Goal: Task Accomplishment & Management: Use online tool/utility

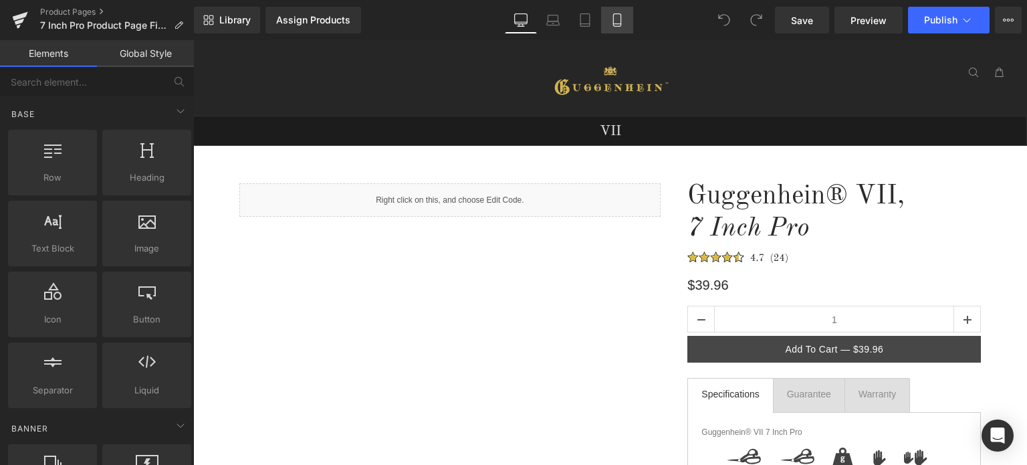
click at [618, 24] on icon at bounding box center [616, 24] width 7 height 0
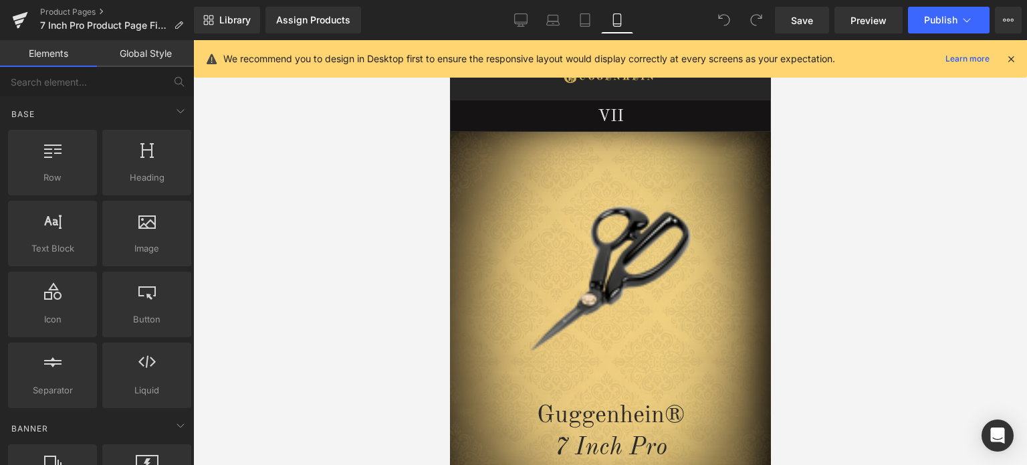
click at [1012, 58] on icon at bounding box center [1011, 59] width 12 height 12
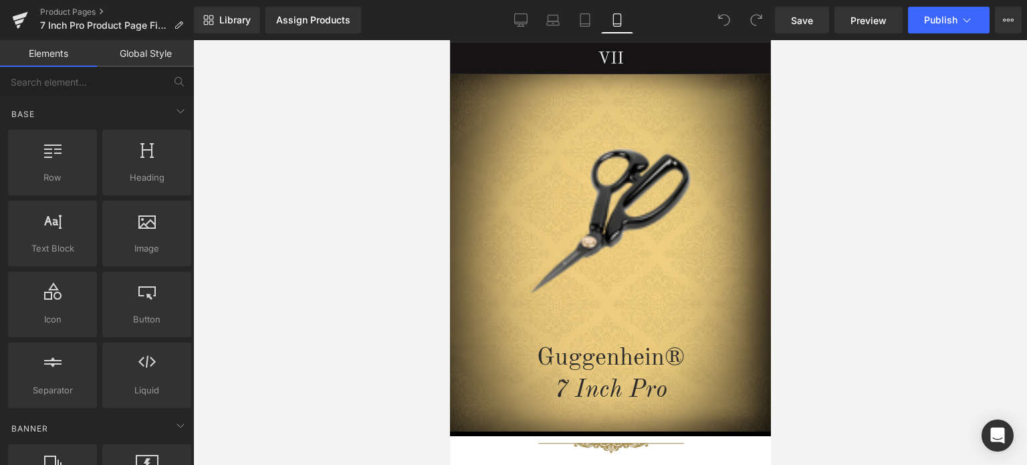
scroll to position [39, 0]
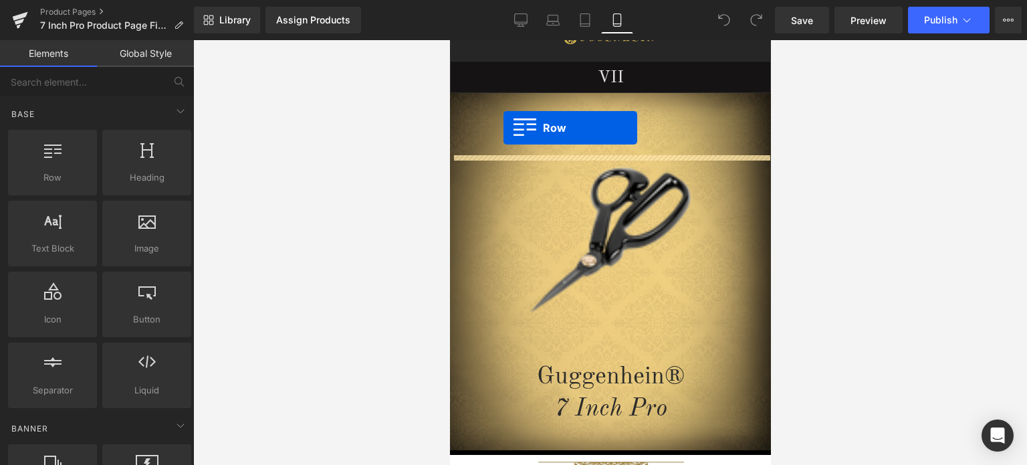
drag, startPoint x: 509, startPoint y: 208, endPoint x: 503, endPoint y: 128, distance: 80.5
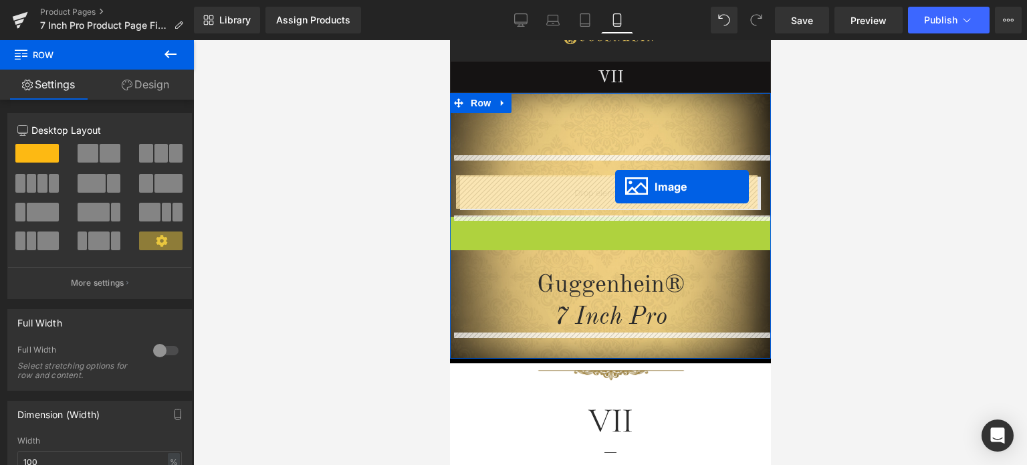
drag, startPoint x: 583, startPoint y: 308, endPoint x: 614, endPoint y: 187, distance: 125.0
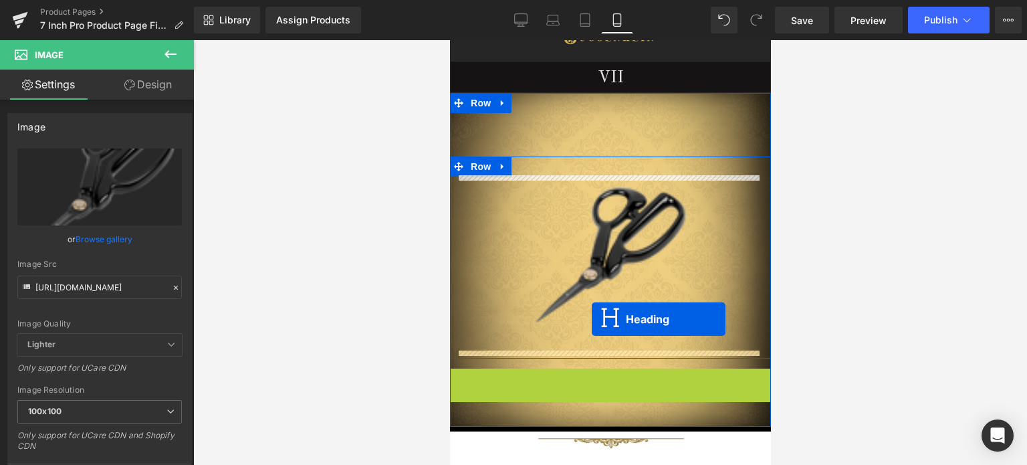
drag, startPoint x: 572, startPoint y: 403, endPoint x: 591, endPoint y: 319, distance: 86.4
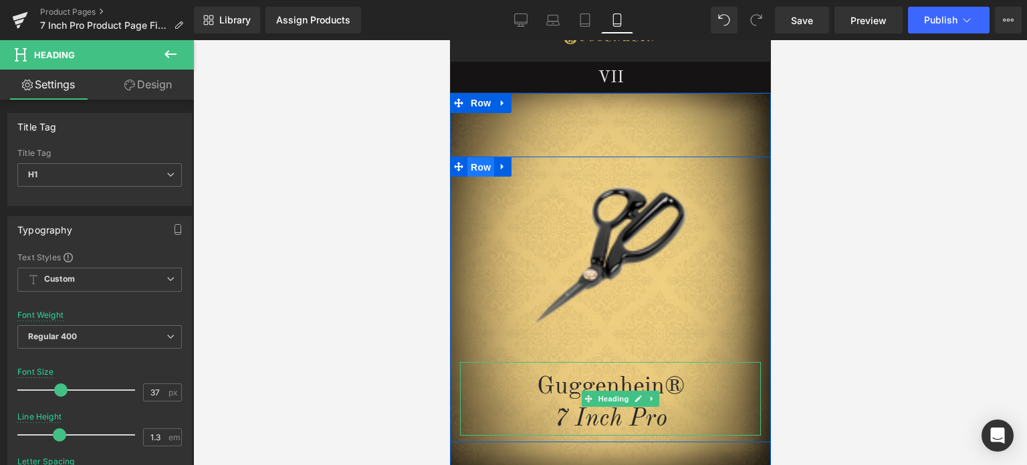
click at [479, 166] on span "Row" at bounding box center [480, 167] width 27 height 20
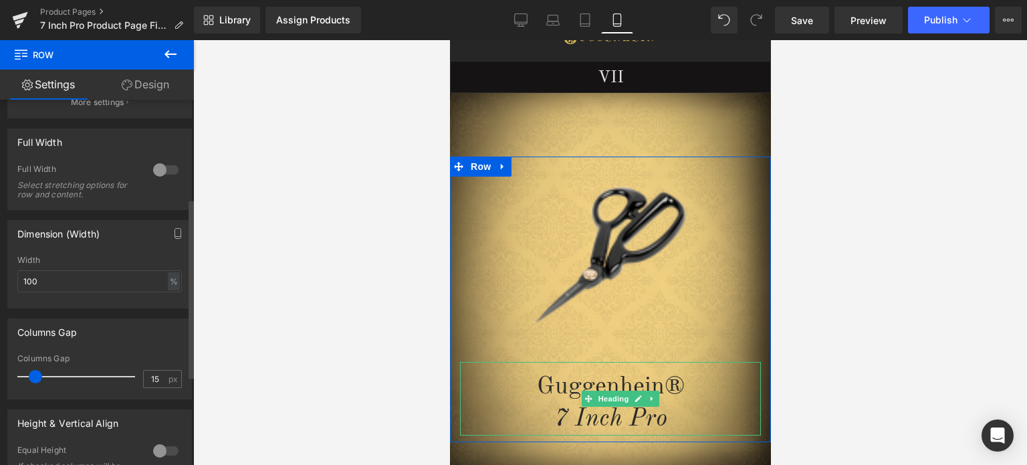
scroll to position [201, 0]
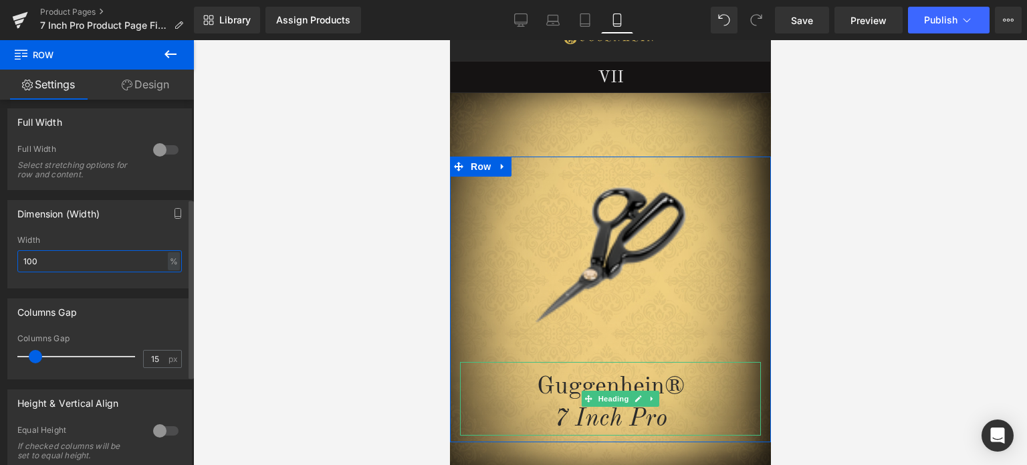
drag, startPoint x: 45, startPoint y: 257, endPoint x: 10, endPoint y: 261, distance: 35.6
click at [10, 261] on div "100% Width 100 % % px" at bounding box center [99, 261] width 183 height 52
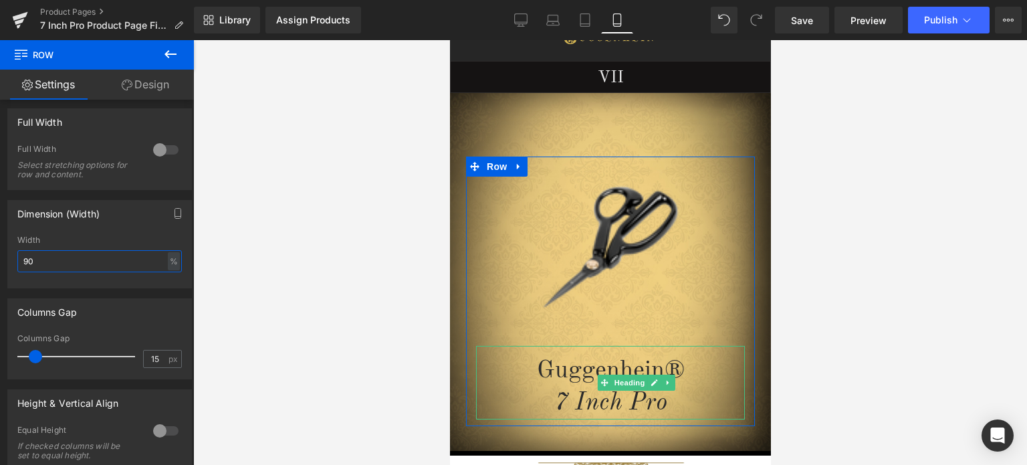
type input "90"
click at [147, 84] on link "Design" at bounding box center [145, 85] width 97 height 30
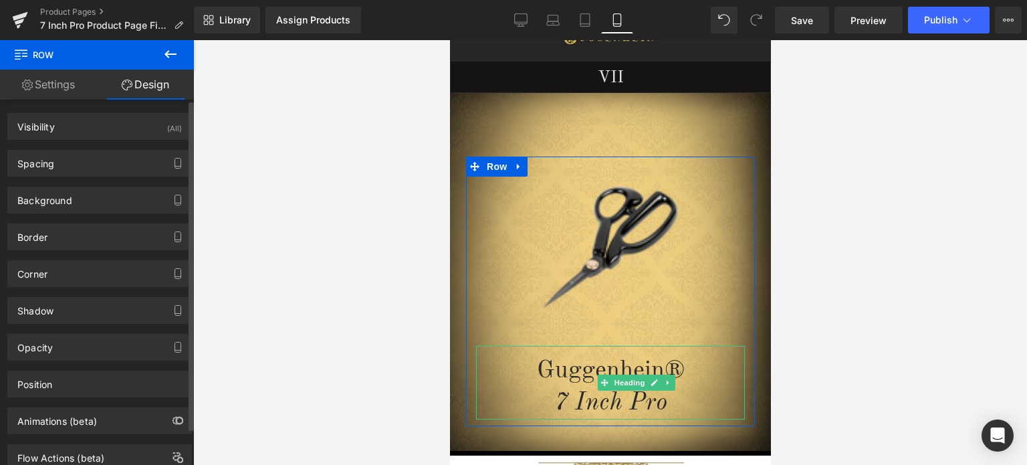
type input "#777777"
type input "100"
type input "0"
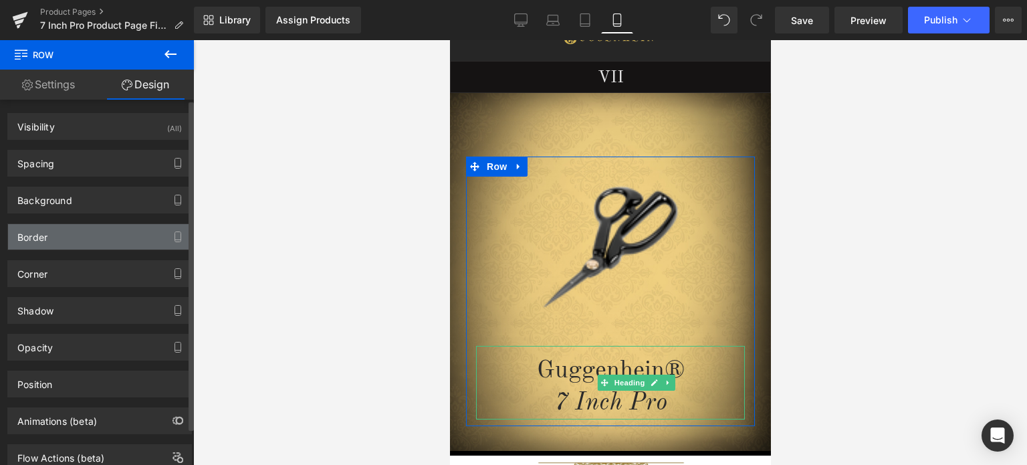
click at [75, 232] on div "Border" at bounding box center [99, 236] width 183 height 25
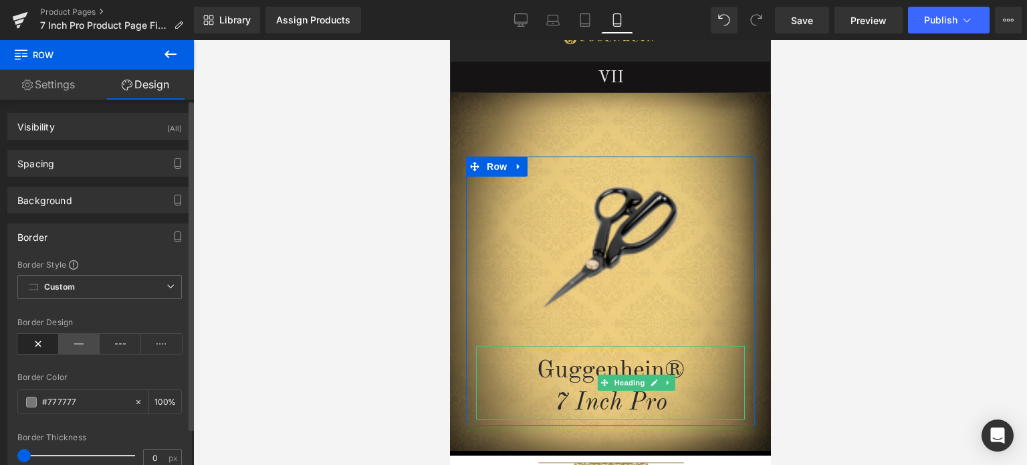
click at [76, 344] on icon at bounding box center [79, 344] width 41 height 20
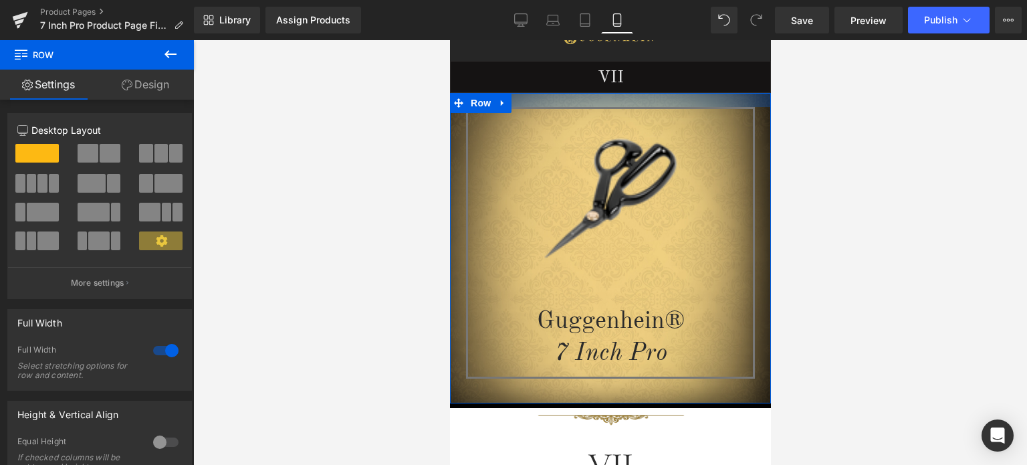
drag, startPoint x: 653, startPoint y: 146, endPoint x: 657, endPoint y: 97, distance: 49.6
click at [657, 97] on div at bounding box center [609, 100] width 321 height 14
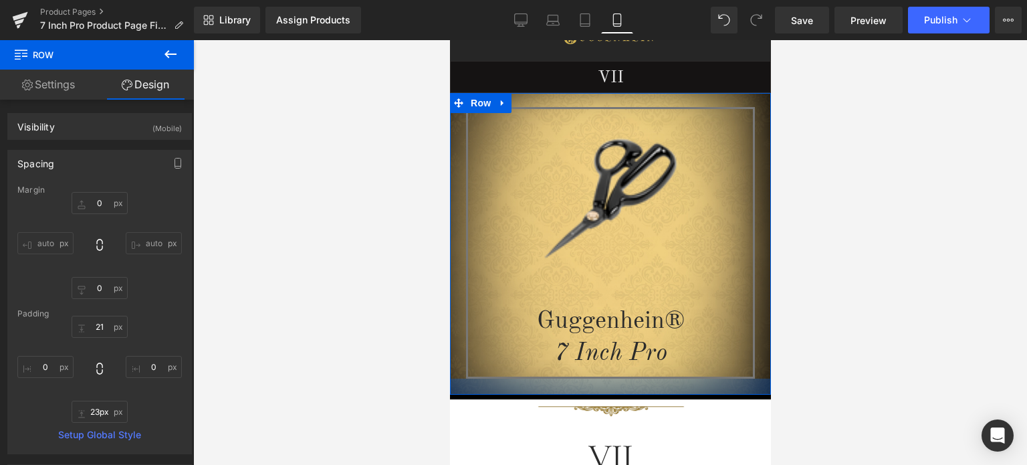
type input "22px"
drag, startPoint x: 667, startPoint y: 392, endPoint x: 668, endPoint y: 383, distance: 9.5
click at [668, 383] on div at bounding box center [609, 385] width 321 height 15
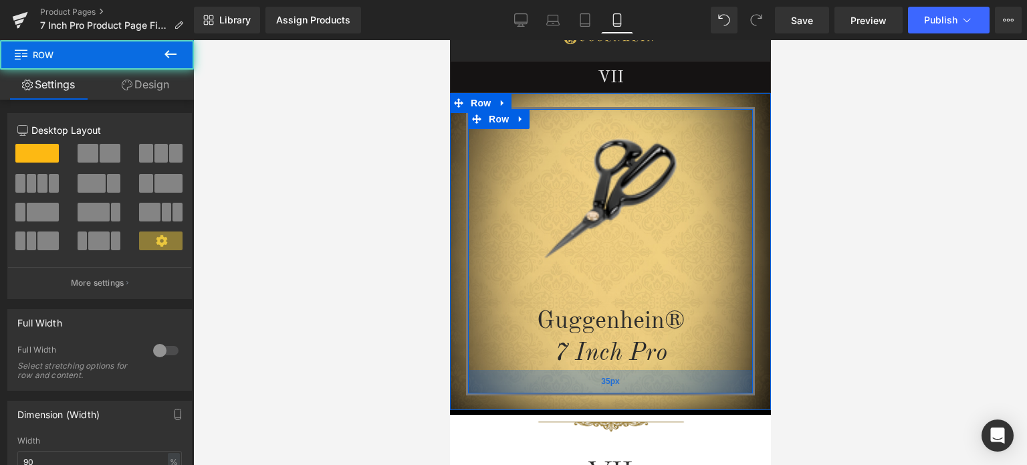
drag, startPoint x: 685, startPoint y: 373, endPoint x: 683, endPoint y: 391, distance: 18.2
click at [683, 391] on div "35px" at bounding box center [609, 381] width 285 height 23
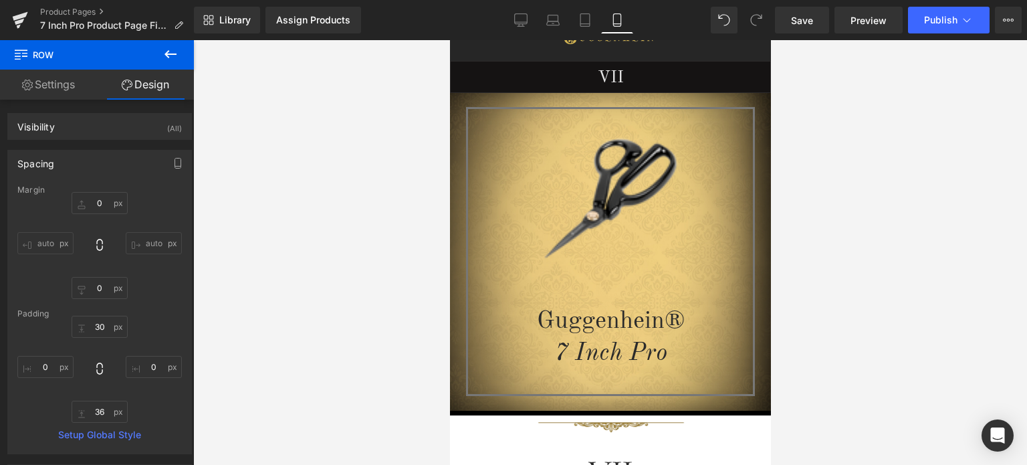
type input "0"
type input "30"
type input "0"
type input "36"
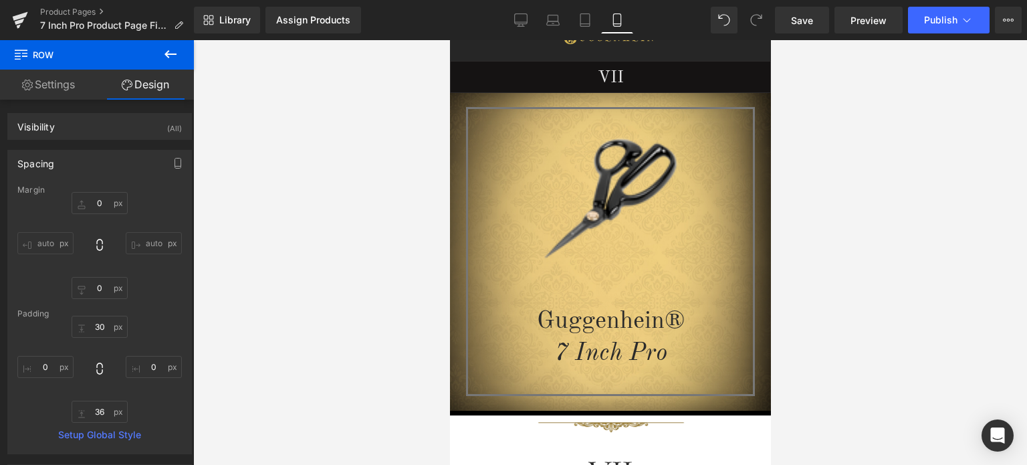
type input "0"
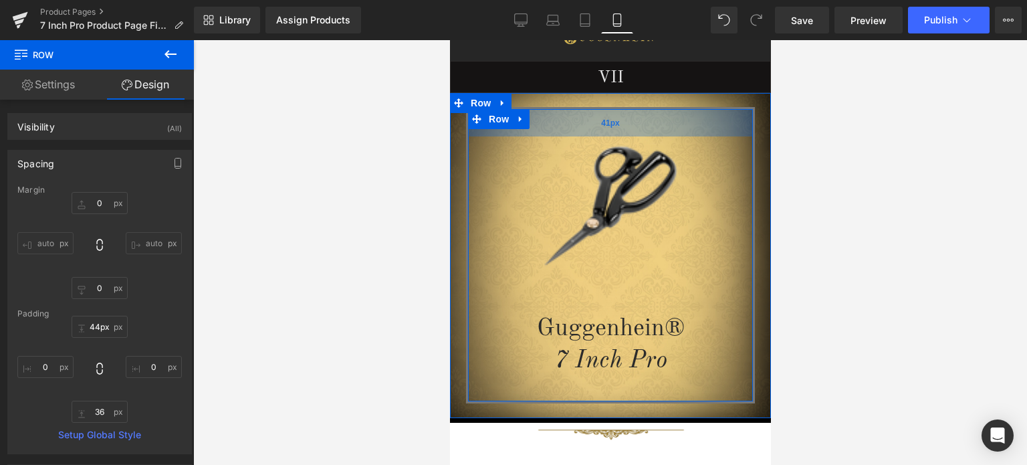
type input "45px"
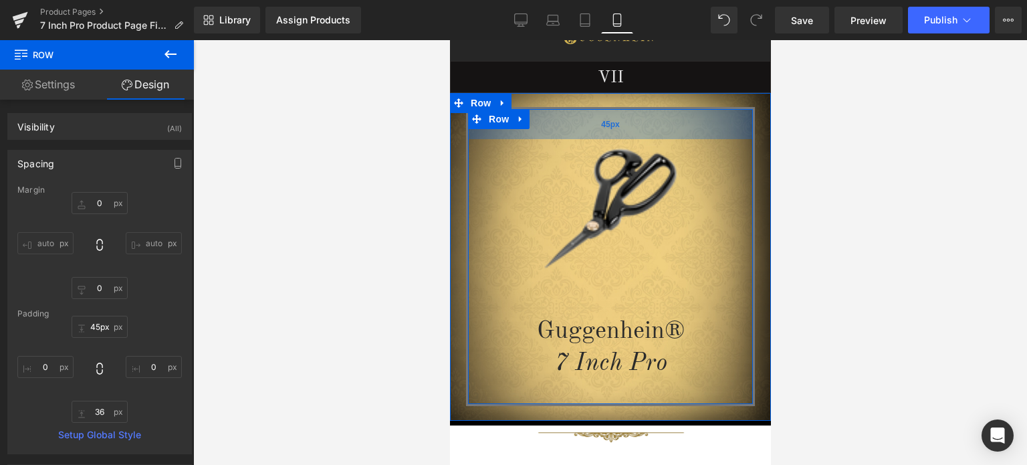
drag, startPoint x: 689, startPoint y: 123, endPoint x: 688, endPoint y: 133, distance: 10.1
click at [688, 133] on div "45px" at bounding box center [609, 124] width 285 height 30
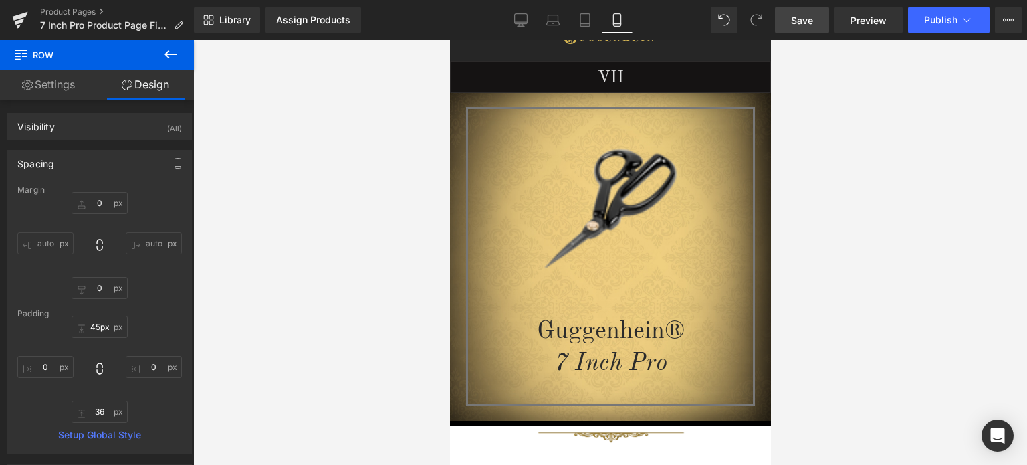
click at [805, 22] on span "Save" at bounding box center [802, 20] width 22 height 14
click at [867, 21] on span "Preview" at bounding box center [868, 20] width 36 height 14
click at [76, 9] on link "Product Pages" at bounding box center [117, 12] width 154 height 11
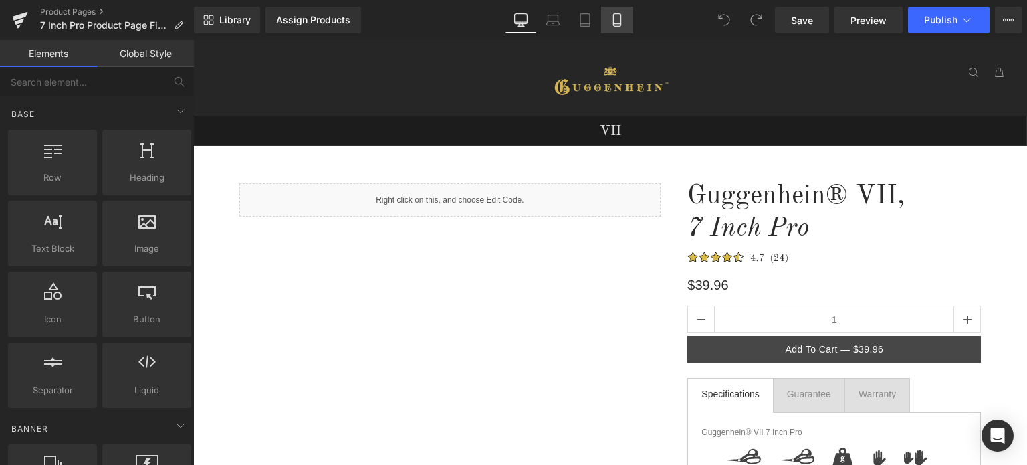
click at [616, 25] on icon at bounding box center [616, 19] width 13 height 13
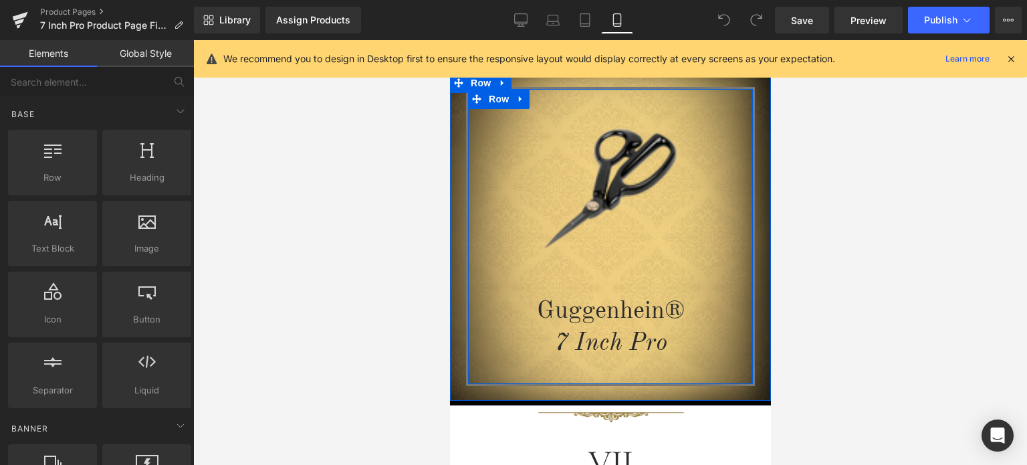
scroll to position [67, 0]
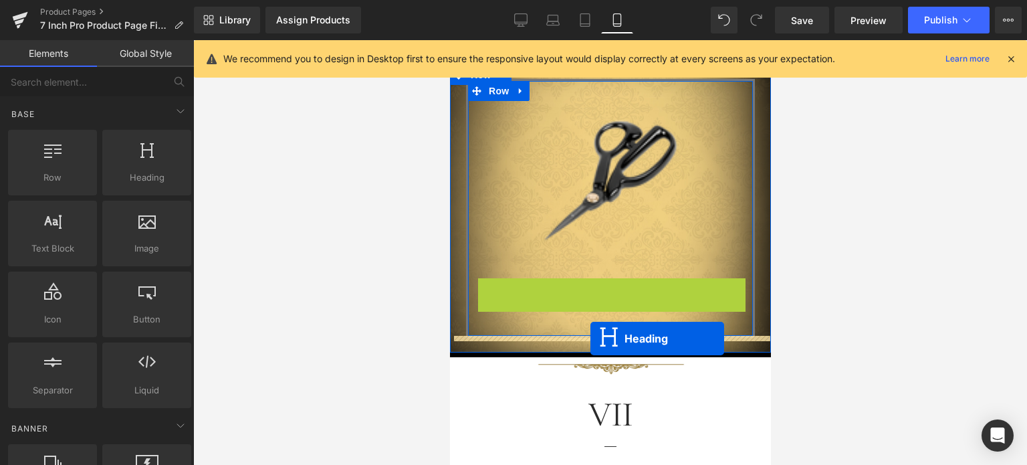
drag, startPoint x: 570, startPoint y: 312, endPoint x: 590, endPoint y: 338, distance: 32.5
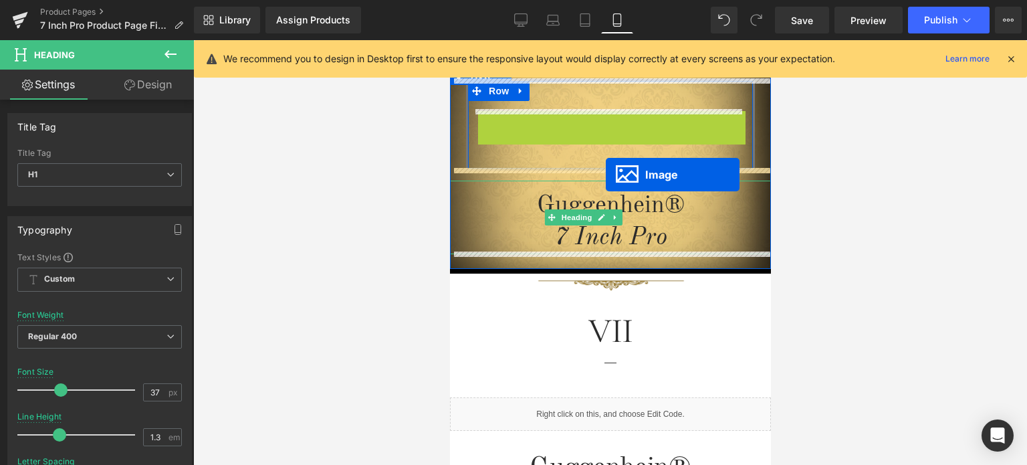
drag, startPoint x: 582, startPoint y: 187, endPoint x: 605, endPoint y: 175, distance: 26.3
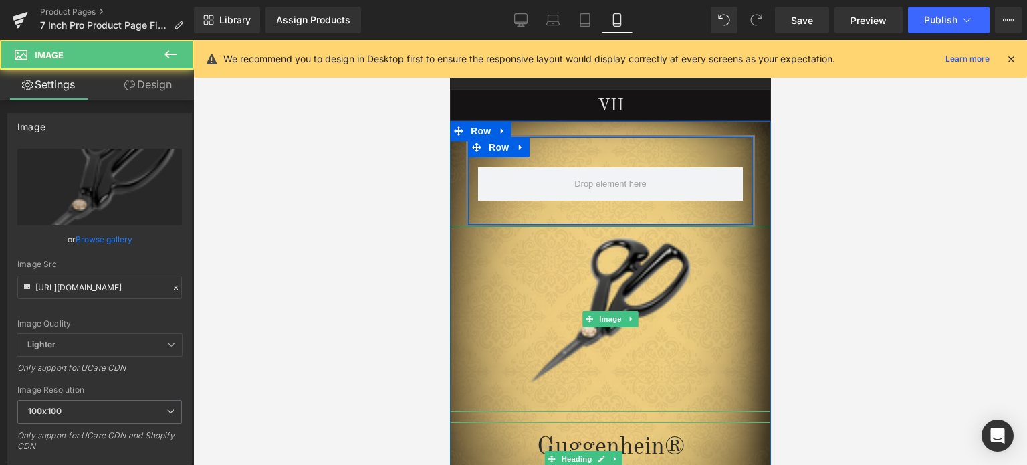
scroll to position [0, 0]
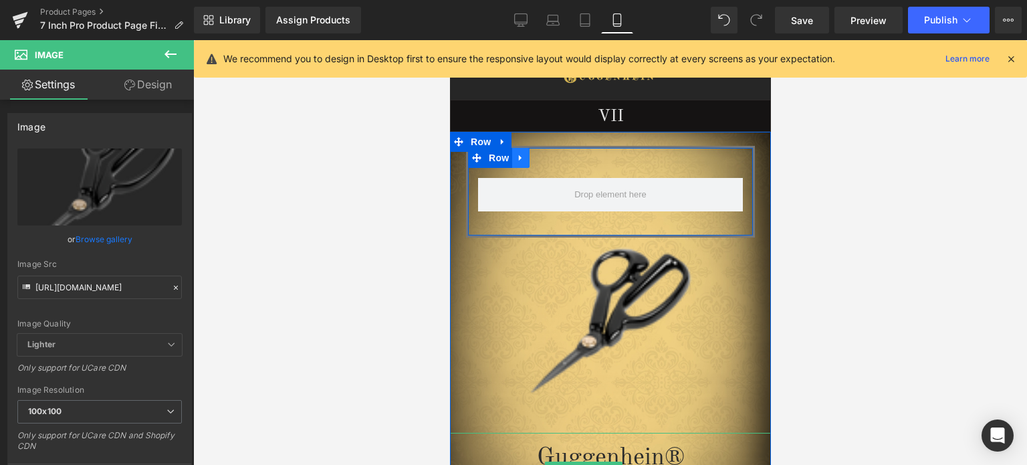
click at [516, 158] on icon at bounding box center [519, 157] width 9 height 10
click at [550, 158] on icon at bounding box center [554, 157] width 9 height 9
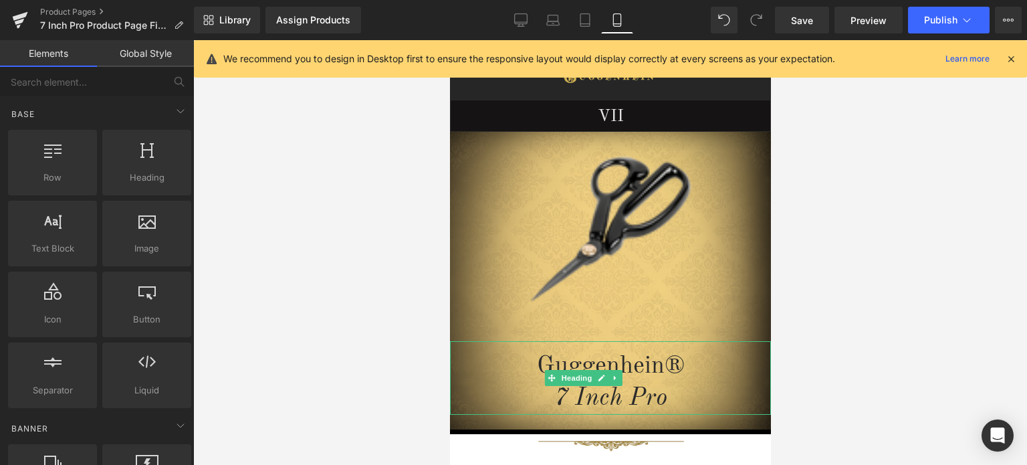
click at [1011, 58] on icon at bounding box center [1011, 59] width 12 height 12
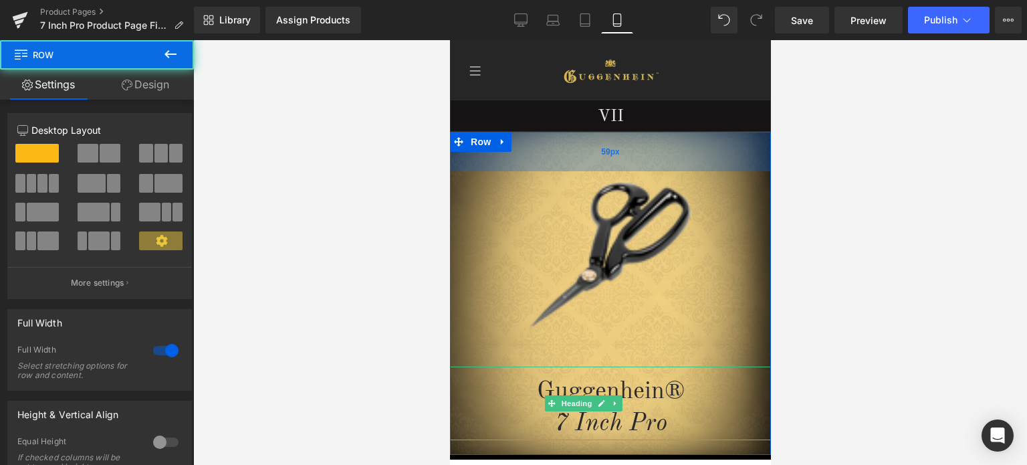
drag, startPoint x: 695, startPoint y: 134, endPoint x: 1423, endPoint y: 261, distance: 739.1
click at [689, 160] on div "59px" at bounding box center [609, 151] width 321 height 39
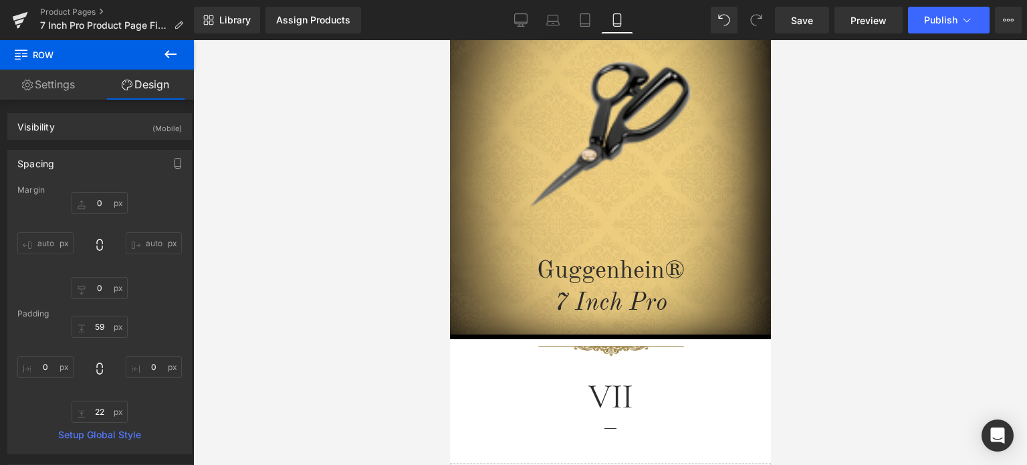
scroll to position [134, 0]
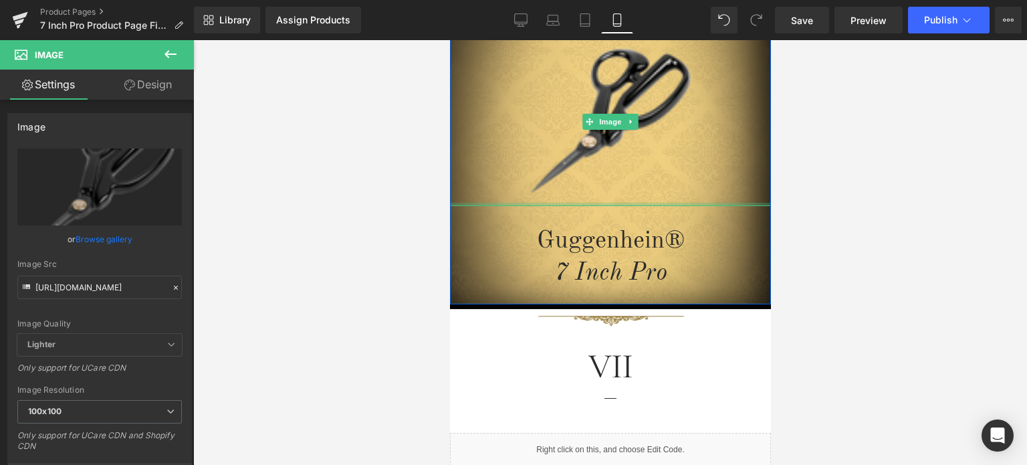
drag, startPoint x: 668, startPoint y: 219, endPoint x: 1476, endPoint y: 330, distance: 815.3
click at [669, 203] on div at bounding box center [609, 204] width 321 height 3
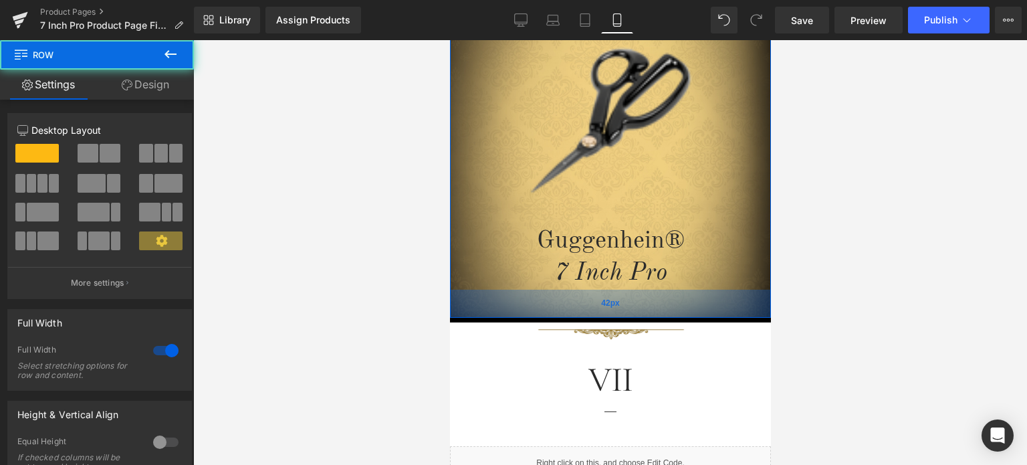
drag, startPoint x: 666, startPoint y: 298, endPoint x: 1365, endPoint y: 372, distance: 702.6
click at [666, 311] on div "42px" at bounding box center [609, 304] width 321 height 28
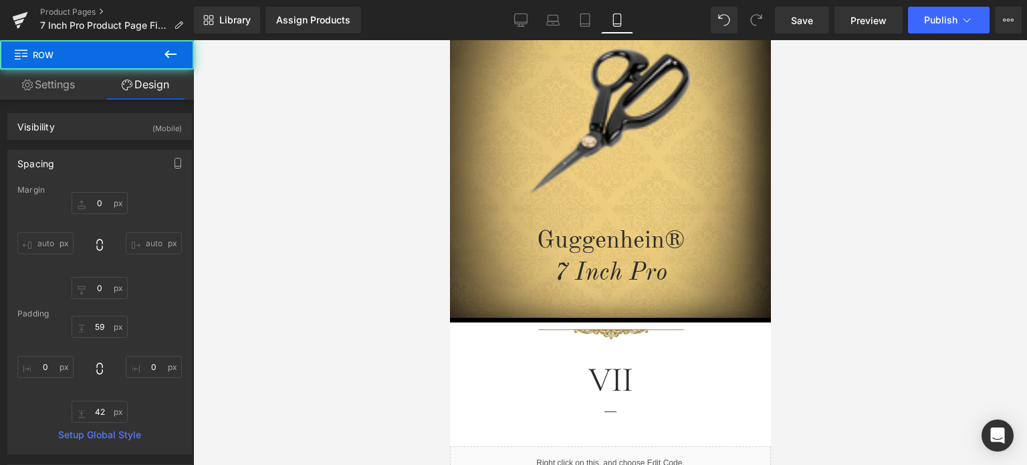
type input "0"
type input "59"
type input "0"
type input "42"
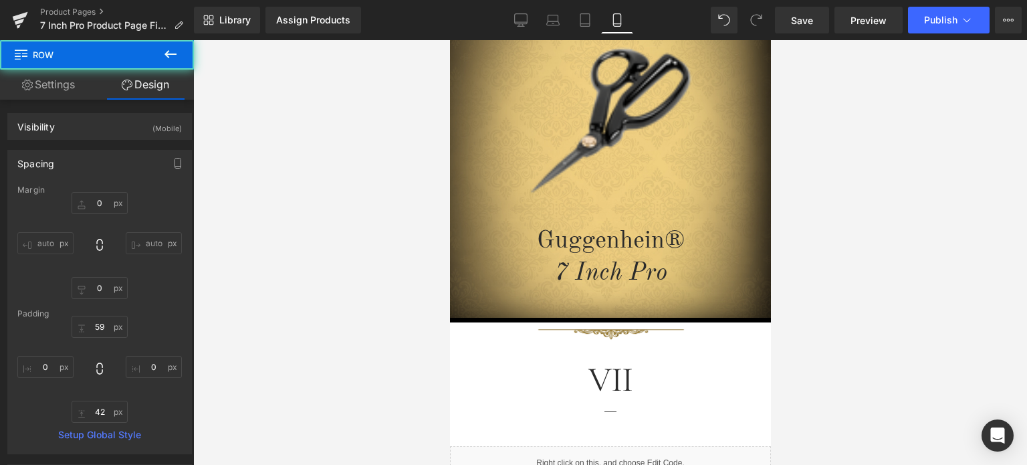
type input "0"
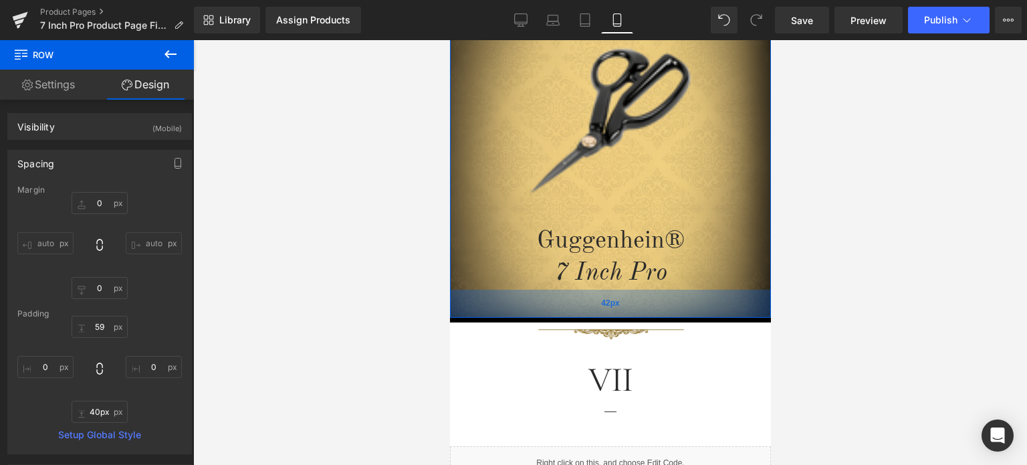
type input "38px"
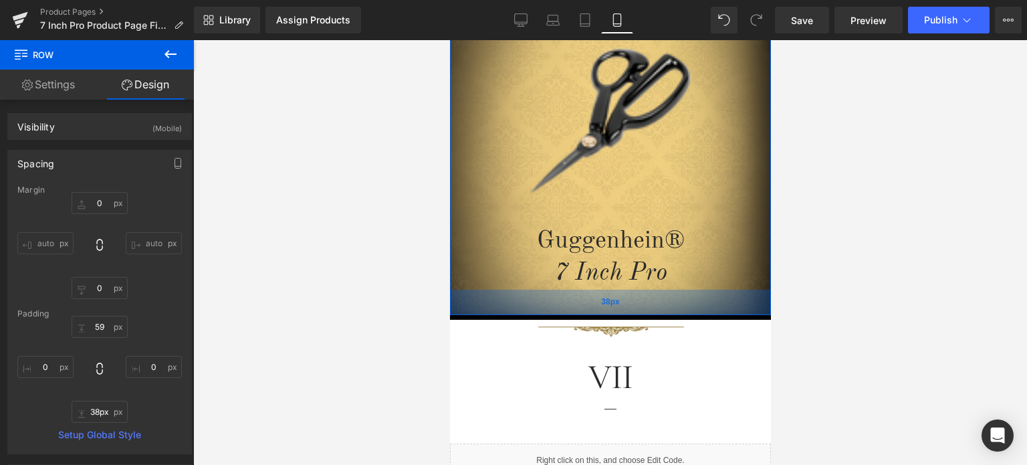
click at [678, 306] on div "38px" at bounding box center [609, 302] width 321 height 25
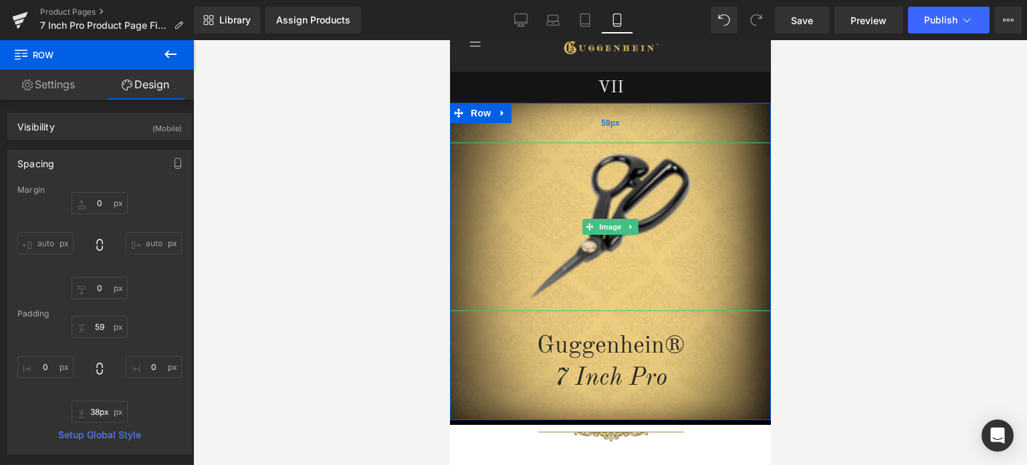
scroll to position [0, 0]
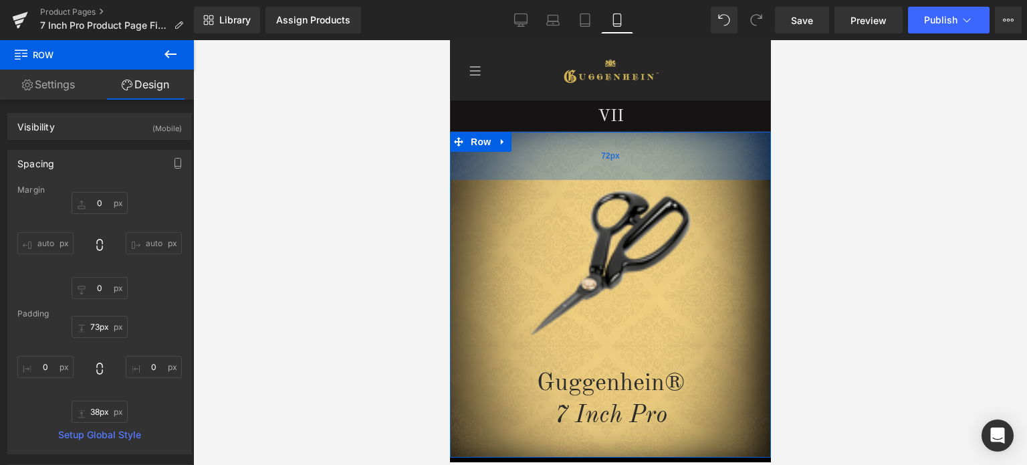
type input "74px"
drag, startPoint x: 703, startPoint y: 152, endPoint x: 704, endPoint y: 162, distance: 10.1
click at [704, 162] on div "74px" at bounding box center [609, 156] width 321 height 49
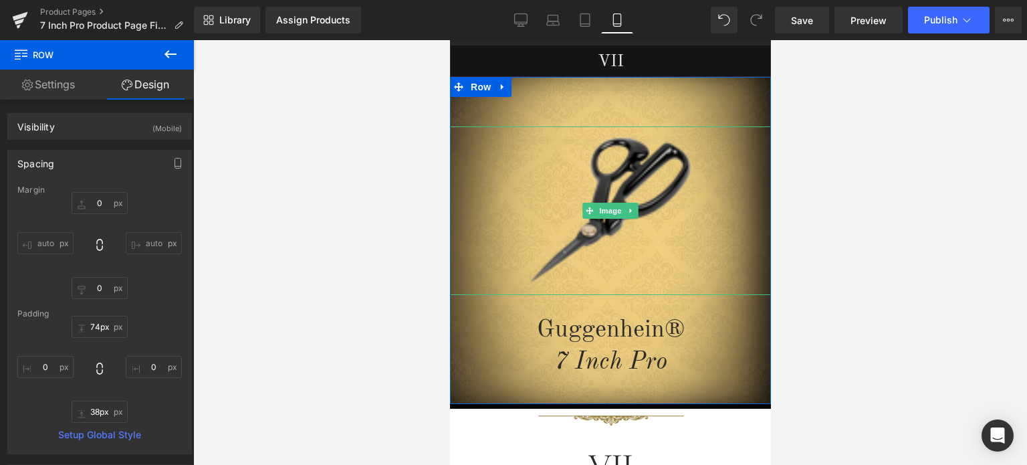
scroll to position [67, 0]
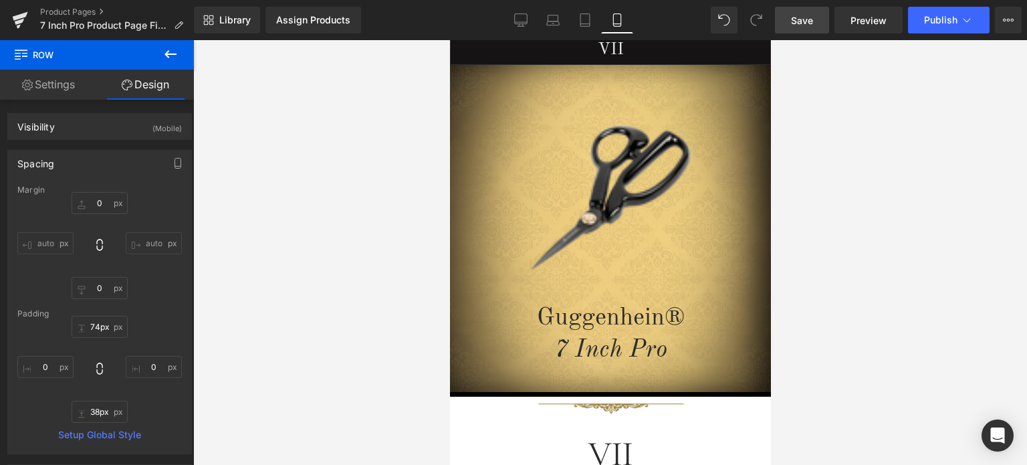
click at [811, 22] on span "Save" at bounding box center [802, 20] width 22 height 14
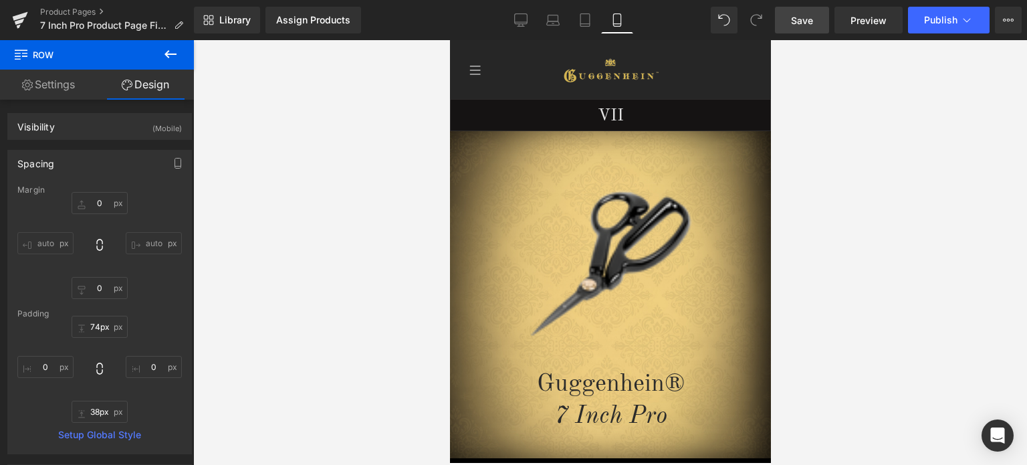
scroll to position [0, 0]
click at [807, 19] on span "Save" at bounding box center [802, 20] width 22 height 14
click at [800, 19] on span "Save" at bounding box center [802, 20] width 22 height 14
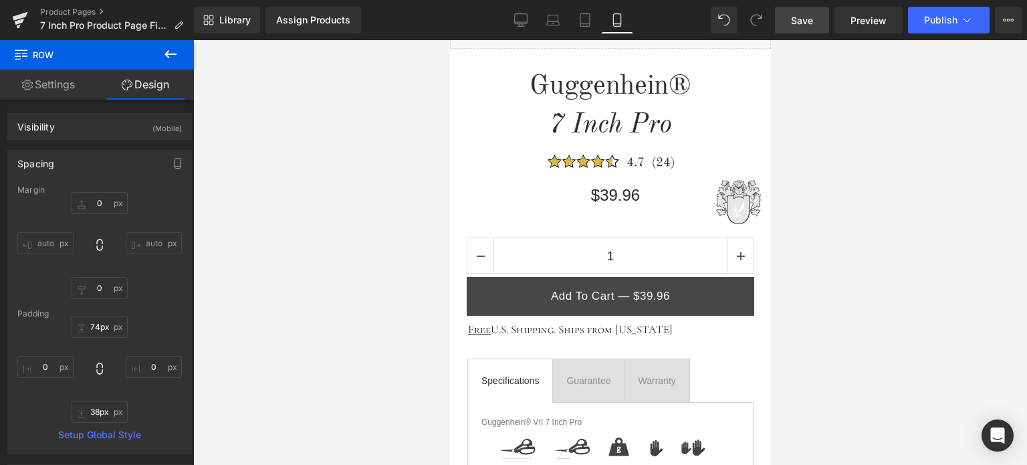
scroll to position [669, 0]
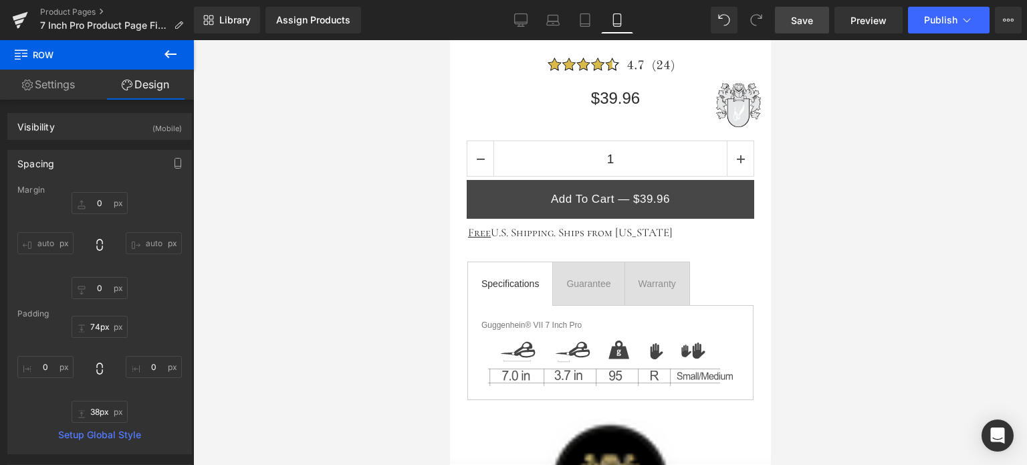
click at [810, 19] on span "Save" at bounding box center [802, 20] width 22 height 14
click at [866, 22] on span "Preview" at bounding box center [868, 20] width 36 height 14
click at [808, 14] on span "Save" at bounding box center [802, 20] width 22 height 14
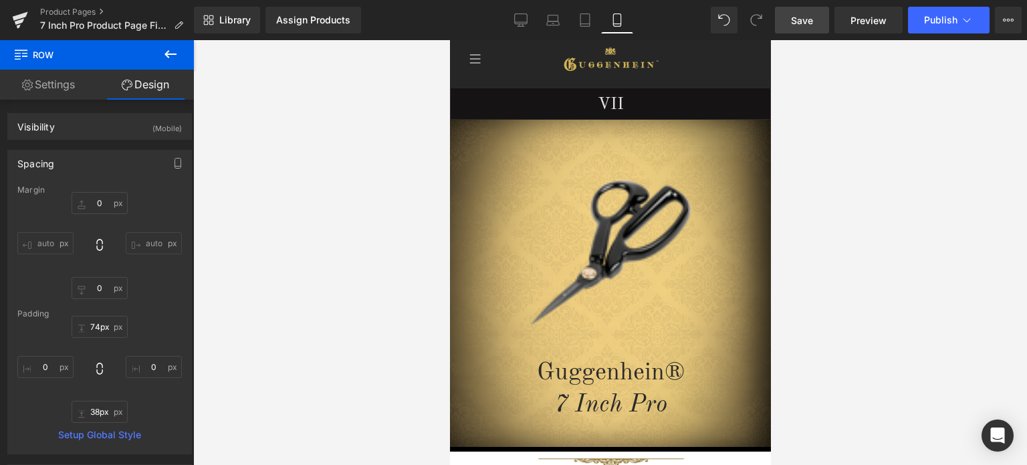
scroll to position [1, 0]
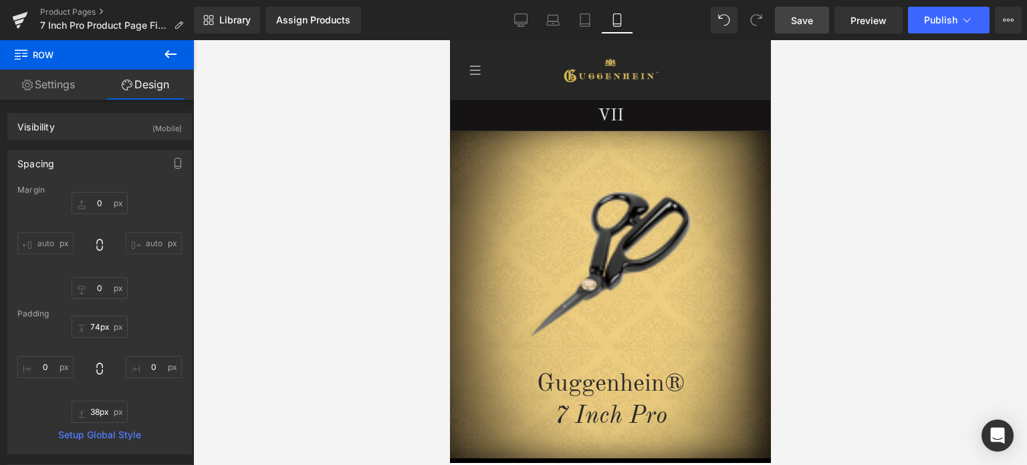
drag, startPoint x: 767, startPoint y: 192, endPoint x: 1223, endPoint y: 134, distance: 459.7
click at [82, 12] on link "Product Pages" at bounding box center [117, 12] width 154 height 11
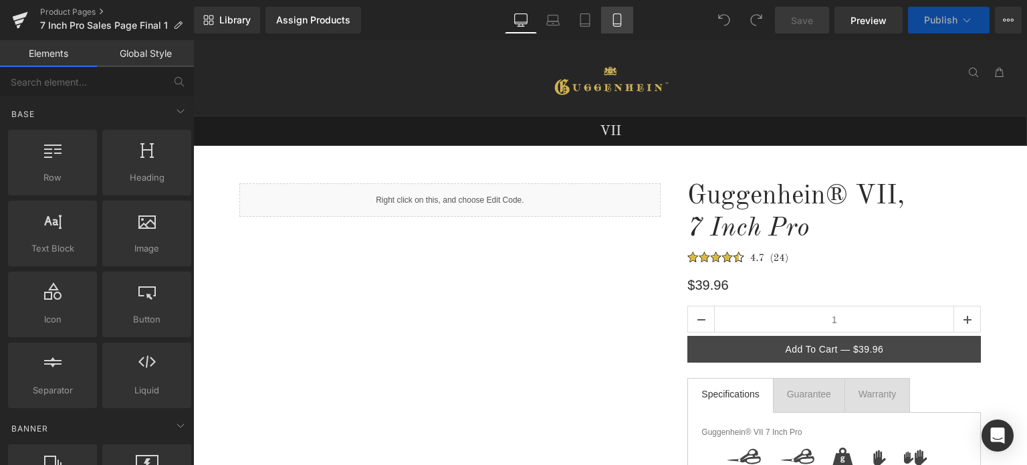
click at [618, 19] on icon at bounding box center [616, 19] width 13 height 13
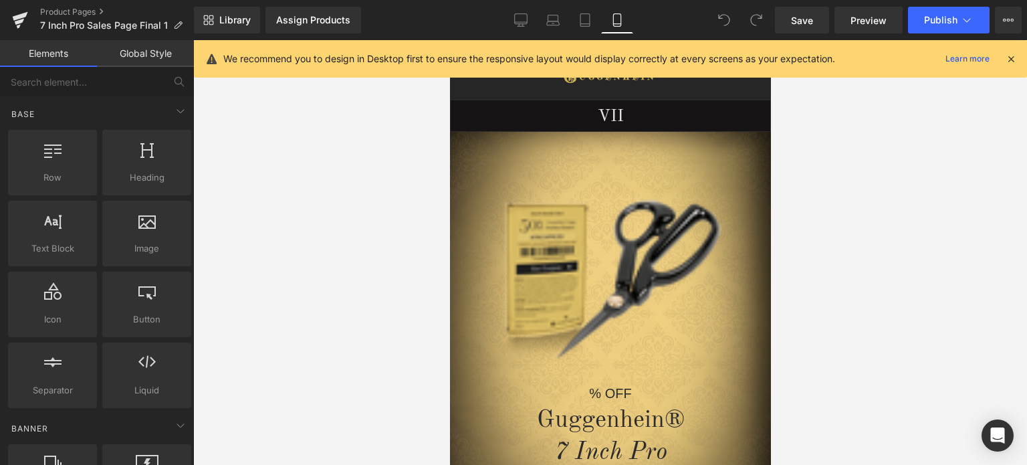
click at [1011, 58] on icon at bounding box center [1011, 59] width 12 height 12
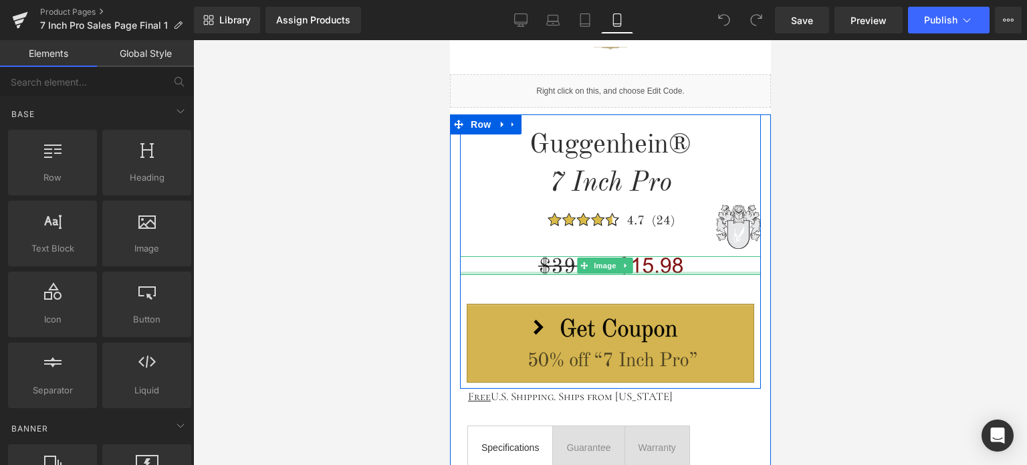
scroll to position [535, 0]
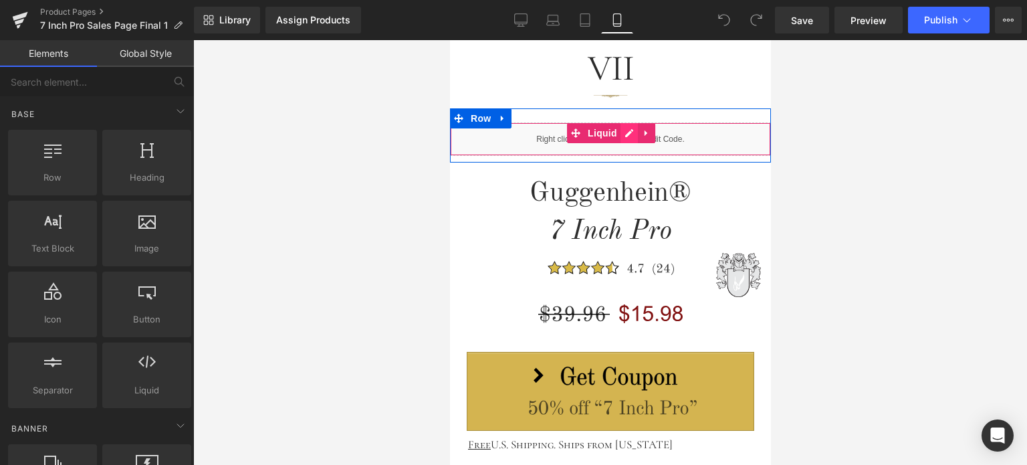
click at [623, 136] on div "Liquid" at bounding box center [609, 138] width 321 height 33
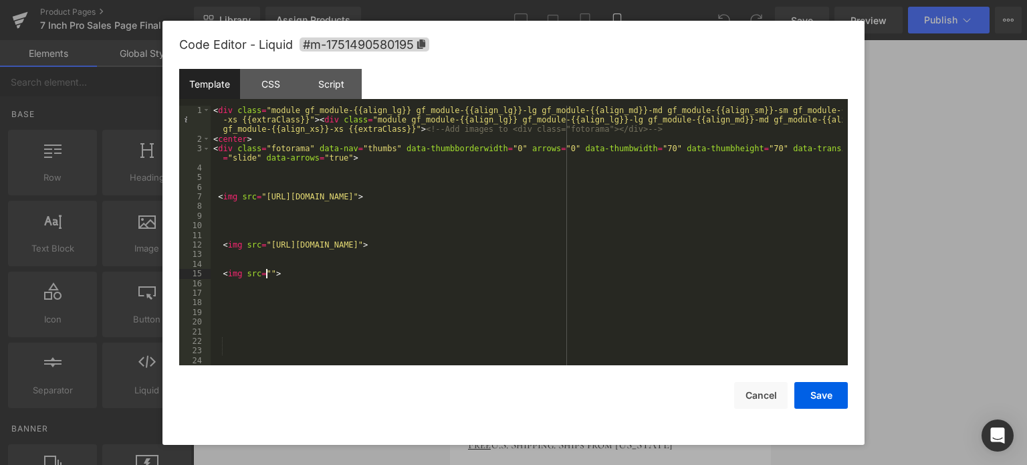
click at [266, 271] on div "< div class = "module gf_module-{{align_lg}} gf_module-{{align_lg}}-lg gf_modul…" at bounding box center [527, 255] width 632 height 298
drag, startPoint x: 776, startPoint y: 273, endPoint x: 224, endPoint y: 277, distance: 551.6
click at [221, 277] on div "< div class = "module gf_module-{{align_lg}} gf_module-{{align_lg}}-lg gf_modul…" at bounding box center [527, 255] width 632 height 298
click at [231, 221] on div "< div class = "module gf_module-{{align_lg}} gf_module-{{align_lg}}-lg gf_modul…" at bounding box center [527, 255] width 632 height 298
click at [231, 219] on div "< div class = "module gf_module-{{align_lg}} gf_module-{{align_lg}}-lg gf_modul…" at bounding box center [527, 255] width 632 height 298
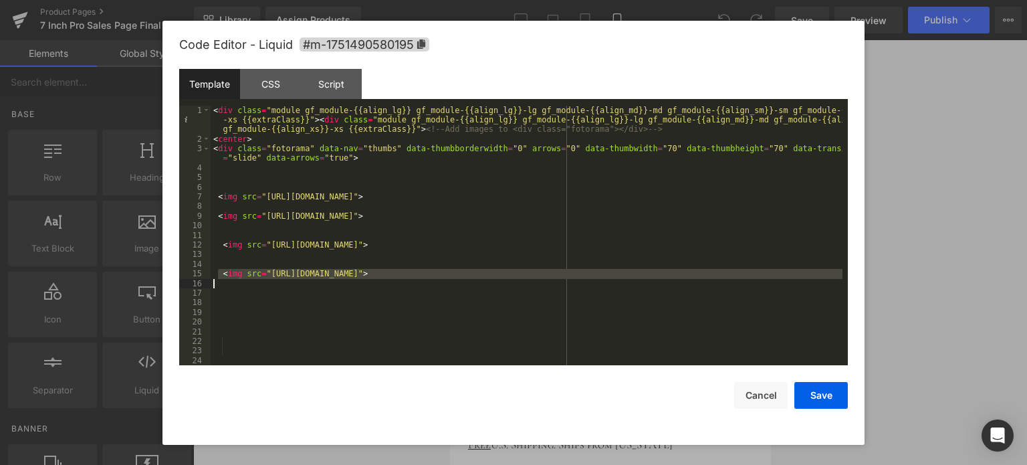
drag, startPoint x: 219, startPoint y: 275, endPoint x: 781, endPoint y: 281, distance: 561.7
click at [781, 281] on div "< div class = "module gf_module-{{align_lg}} gf_module-{{align_lg}}-lg gf_modul…" at bounding box center [527, 255] width 632 height 298
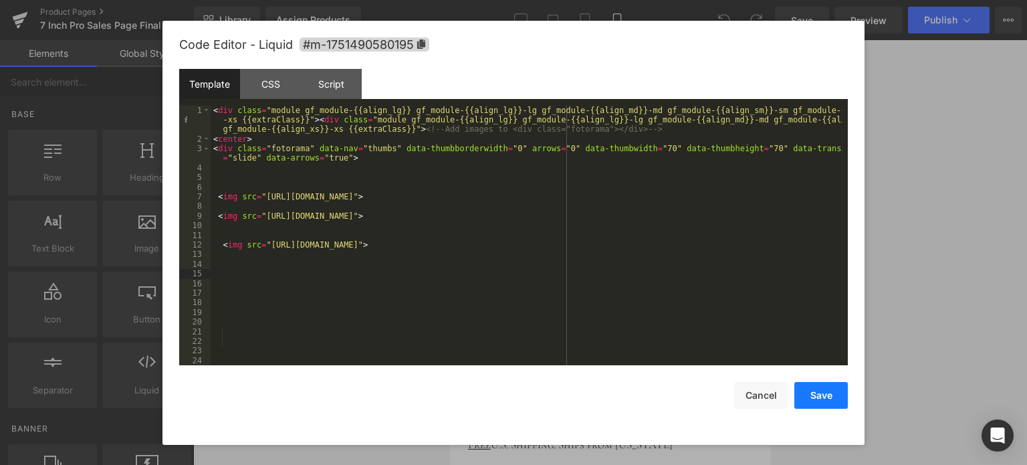
click at [818, 396] on button "Save" at bounding box center [820, 395] width 53 height 27
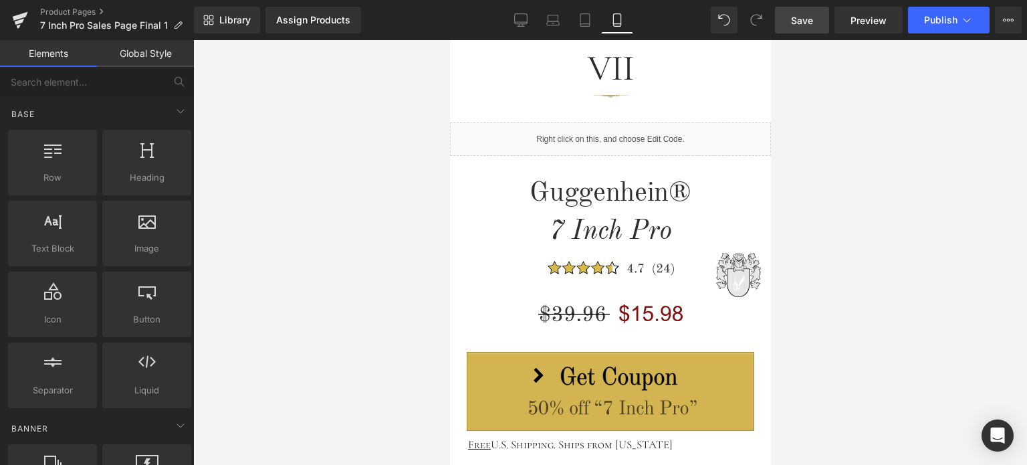
click at [812, 21] on span "Save" at bounding box center [802, 20] width 22 height 14
click at [863, 23] on span "Preview" at bounding box center [868, 20] width 36 height 14
click at [808, 22] on span "Save" at bounding box center [802, 20] width 22 height 14
click at [808, 26] on span "Save" at bounding box center [802, 20] width 22 height 14
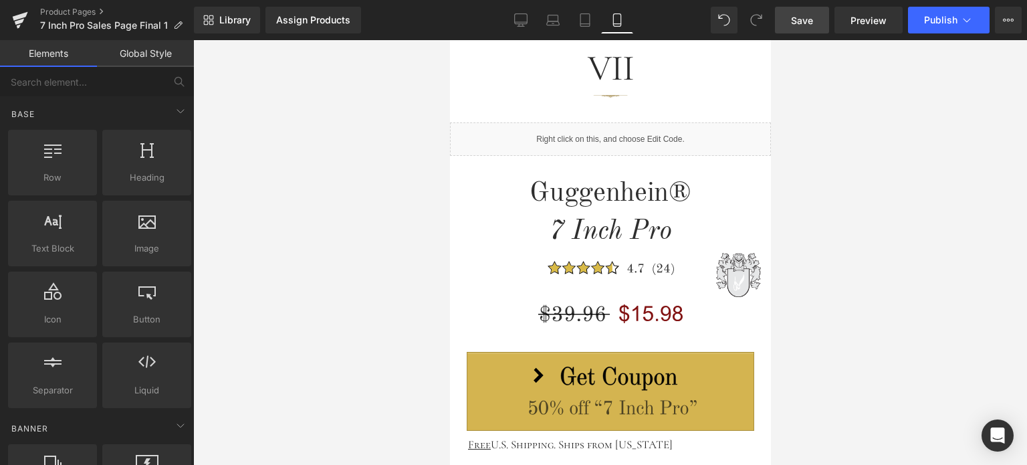
click at [808, 23] on span "Save" at bounding box center [802, 20] width 22 height 14
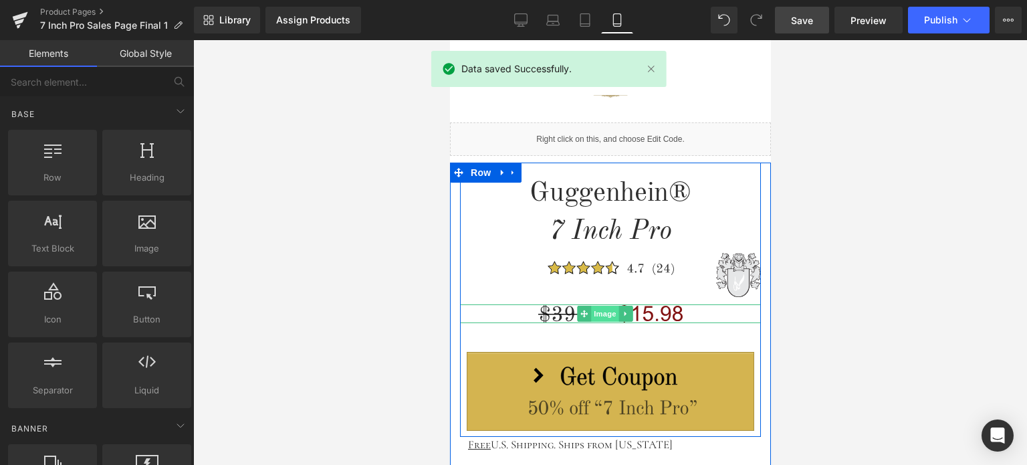
click at [605, 308] on span "Image" at bounding box center [605, 314] width 28 height 16
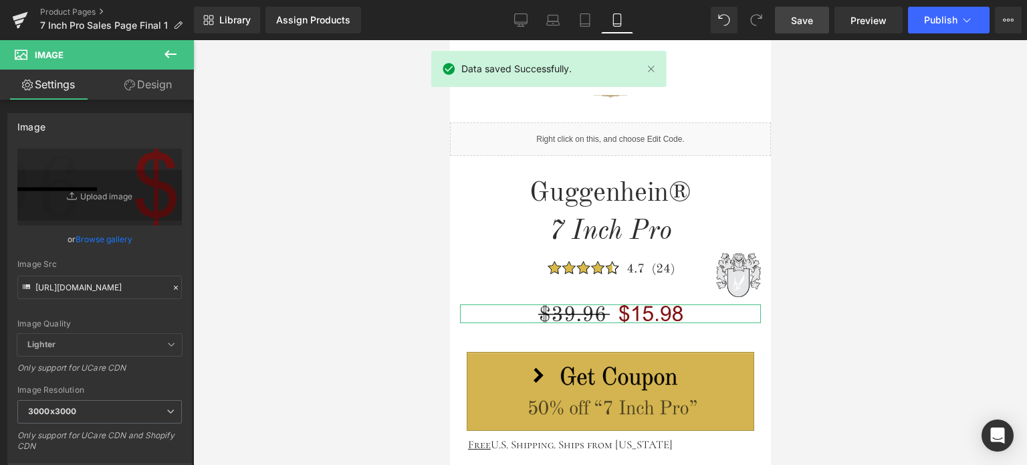
click at [155, 85] on link "Design" at bounding box center [148, 85] width 97 height 30
click at [0, 0] on div "Spacing" at bounding box center [0, 0] width 0 height 0
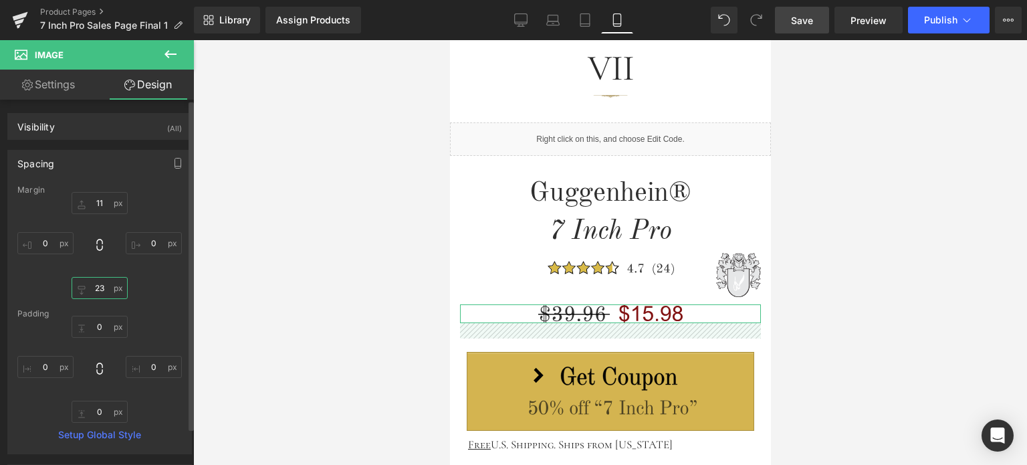
click at [101, 285] on input "23" at bounding box center [100, 288] width 56 height 22
click at [104, 288] on input "23" at bounding box center [100, 288] width 56 height 22
drag, startPoint x: 98, startPoint y: 287, endPoint x: 106, endPoint y: 287, distance: 7.4
click at [106, 287] on input "23" at bounding box center [100, 288] width 56 height 22
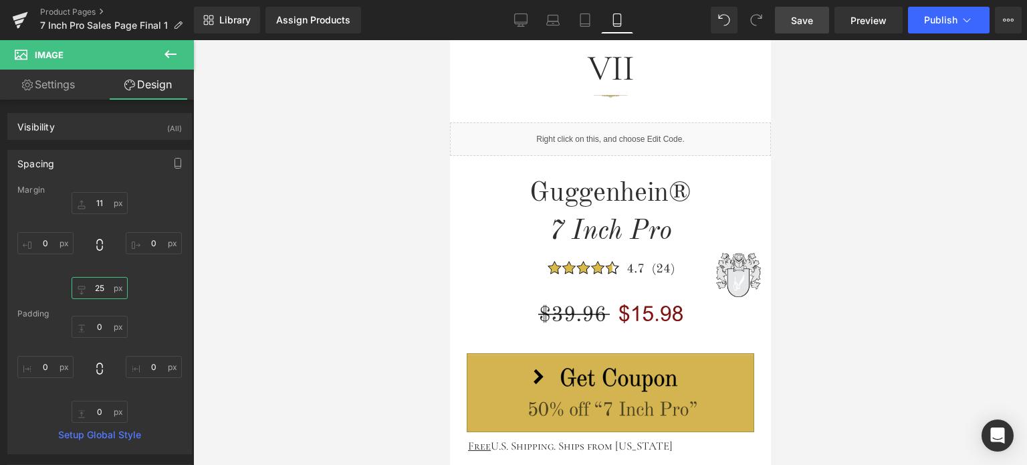
type input "25"
click at [806, 21] on span "Save" at bounding box center [802, 20] width 22 height 14
click at [808, 19] on span "Save" at bounding box center [802, 20] width 22 height 14
click at [812, 22] on span "Save" at bounding box center [802, 20] width 22 height 14
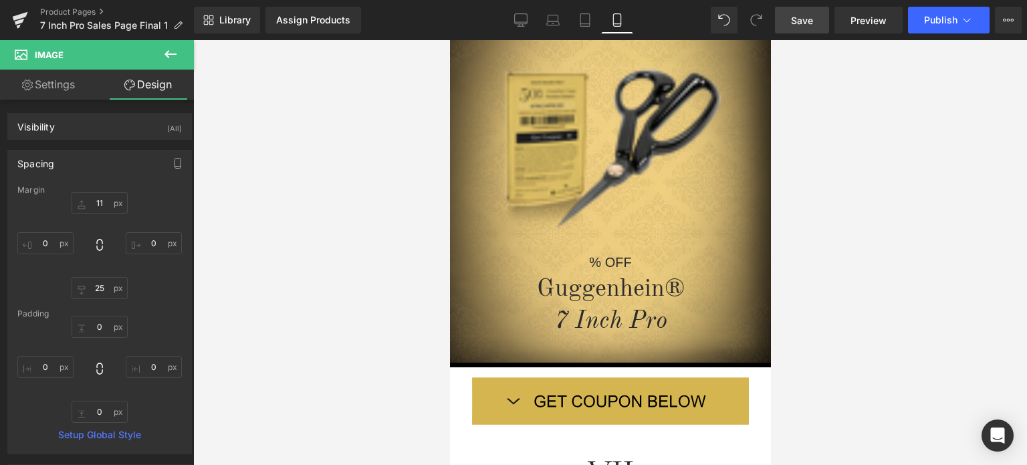
scroll to position [0, 0]
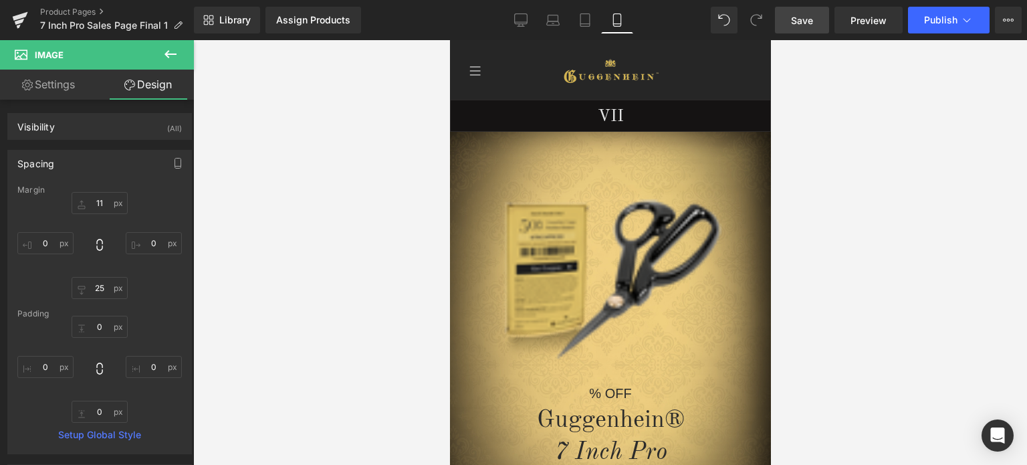
drag, startPoint x: 764, startPoint y: 133, endPoint x: 1226, endPoint y: 109, distance: 462.6
click at [801, 19] on span "Save" at bounding box center [802, 20] width 22 height 14
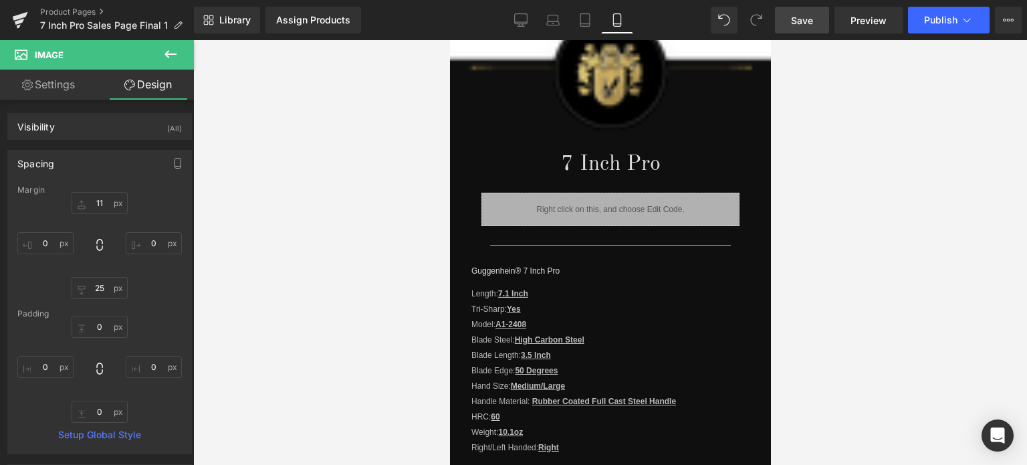
scroll to position [1236, 0]
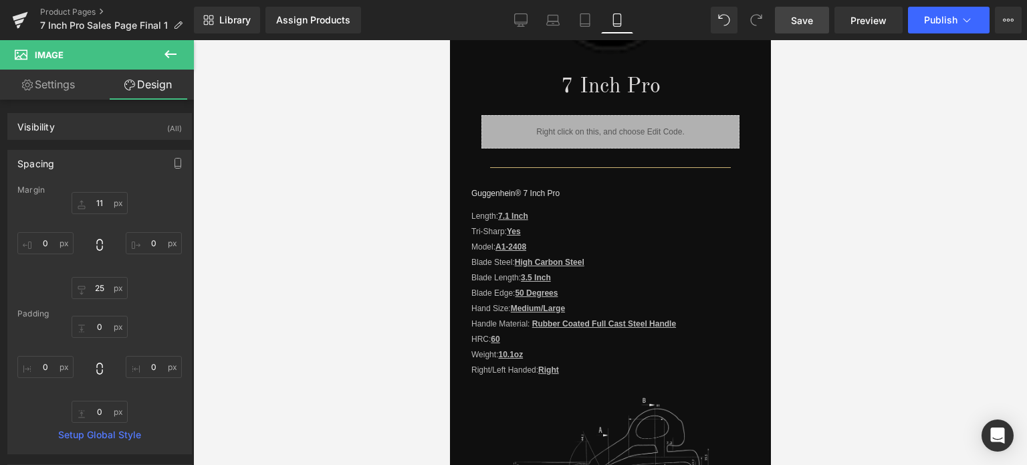
drag, startPoint x: 766, startPoint y: 72, endPoint x: 1221, endPoint y: 258, distance: 491.8
click at [804, 15] on span "Save" at bounding box center [802, 20] width 22 height 14
click at [804, 21] on span "Save" at bounding box center [802, 20] width 22 height 14
click at [808, 23] on span "Save" at bounding box center [802, 20] width 22 height 14
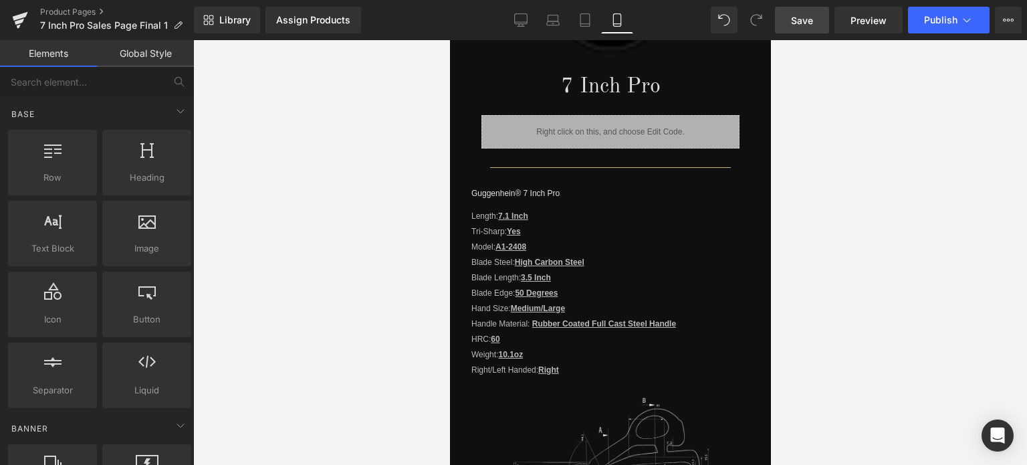
drag, startPoint x: 848, startPoint y: 126, endPoint x: 868, endPoint y: 109, distance: 26.1
click at [848, 126] on div at bounding box center [610, 252] width 834 height 425
click at [80, 9] on link "Product Pages" at bounding box center [117, 12] width 154 height 11
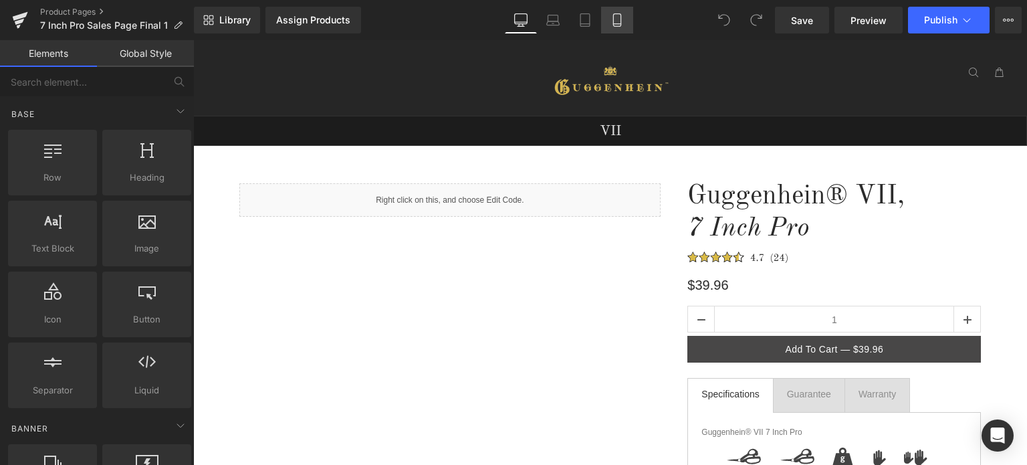
click at [617, 21] on icon at bounding box center [616, 19] width 13 height 13
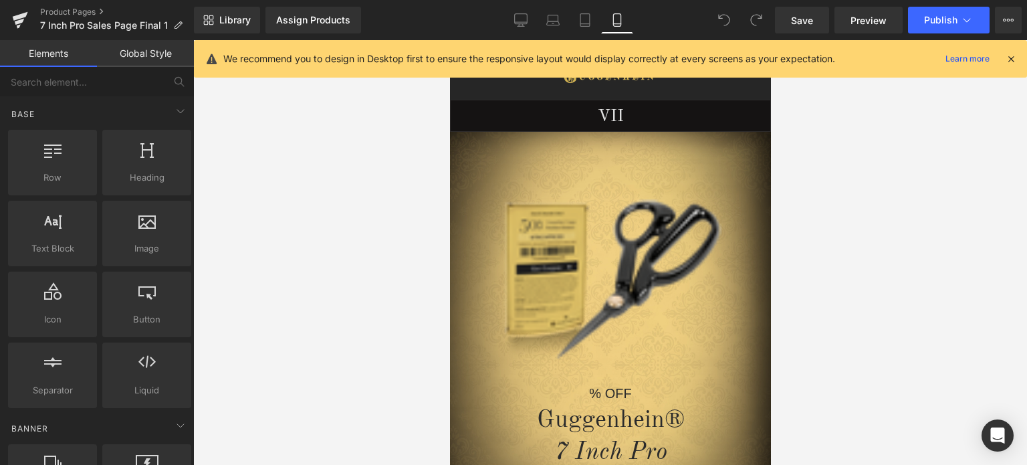
click at [1008, 56] on icon at bounding box center [1011, 59] width 12 height 12
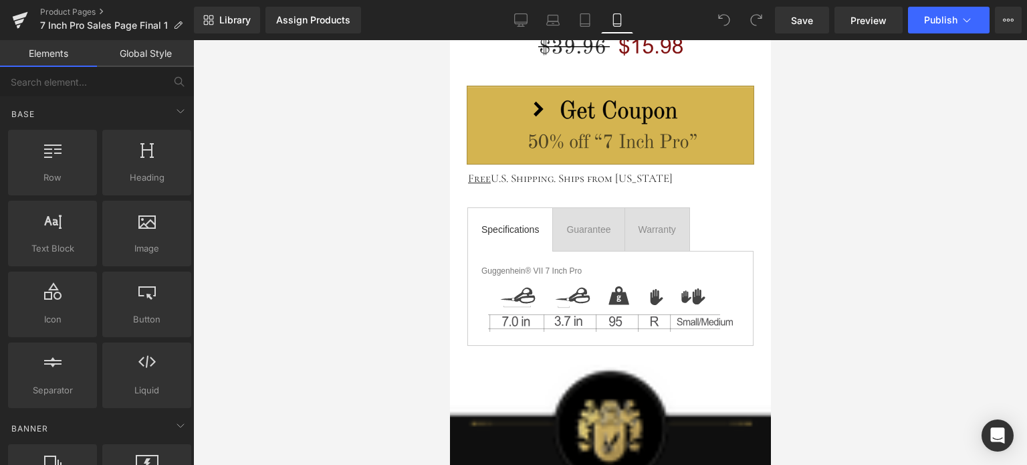
scroll to position [468, 0]
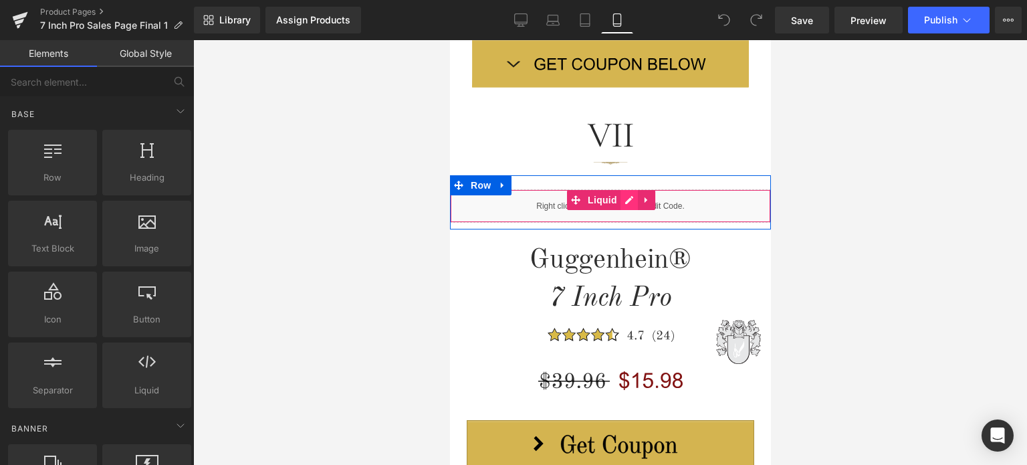
click at [618, 201] on div "Liquid" at bounding box center [609, 205] width 321 height 33
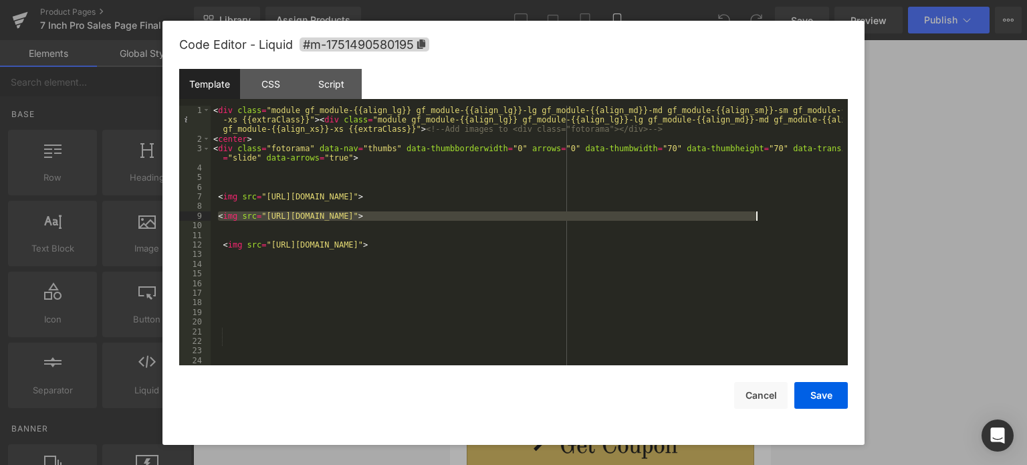
drag, startPoint x: 219, startPoint y: 217, endPoint x: 767, endPoint y: 219, distance: 548.2
click at [767, 219] on div "< div class = "module gf_module-{{align_lg}} gf_module-{{align_lg}}-lg gf_modul…" at bounding box center [527, 255] width 632 height 298
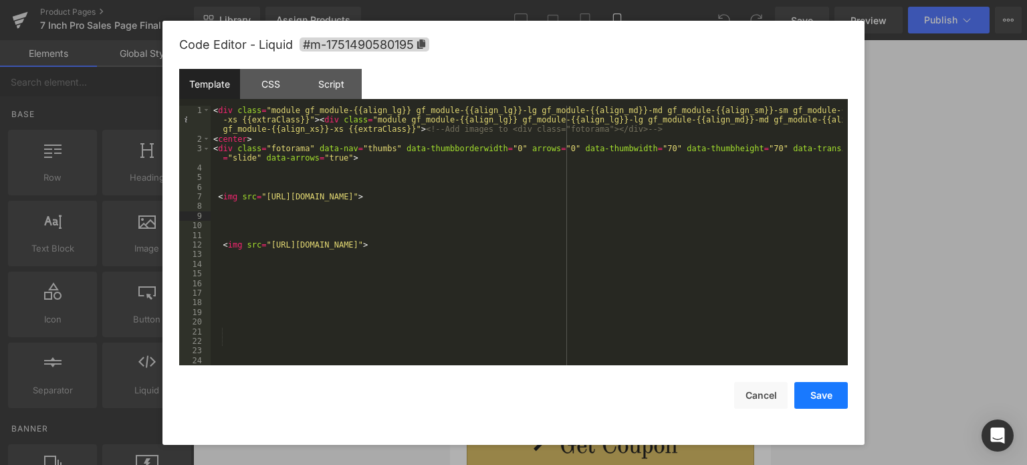
click at [820, 394] on button "Save" at bounding box center [820, 395] width 53 height 27
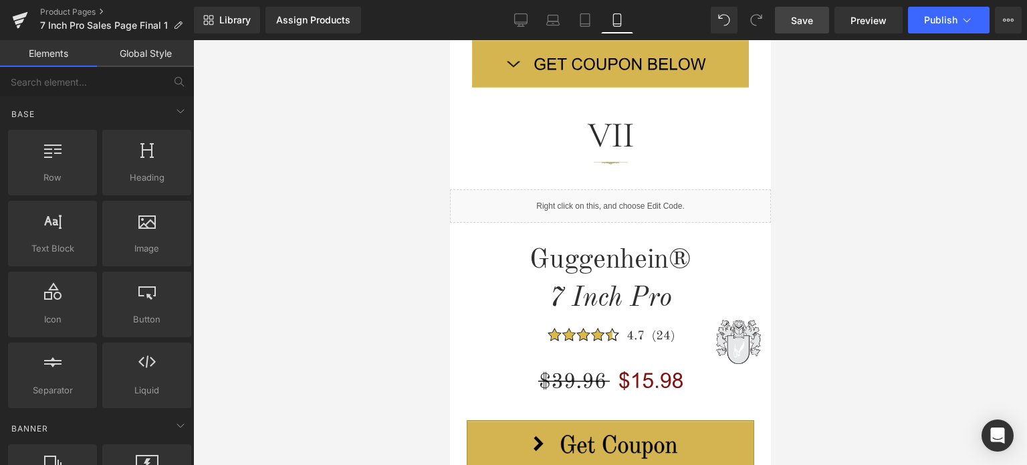
click at [813, 21] on span "Save" at bounding box center [802, 20] width 22 height 14
click at [808, 20] on span "Save" at bounding box center [802, 20] width 22 height 14
click at [73, 11] on link "Product Pages" at bounding box center [117, 12] width 154 height 11
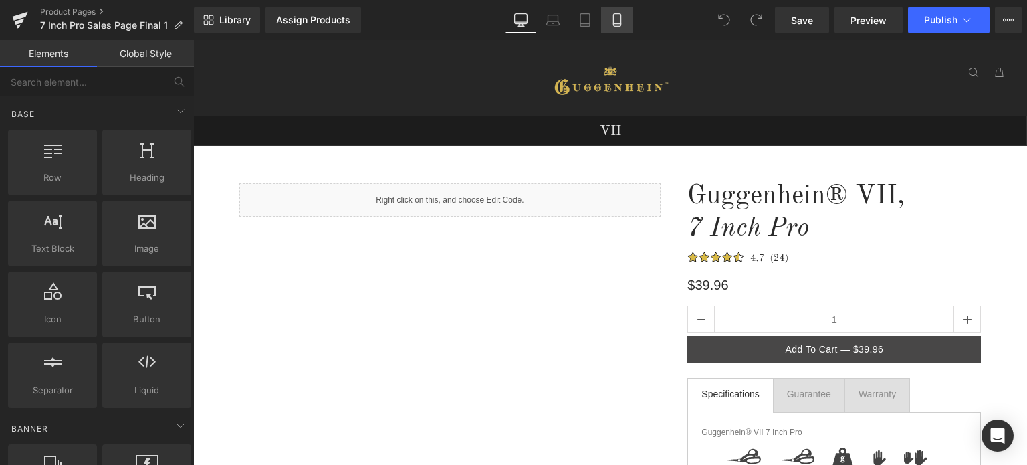
click at [615, 22] on icon at bounding box center [616, 19] width 13 height 13
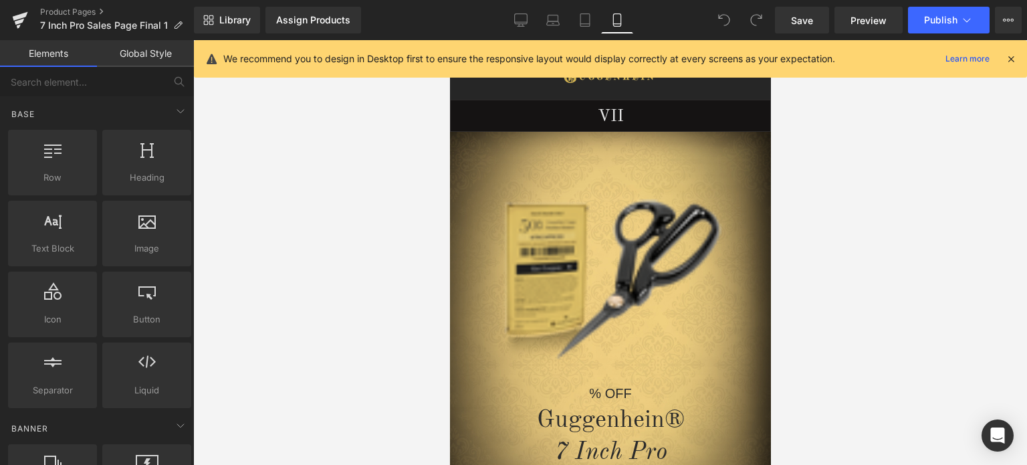
click at [1012, 57] on icon at bounding box center [1011, 59] width 12 height 12
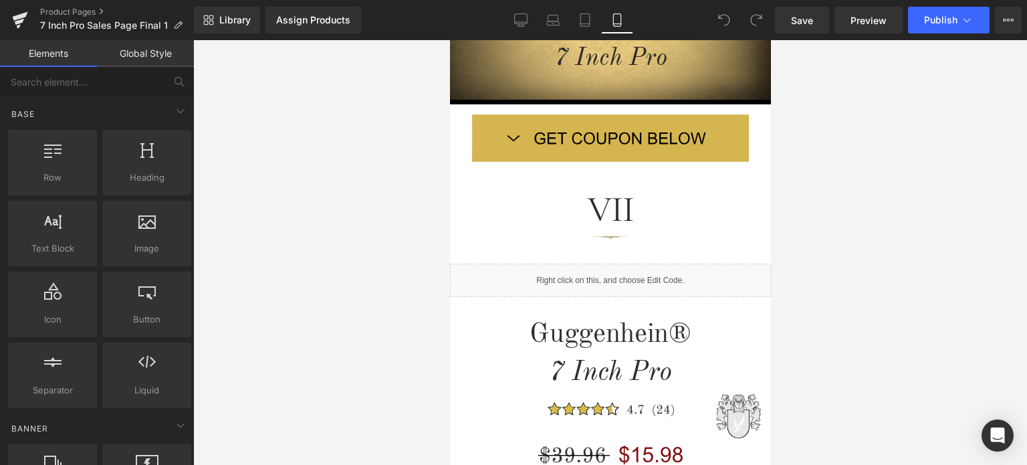
scroll to position [535, 0]
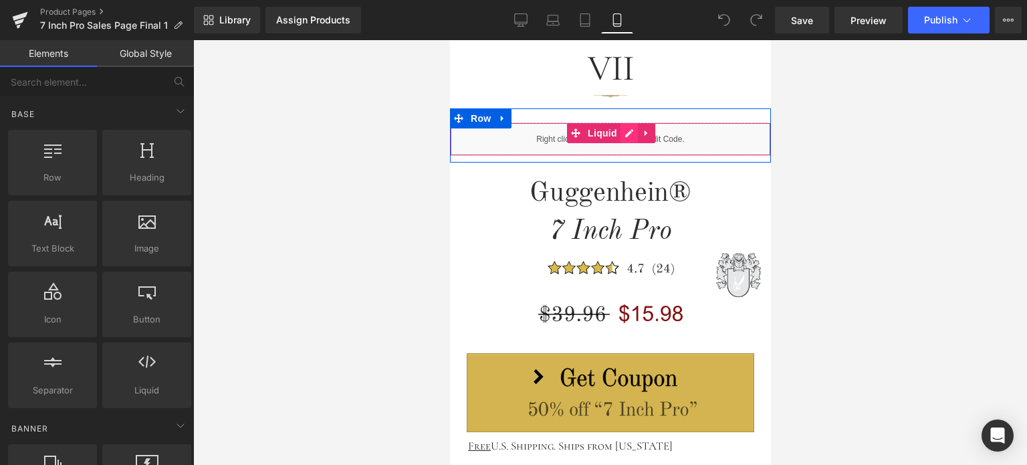
click at [621, 136] on div "Liquid" at bounding box center [609, 138] width 321 height 33
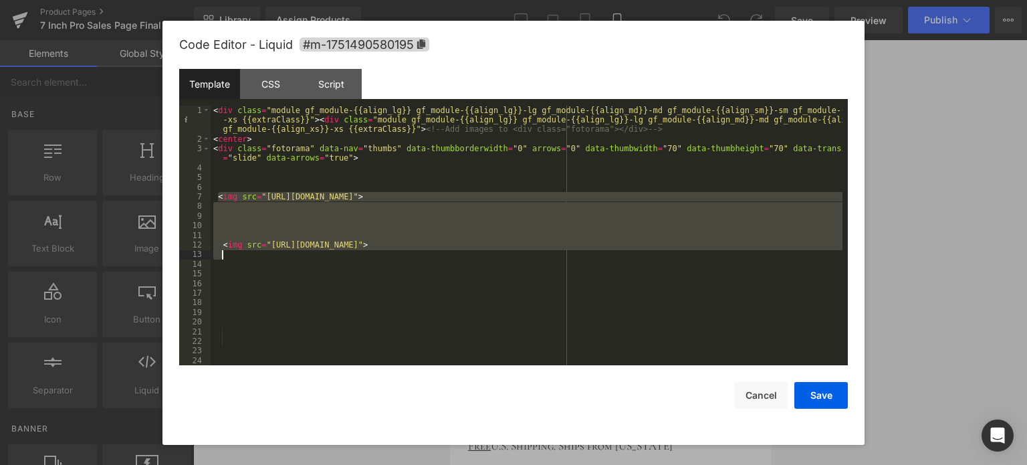
drag, startPoint x: 216, startPoint y: 196, endPoint x: 671, endPoint y: 255, distance: 459.1
click at [671, 255] on div "< div class = "module gf_module-{{align_lg}} gf_module-{{align_lg}}-lg gf_modul…" at bounding box center [527, 255] width 632 height 298
click at [553, 296] on div "< div class = "module gf_module-{{align_lg}} gf_module-{{align_lg}}-lg gf_modul…" at bounding box center [527, 255] width 632 height 298
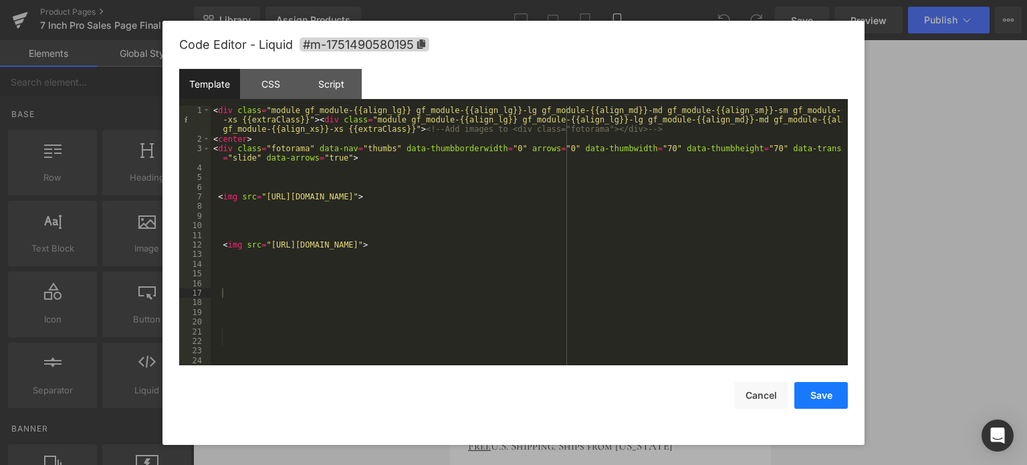
click at [828, 396] on button "Save" at bounding box center [820, 395] width 53 height 27
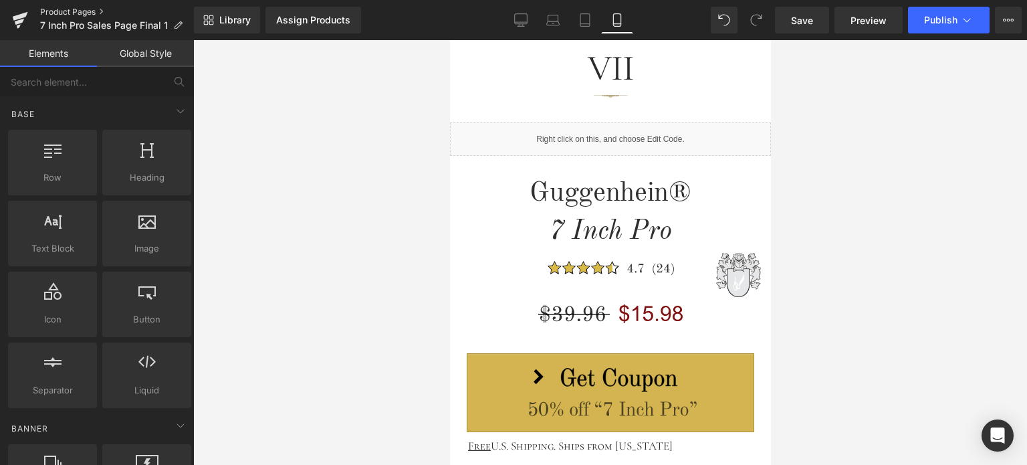
click at [72, 11] on link "Product Pages" at bounding box center [117, 12] width 154 height 11
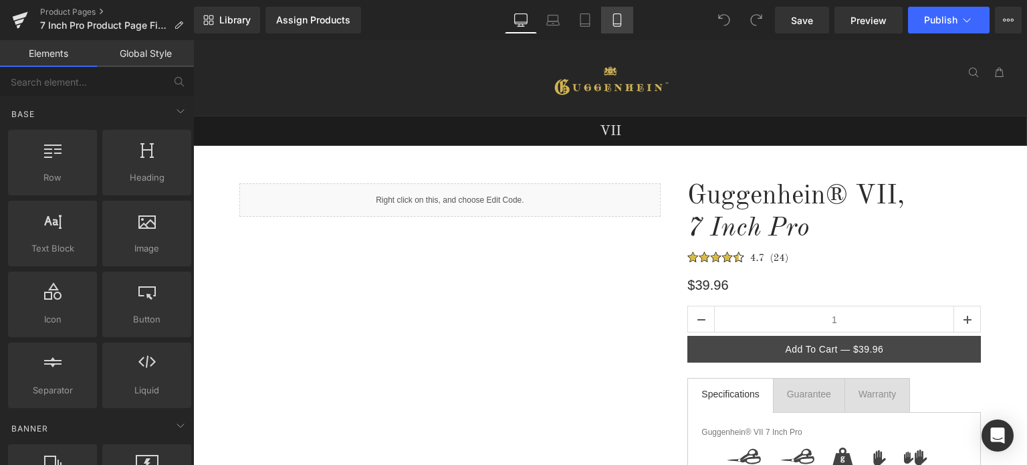
click at [615, 19] on icon at bounding box center [616, 19] width 13 height 13
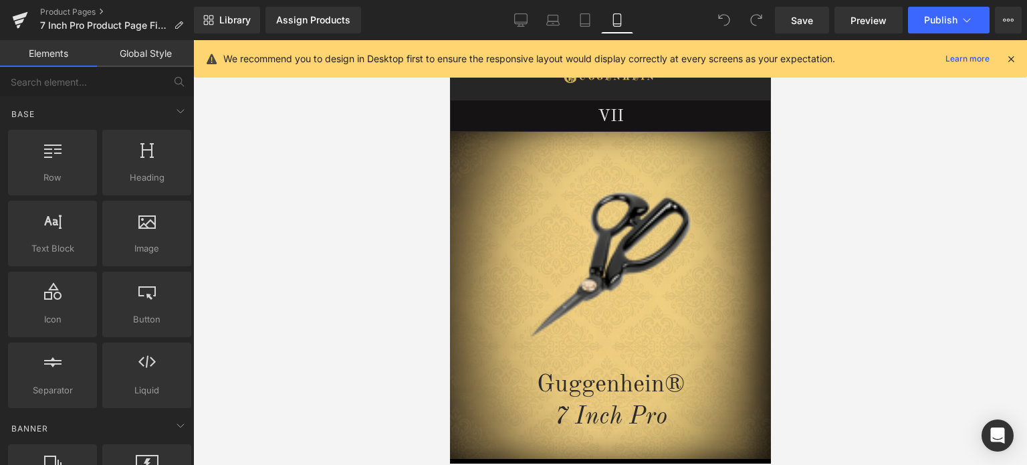
click at [1012, 58] on icon at bounding box center [1011, 59] width 12 height 12
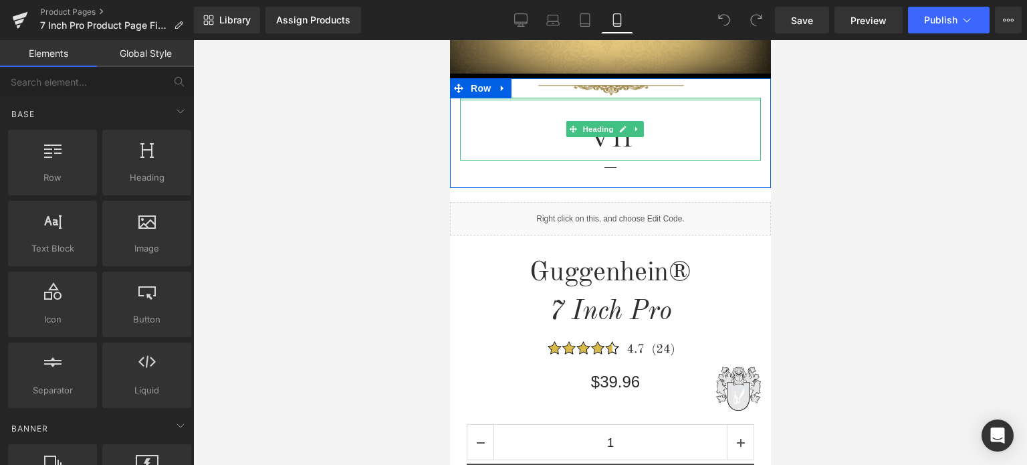
scroll to position [468, 0]
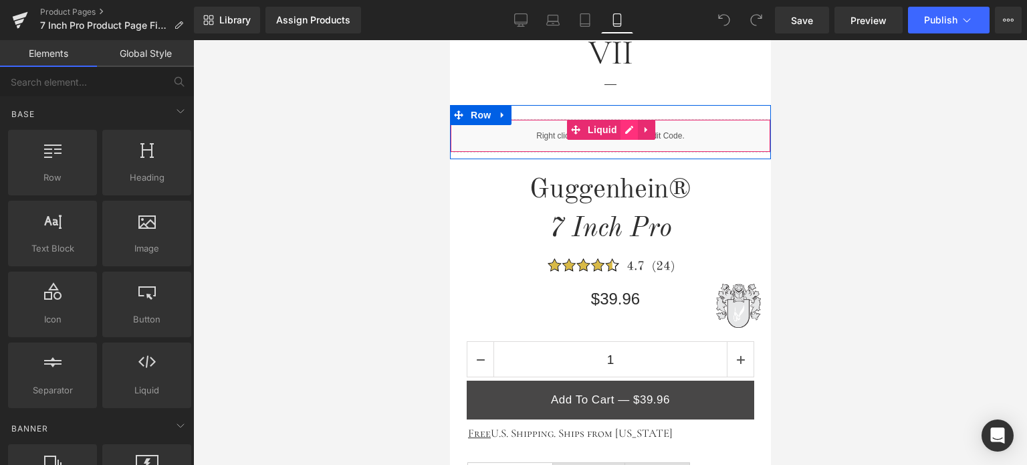
click at [624, 132] on div "Liquid" at bounding box center [609, 135] width 321 height 33
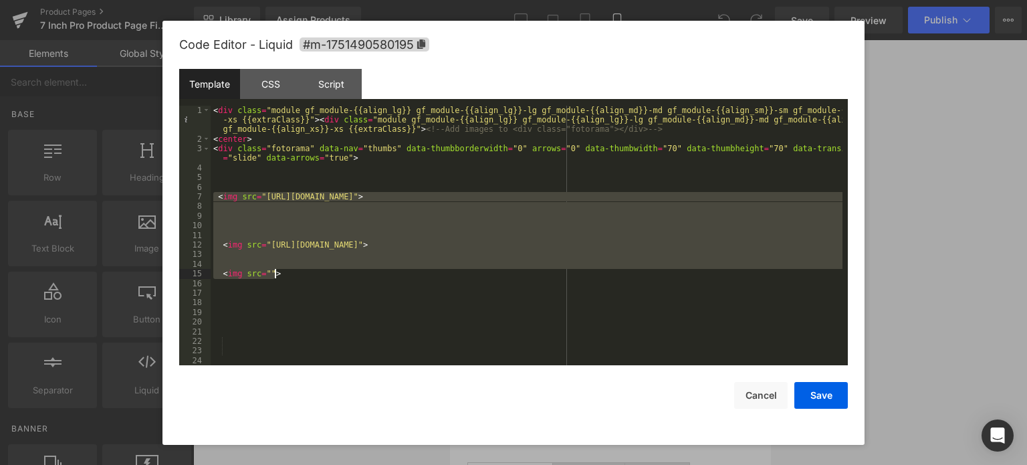
drag, startPoint x: 215, startPoint y: 193, endPoint x: 445, endPoint y: 275, distance: 244.3
click at [445, 275] on div "< div class = "module gf_module-{{align_lg}} gf_module-{{align_lg}}-lg gf_modul…" at bounding box center [527, 255] width 632 height 298
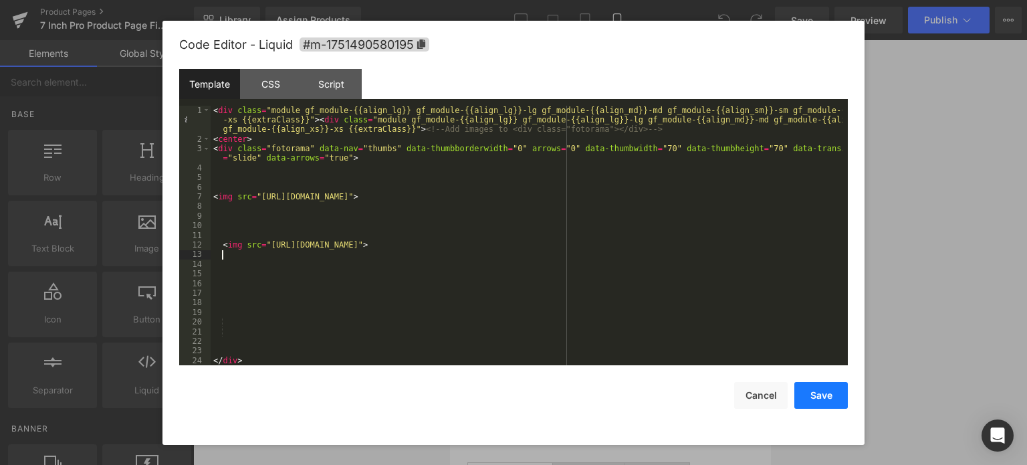
click at [819, 397] on button "Save" at bounding box center [820, 395] width 53 height 27
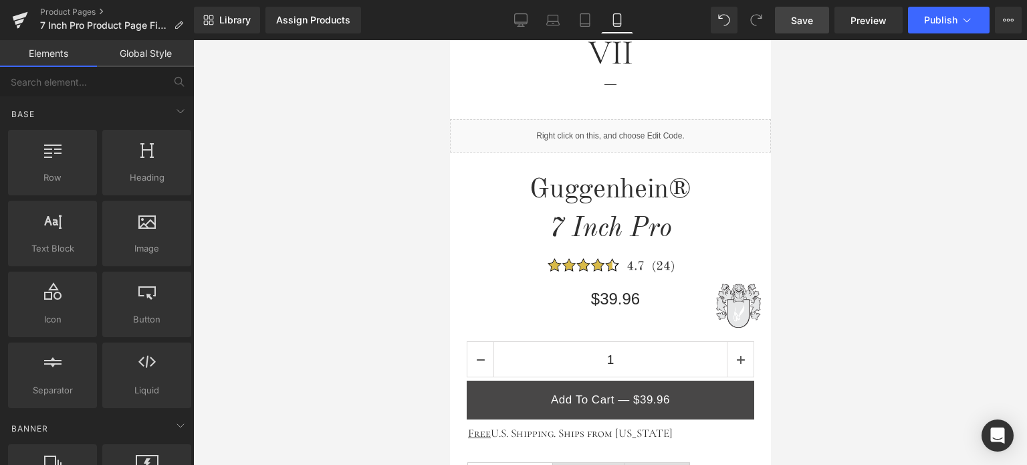
click at [800, 15] on span "Save" at bounding box center [802, 20] width 22 height 14
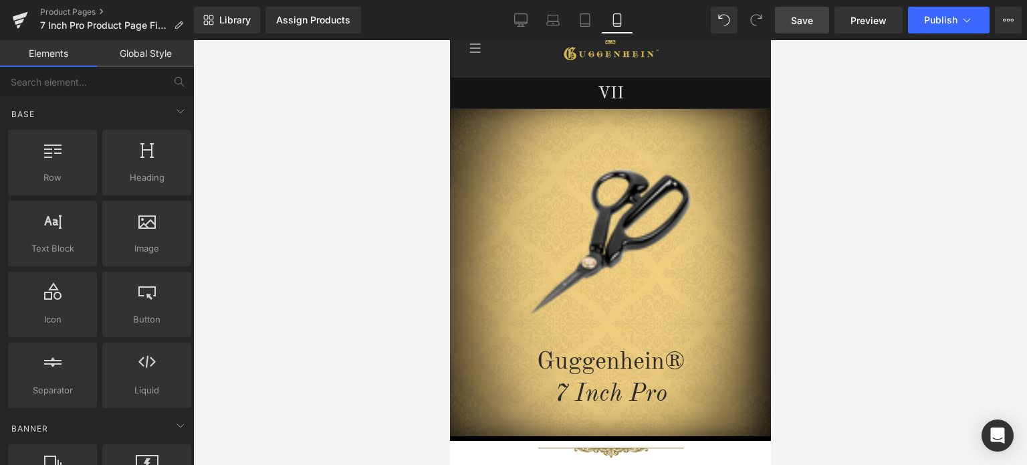
scroll to position [0, 0]
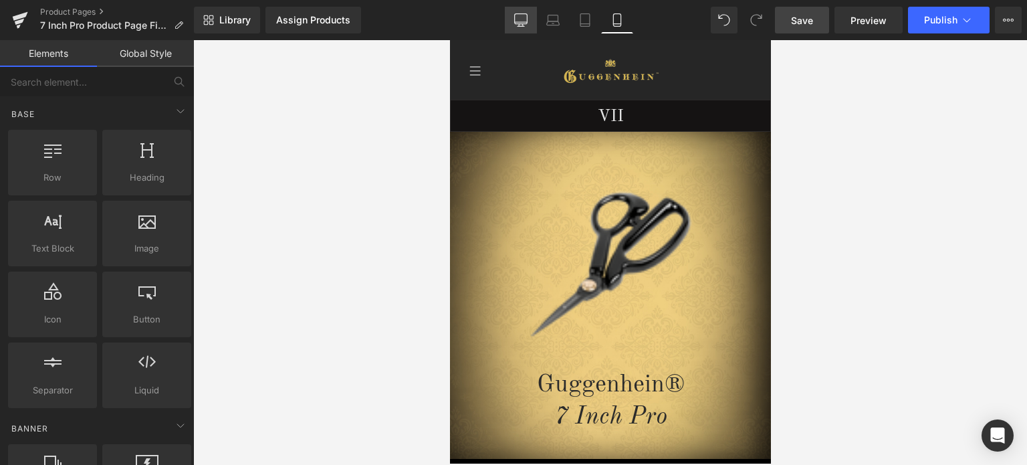
click at [519, 23] on icon at bounding box center [521, 19] width 13 height 10
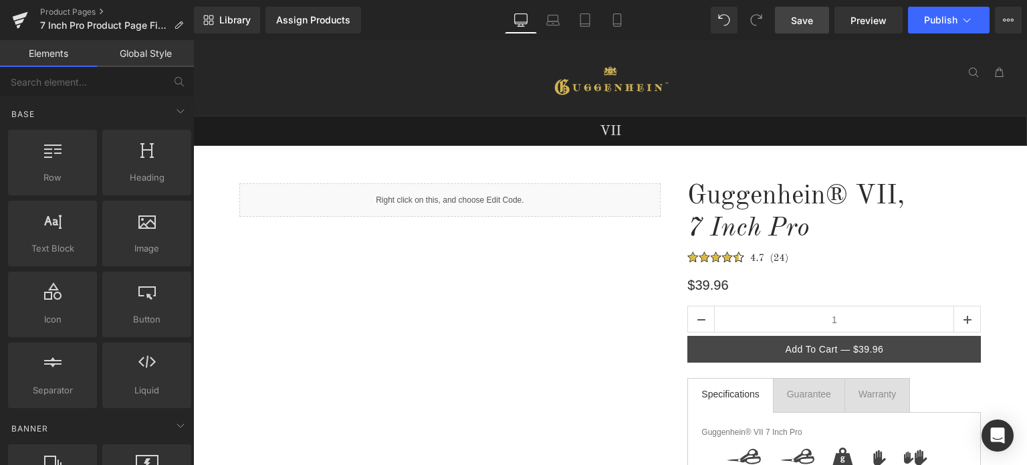
scroll to position [76, 0]
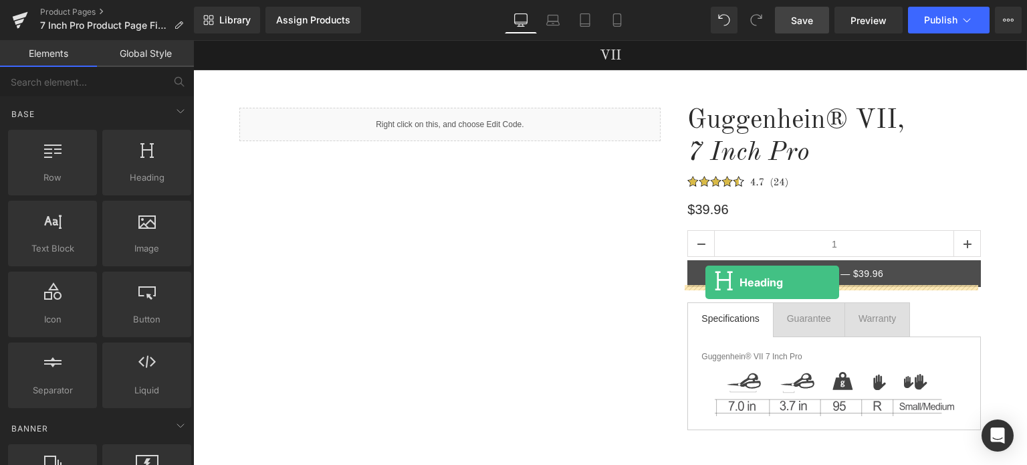
drag, startPoint x: 404, startPoint y: 199, endPoint x: 705, endPoint y: 283, distance: 312.9
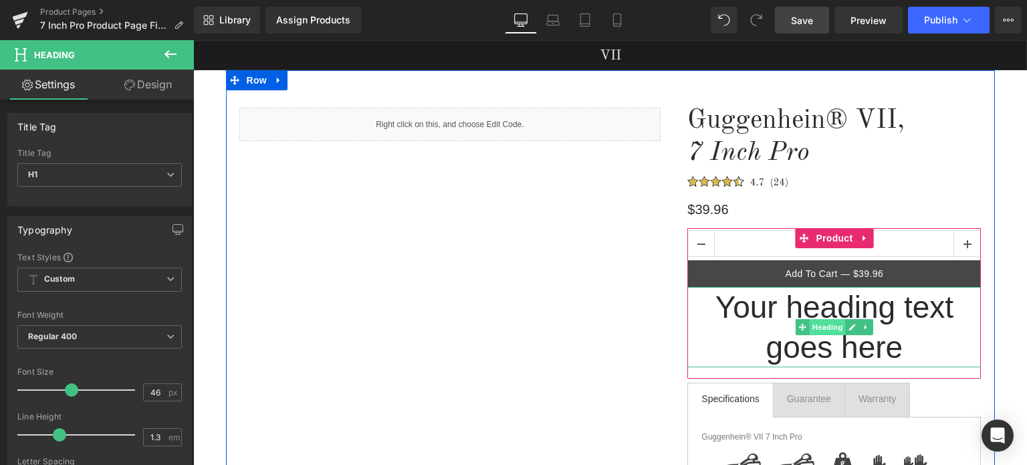
click at [829, 330] on span "Heading" at bounding box center [828, 327] width 36 height 16
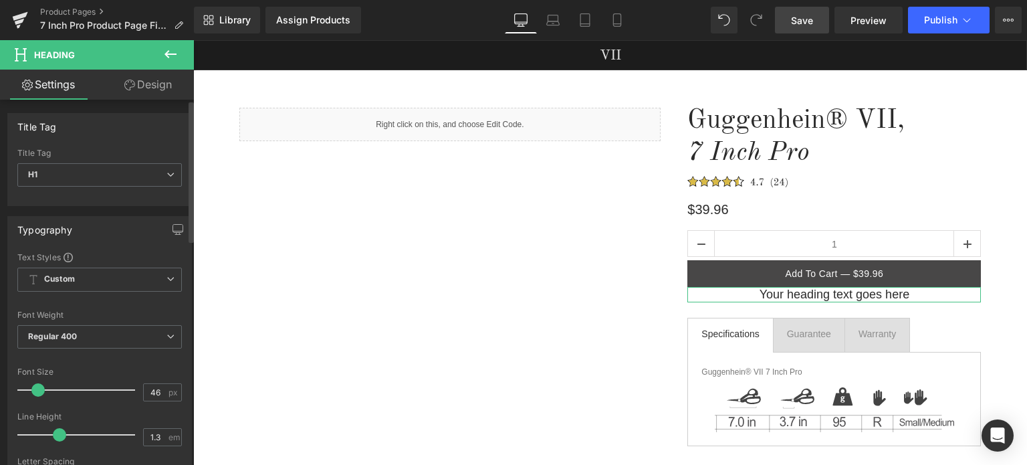
drag, startPoint x: 67, startPoint y: 390, endPoint x: 35, endPoint y: 390, distance: 32.1
click at [35, 390] on span at bounding box center [37, 389] width 13 height 13
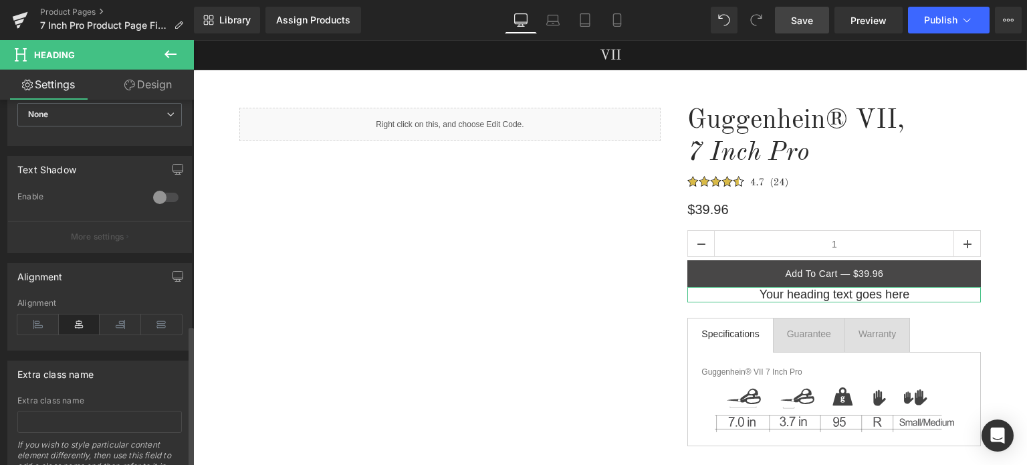
scroll to position [580, 0]
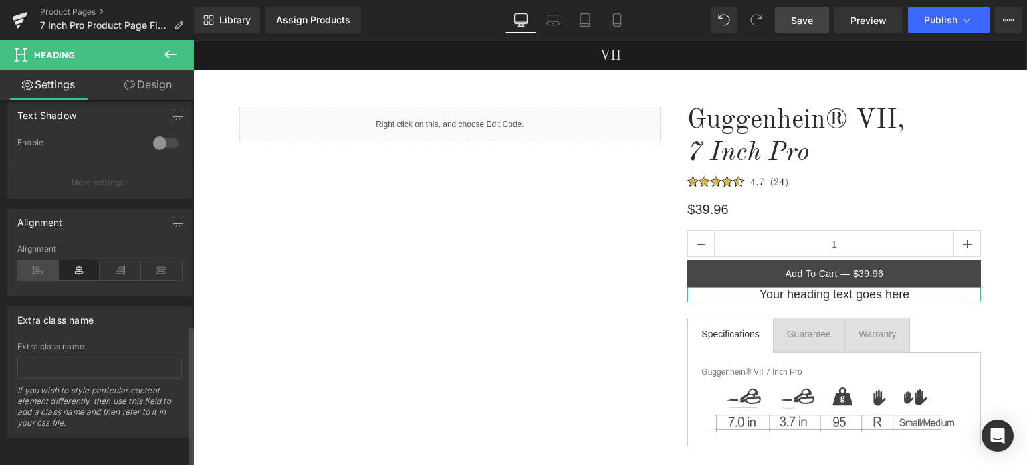
click at [46, 260] on icon at bounding box center [37, 270] width 41 height 20
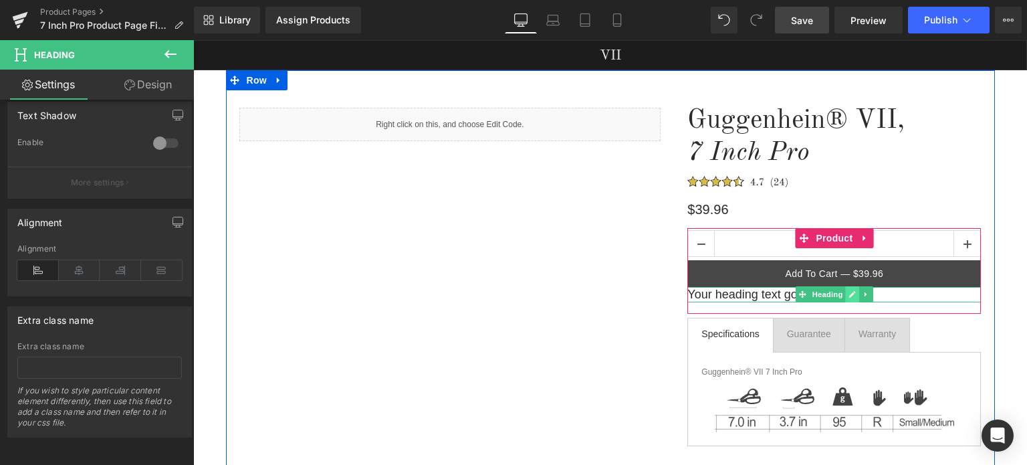
click at [849, 294] on icon at bounding box center [852, 295] width 7 height 7
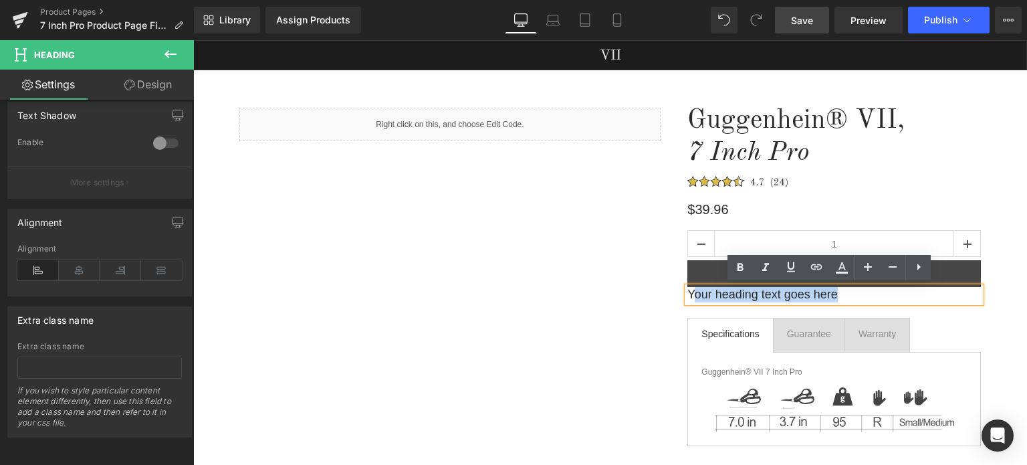
drag, startPoint x: 830, startPoint y: 294, endPoint x: 689, endPoint y: 292, distance: 141.7
click at [687, 294] on h1 "Your heading text goes here" at bounding box center [834, 294] width 294 height 15
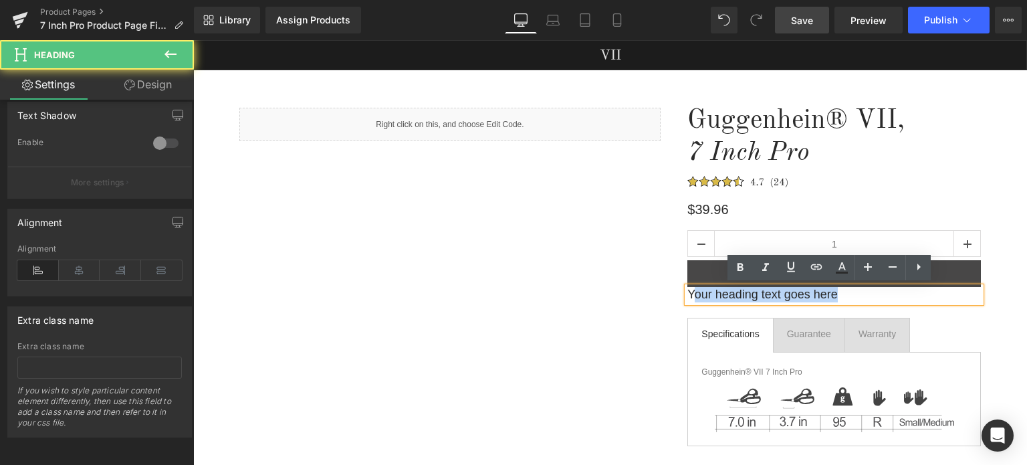
click at [689, 292] on h1 "Your heading text goes here" at bounding box center [834, 294] width 294 height 15
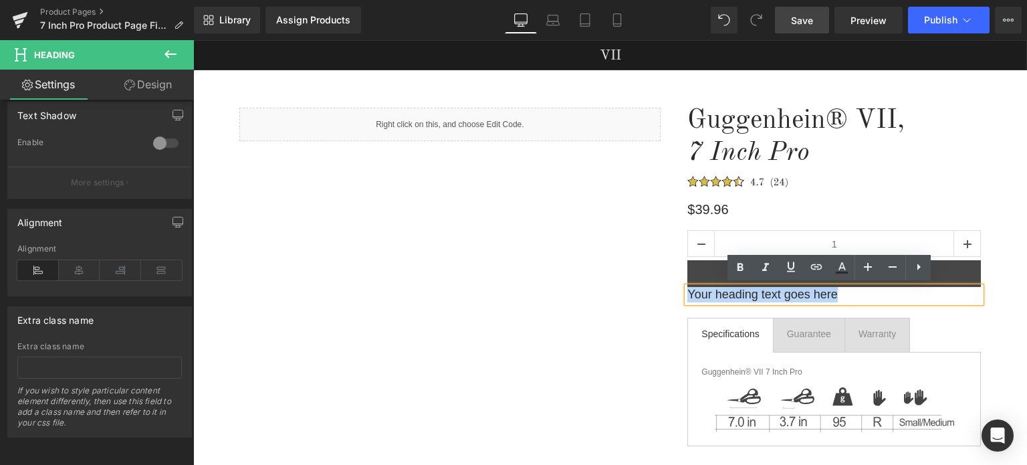
drag, startPoint x: 816, startPoint y: 293, endPoint x: 685, endPoint y: 292, distance: 131.7
click at [687, 292] on h1 "Your heading text goes here" at bounding box center [834, 294] width 294 height 15
paste div
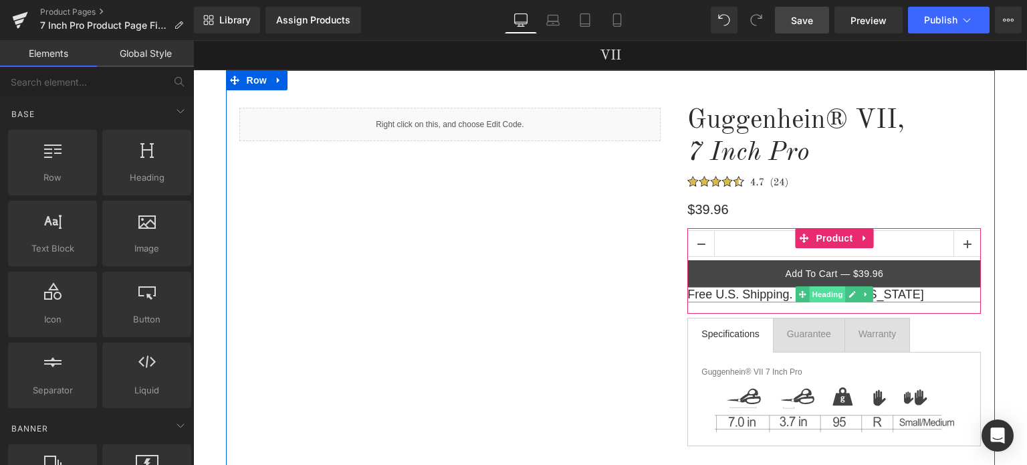
click at [824, 298] on span "Heading" at bounding box center [828, 294] width 36 height 16
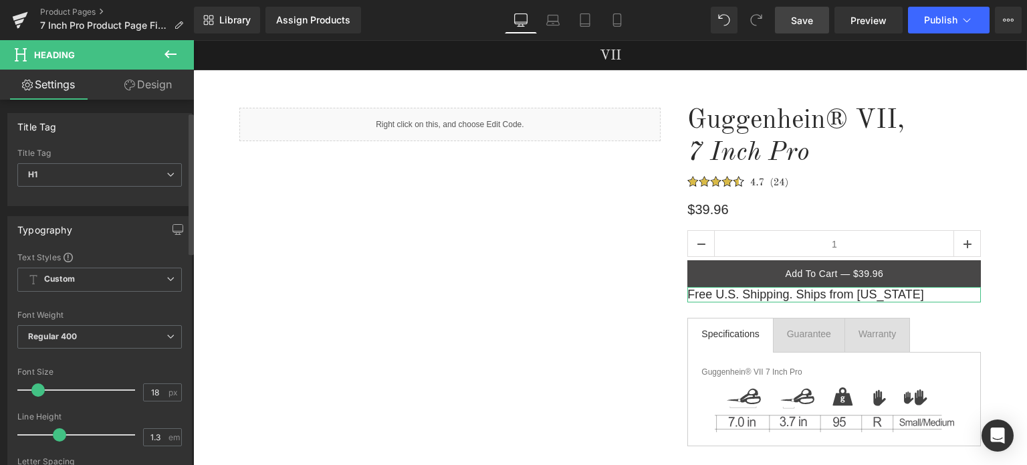
scroll to position [267, 0]
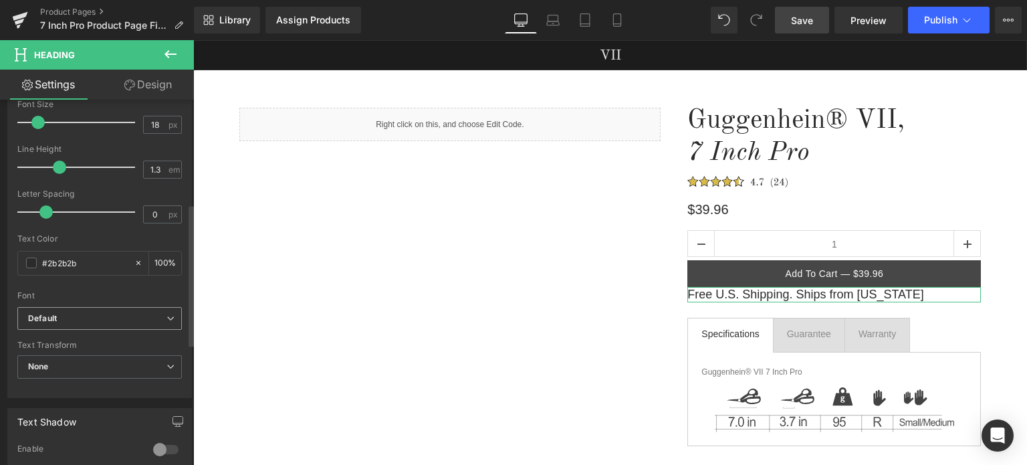
click at [83, 320] on b "Default" at bounding box center [97, 318] width 138 height 11
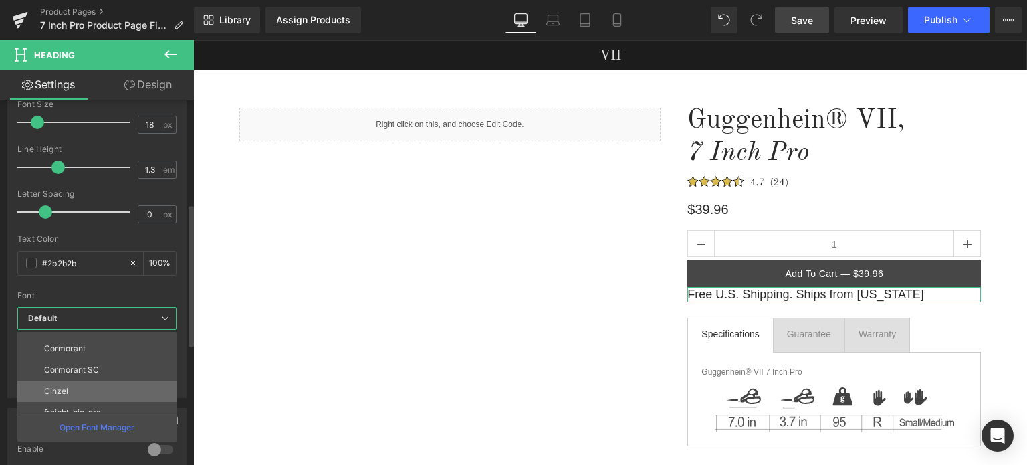
scroll to position [369, 0]
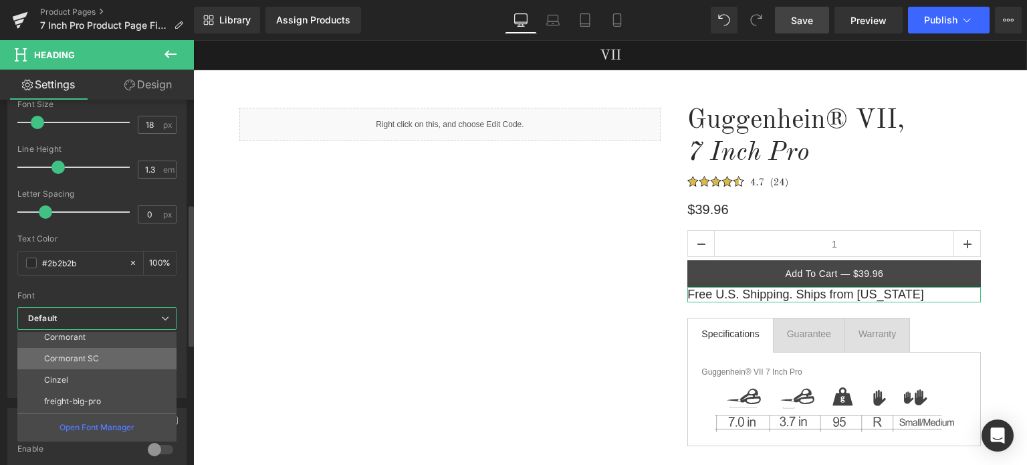
click at [100, 360] on li "Cormorant SC" at bounding box center [99, 358] width 165 height 21
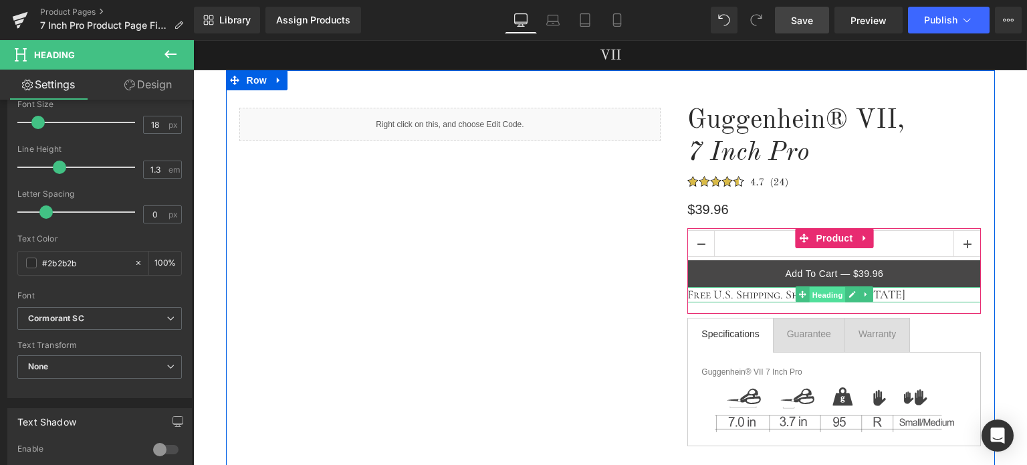
click at [820, 298] on span "Heading" at bounding box center [828, 295] width 36 height 16
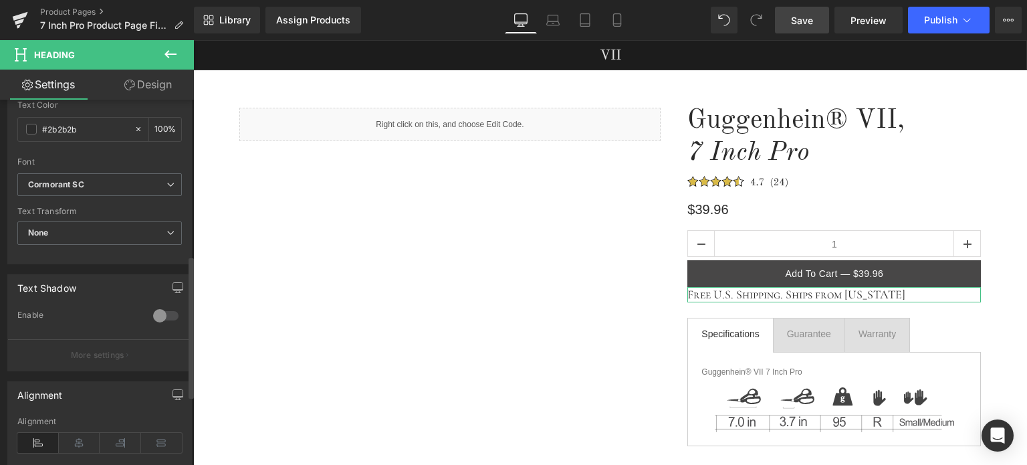
scroll to position [134, 0]
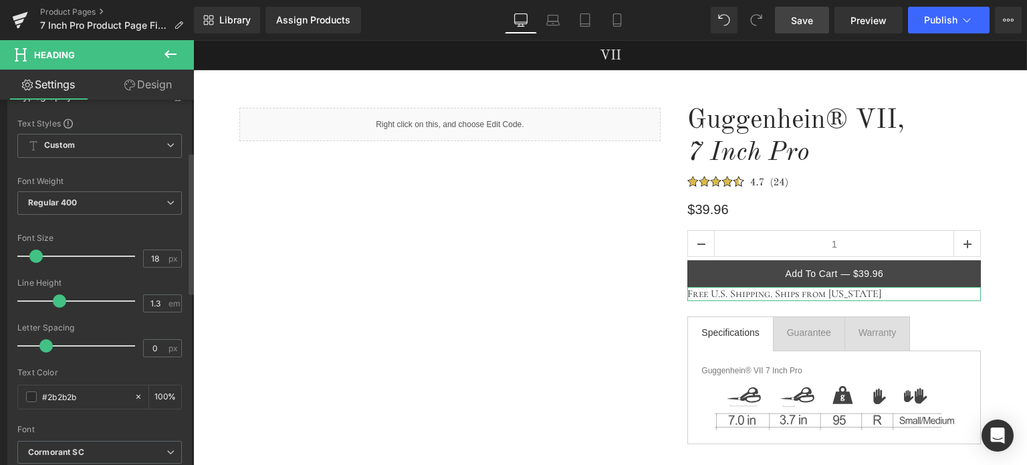
click at [34, 253] on span at bounding box center [35, 255] width 13 height 13
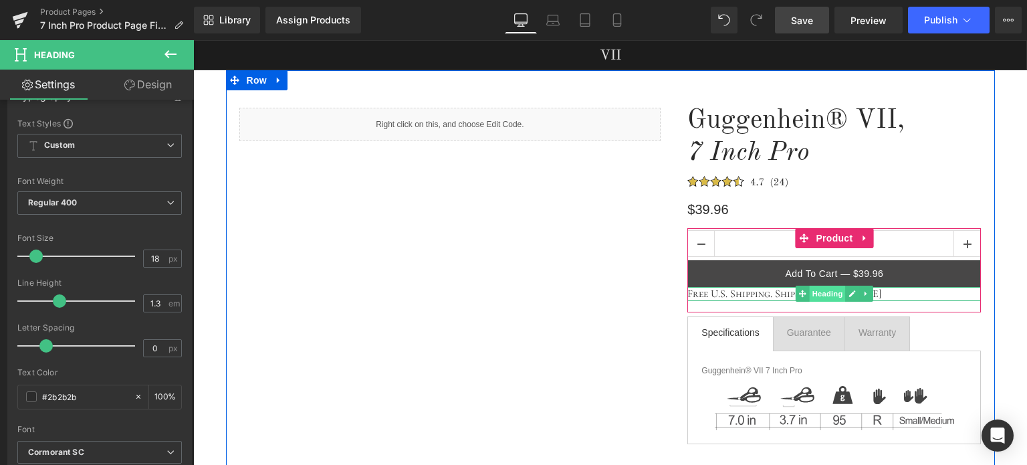
click at [822, 293] on span "Heading" at bounding box center [828, 293] width 36 height 16
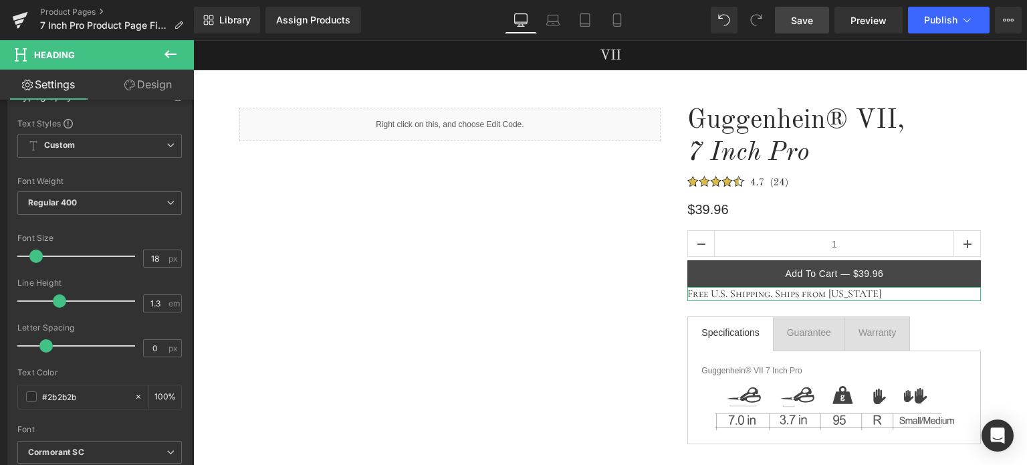
click at [155, 86] on link "Design" at bounding box center [148, 85] width 97 height 30
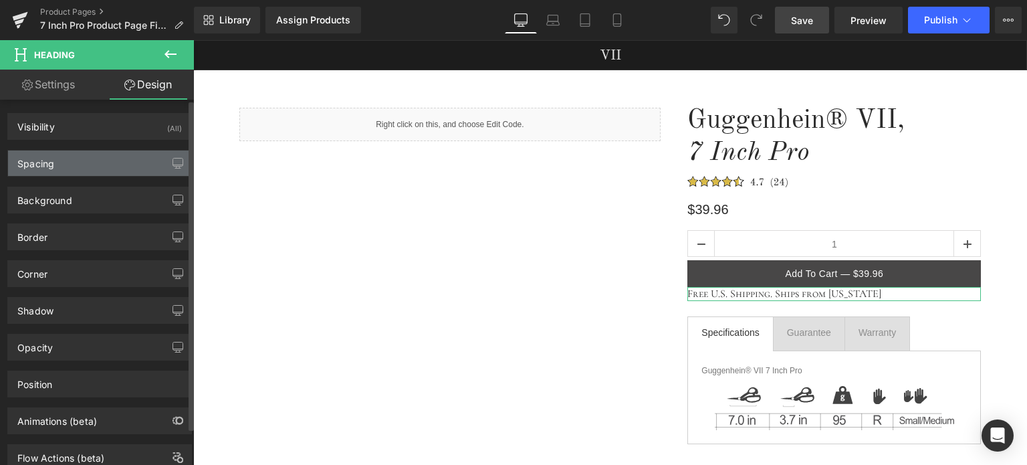
click at [82, 157] on div "Spacing" at bounding box center [99, 162] width 183 height 25
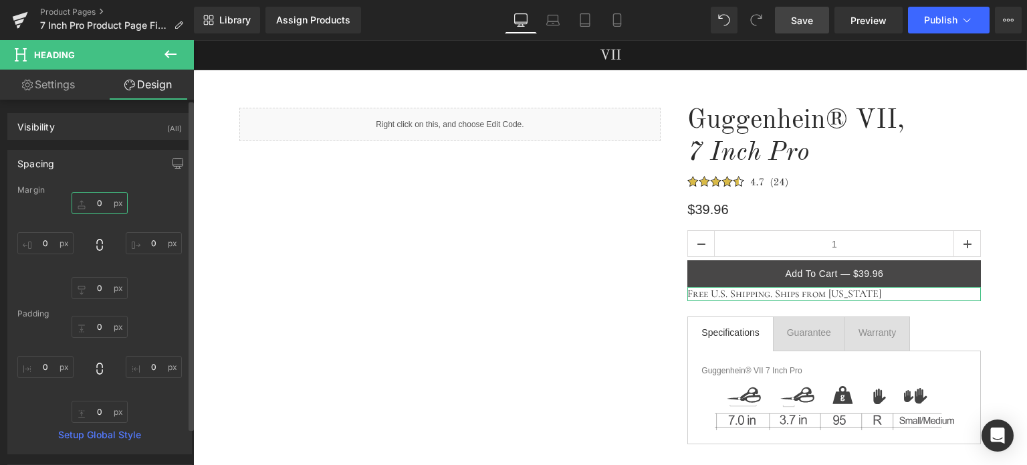
click at [104, 205] on input "0" at bounding box center [100, 203] width 56 height 22
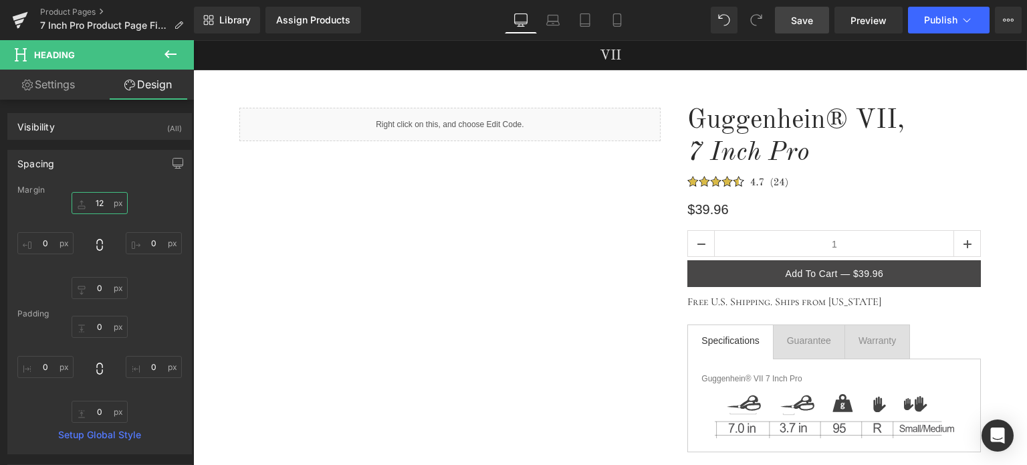
type input "12"
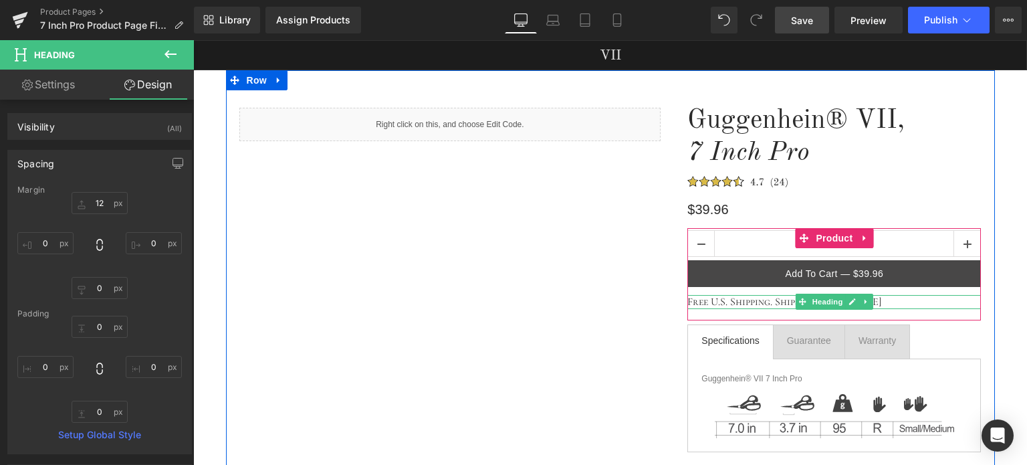
click at [702, 300] on h1 "Free U.S. Shipping. Ships from [US_STATE]" at bounding box center [834, 302] width 294 height 14
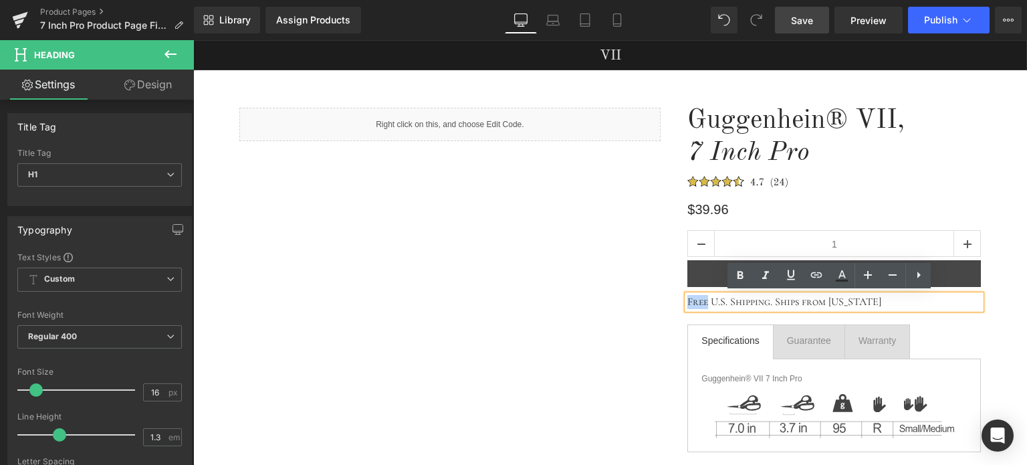
drag, startPoint x: 703, startPoint y: 300, endPoint x: 684, endPoint y: 301, distance: 19.4
click at [687, 301] on h1 "Free U.S. Shipping. Ships from [US_STATE]" at bounding box center [834, 302] width 294 height 14
click at [790, 275] on icon at bounding box center [791, 275] width 16 height 16
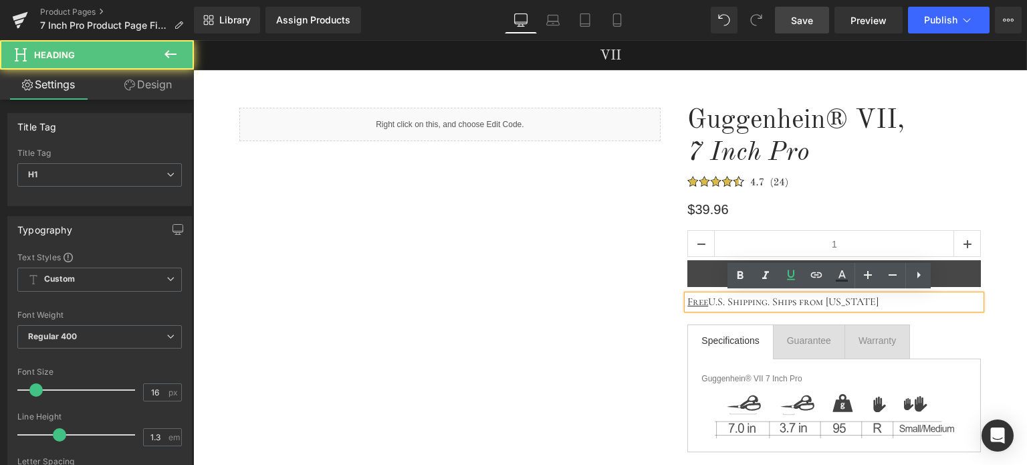
click at [884, 300] on h1 "Free U.S. Shipping. Ships from Texas" at bounding box center [834, 302] width 294 height 14
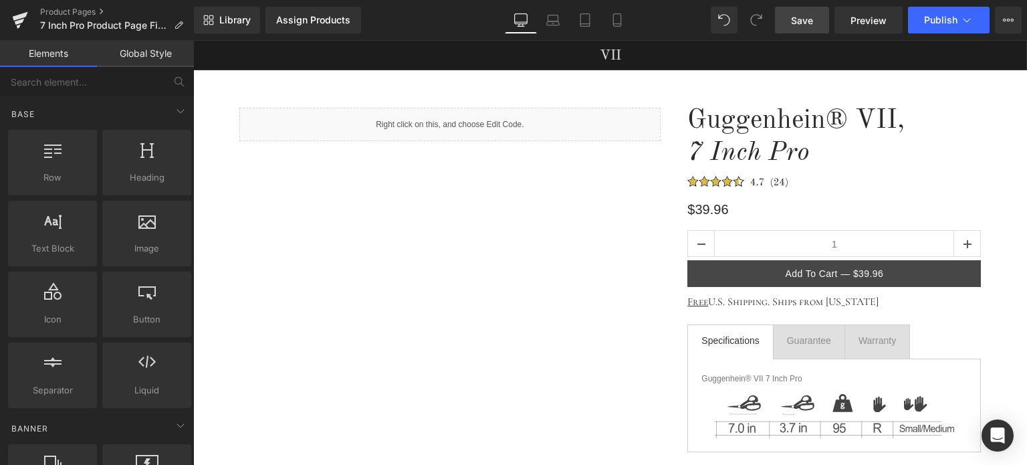
click at [807, 19] on span "Save" at bounding box center [802, 20] width 22 height 14
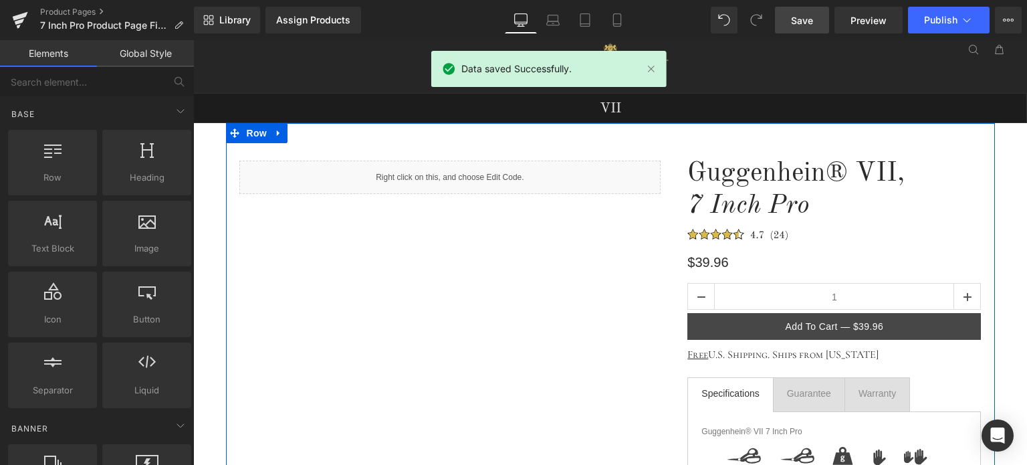
scroll to position [0, 0]
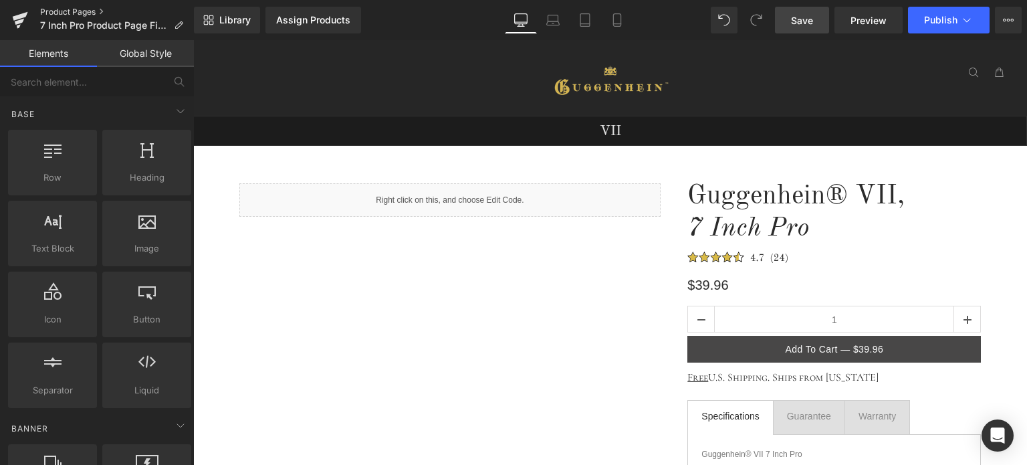
click at [78, 11] on link "Product Pages" at bounding box center [117, 12] width 154 height 11
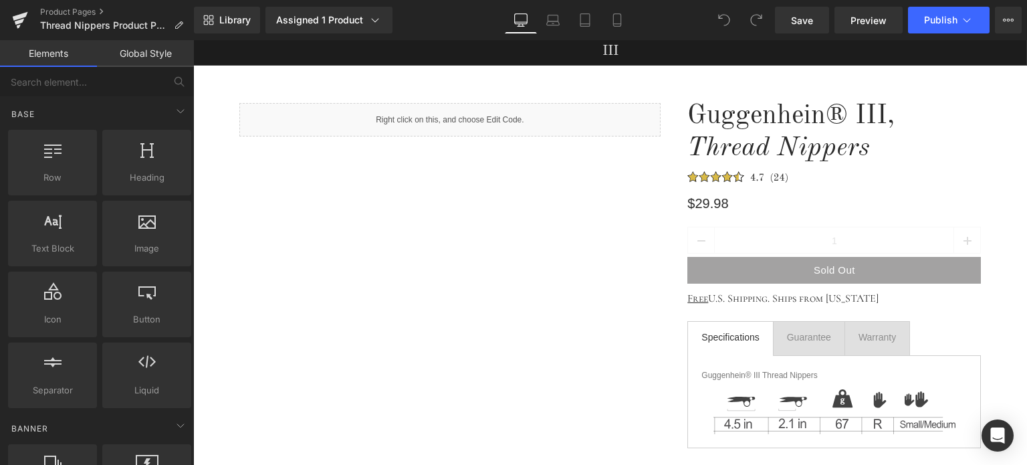
scroll to position [134, 0]
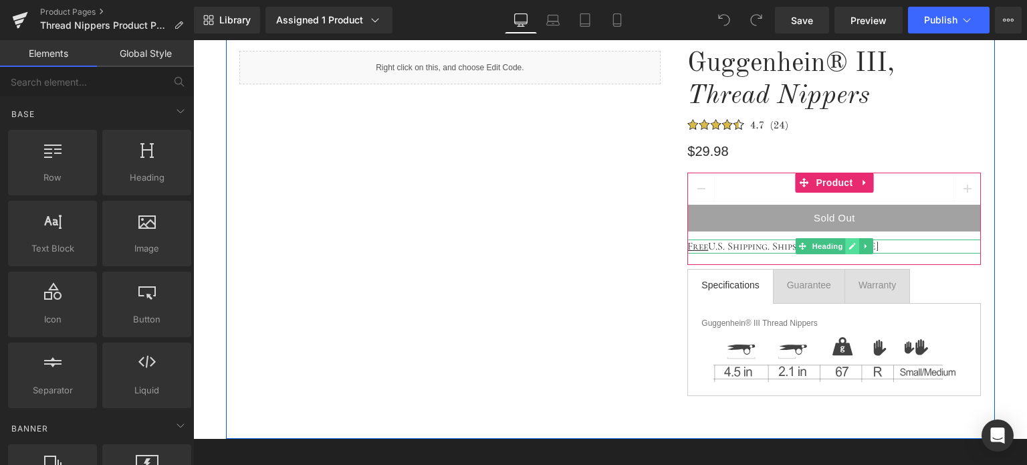
click at [849, 247] on icon at bounding box center [852, 246] width 7 height 7
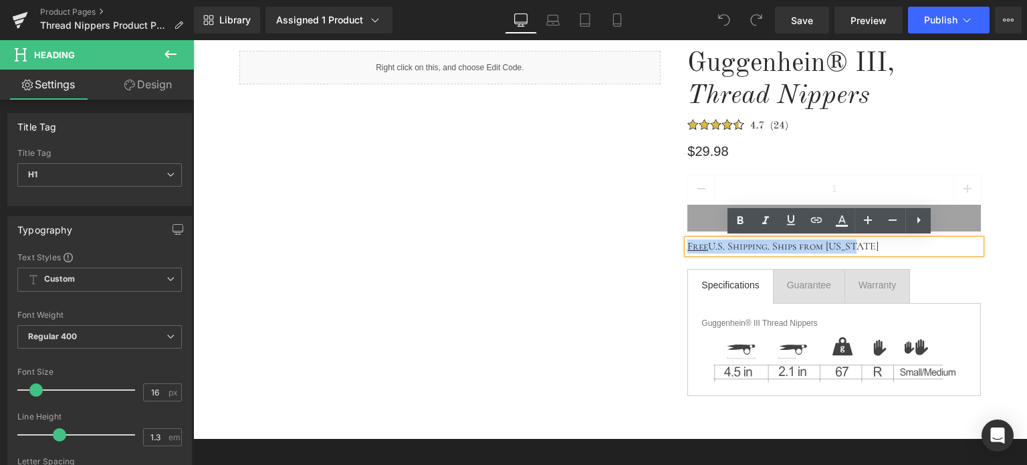
drag, startPoint x: 853, startPoint y: 247, endPoint x: 683, endPoint y: 245, distance: 169.8
click at [687, 245] on h1 "Free U.S. Shipping. Ships from Texas" at bounding box center [834, 246] width 294 height 14
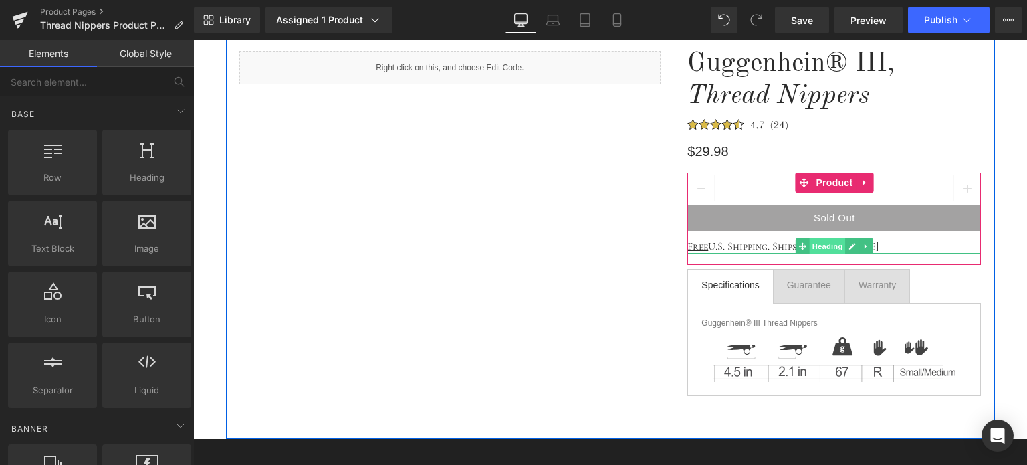
click at [826, 249] on span "Heading" at bounding box center [828, 246] width 36 height 16
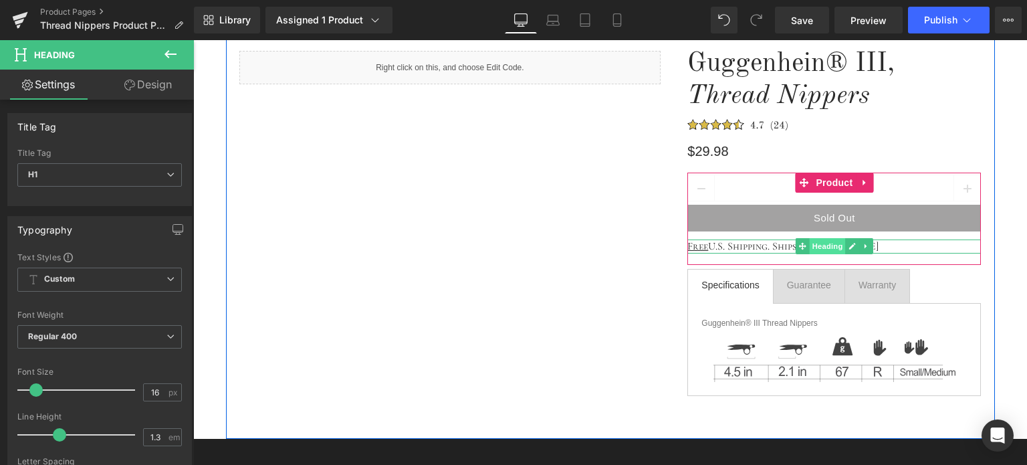
click at [826, 247] on span "Heading" at bounding box center [828, 246] width 36 height 16
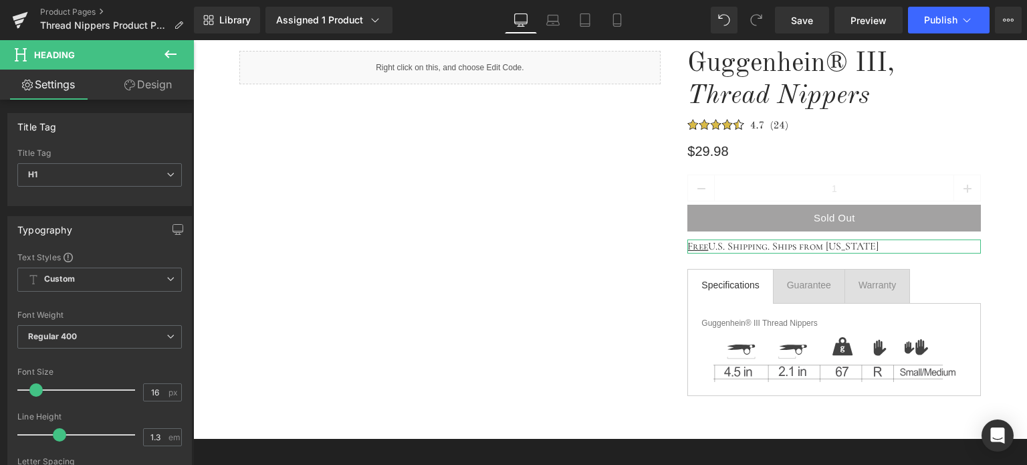
click at [155, 78] on link "Design" at bounding box center [148, 85] width 97 height 30
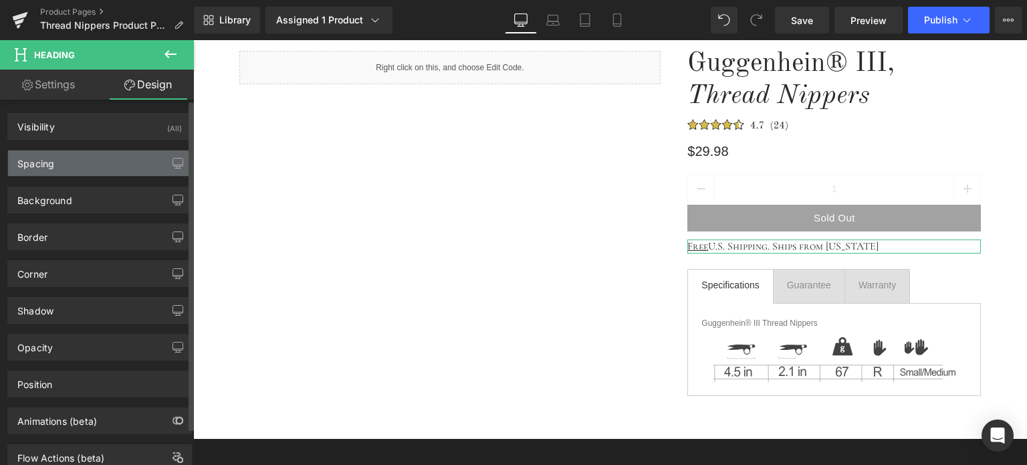
click at [88, 162] on div "Spacing" at bounding box center [99, 162] width 183 height 25
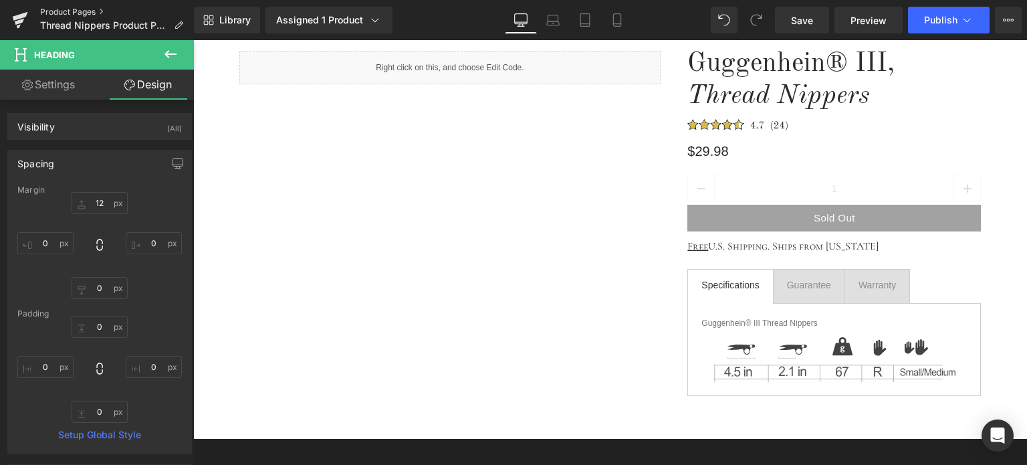
click at [73, 10] on link "Product Pages" at bounding box center [117, 12] width 154 height 11
click at [808, 18] on span "Save" at bounding box center [802, 20] width 22 height 14
click at [70, 11] on link "Product Pages" at bounding box center [117, 12] width 154 height 11
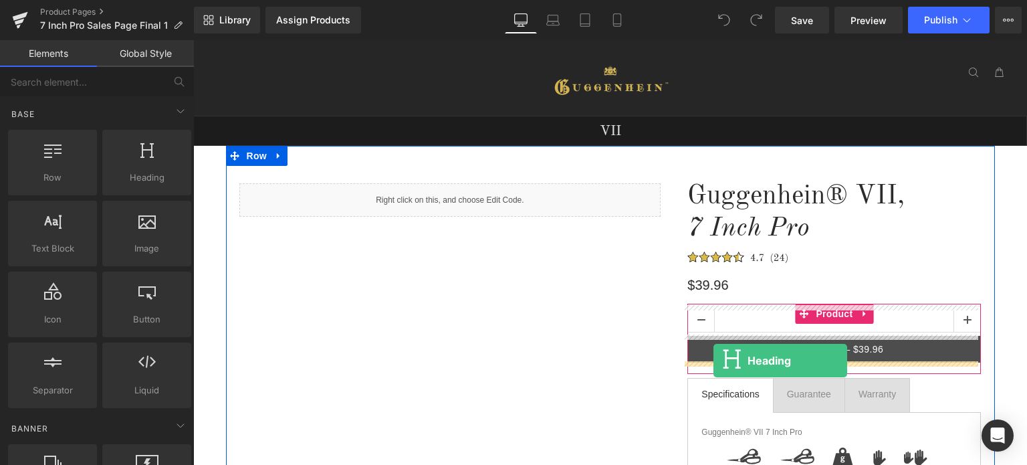
drag, startPoint x: 354, startPoint y: 200, endPoint x: 713, endPoint y: 360, distance: 393.9
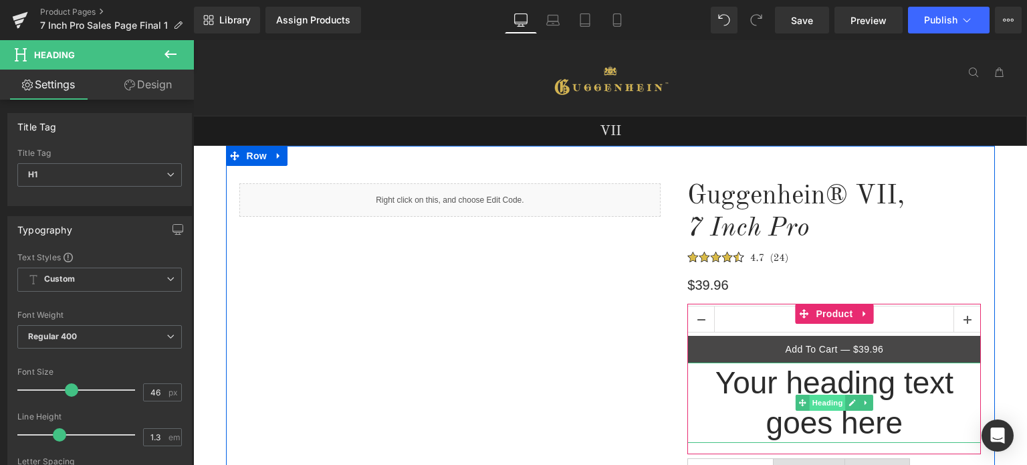
click at [826, 402] on span "Heading" at bounding box center [828, 402] width 36 height 16
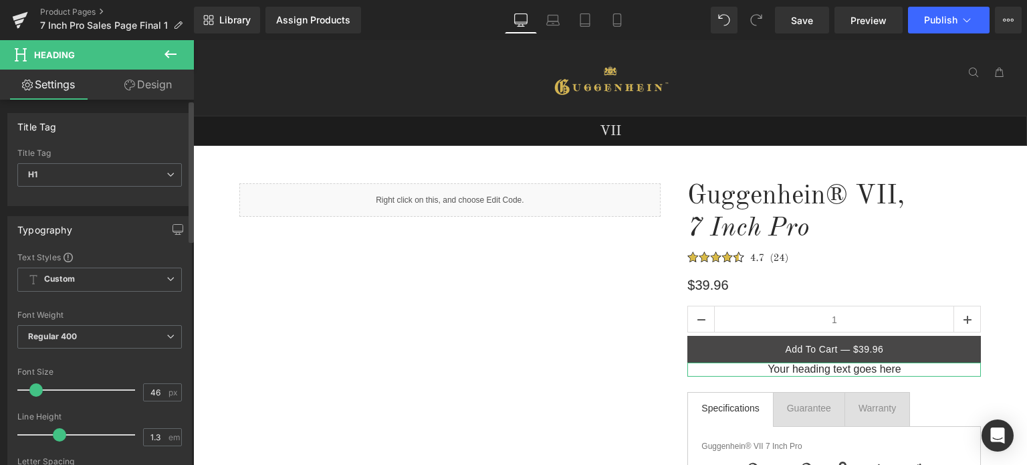
drag, startPoint x: 66, startPoint y: 388, endPoint x: 31, endPoint y: 388, distance: 34.1
click at [31, 388] on span at bounding box center [35, 389] width 13 height 13
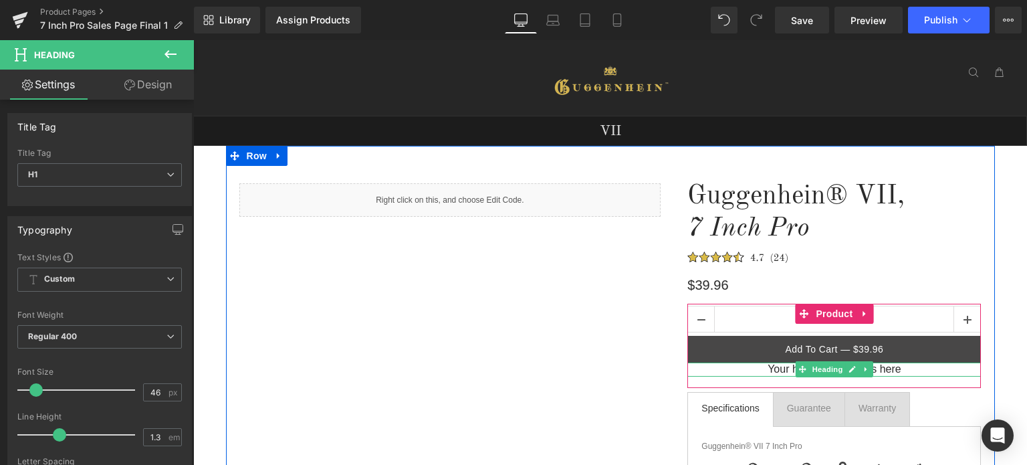
click at [898, 370] on h1 "Your heading text goes here" at bounding box center [834, 369] width 294 height 14
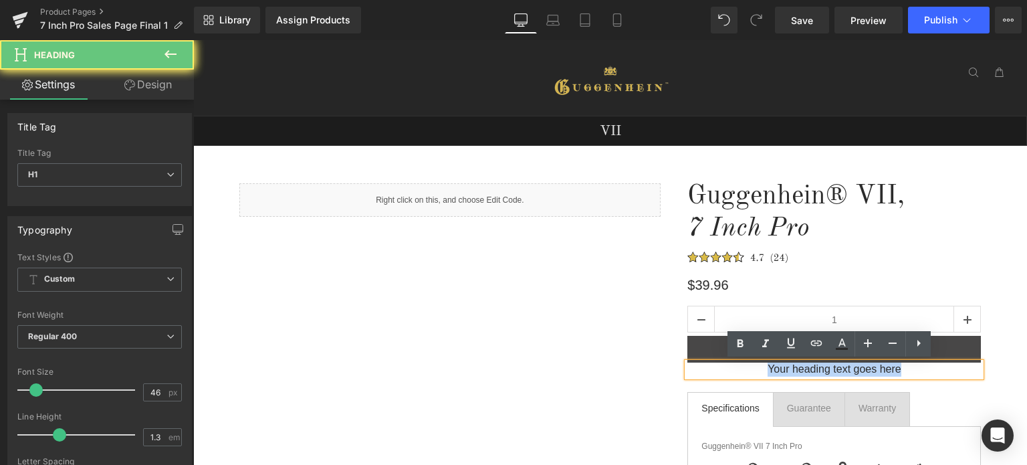
drag, startPoint x: 903, startPoint y: 369, endPoint x: 763, endPoint y: 370, distance: 140.4
click at [763, 370] on h1 "Your heading text goes here" at bounding box center [834, 369] width 294 height 14
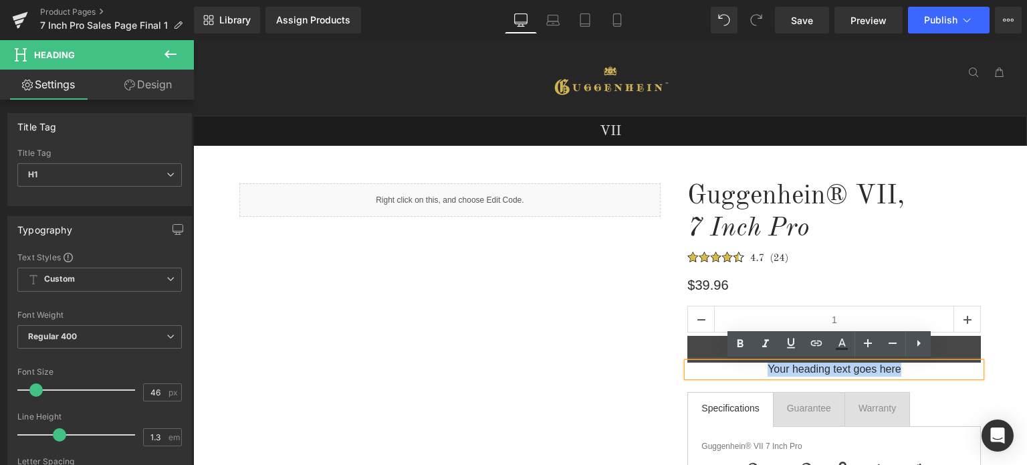
paste div
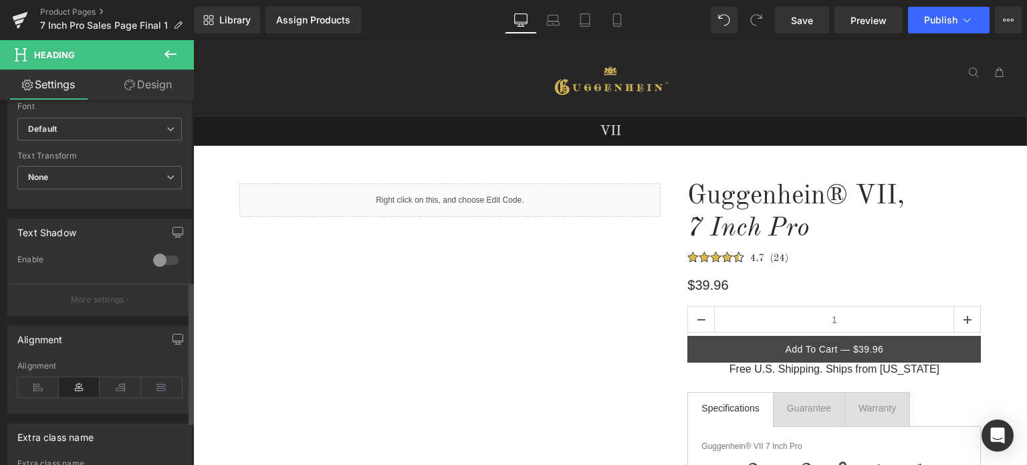
scroll to position [468, 0]
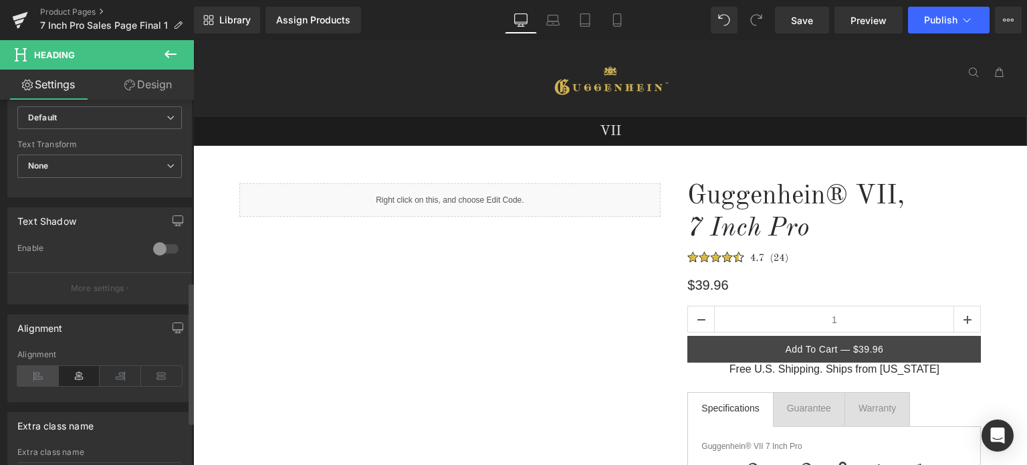
drag, startPoint x: 35, startPoint y: 371, endPoint x: 41, endPoint y: 365, distance: 8.1
click at [37, 371] on icon at bounding box center [37, 376] width 41 height 20
click at [152, 86] on link "Design" at bounding box center [148, 85] width 97 height 30
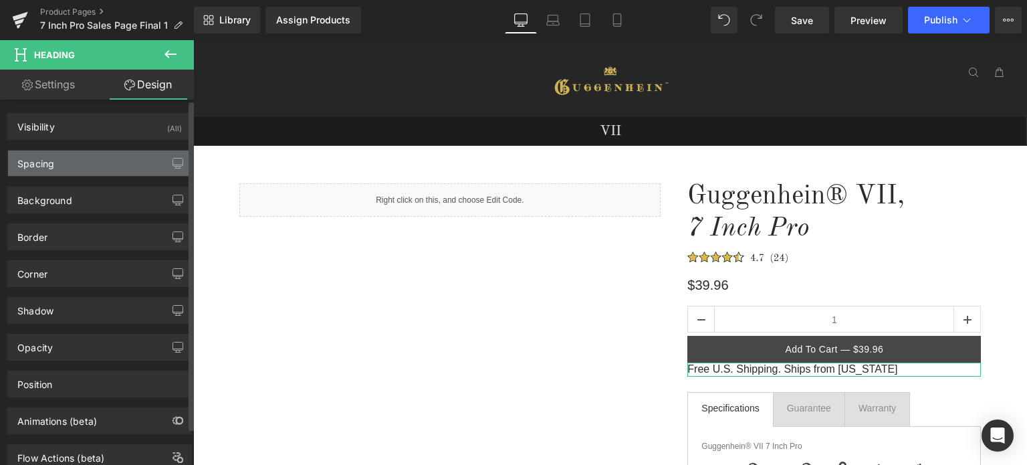
click at [77, 159] on div "Spacing" at bounding box center [99, 162] width 183 height 25
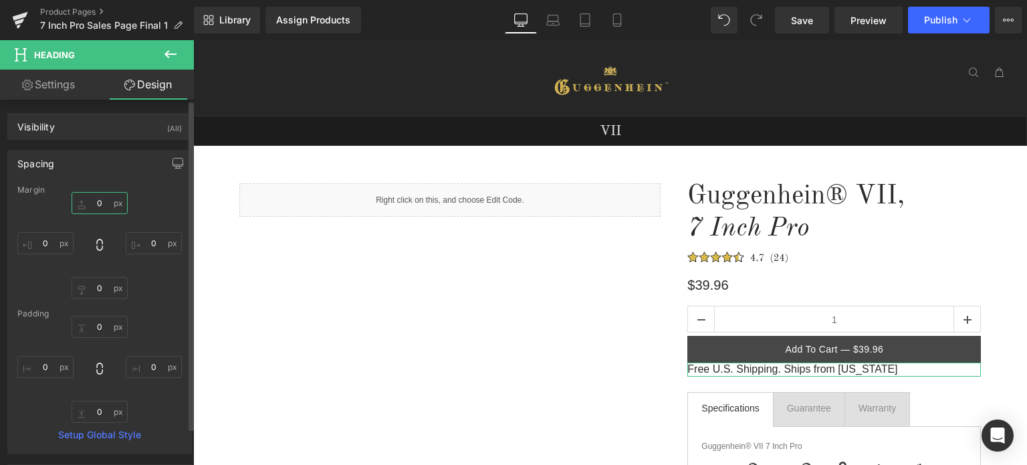
click at [101, 207] on input "0" at bounding box center [100, 203] width 56 height 22
type input "16"
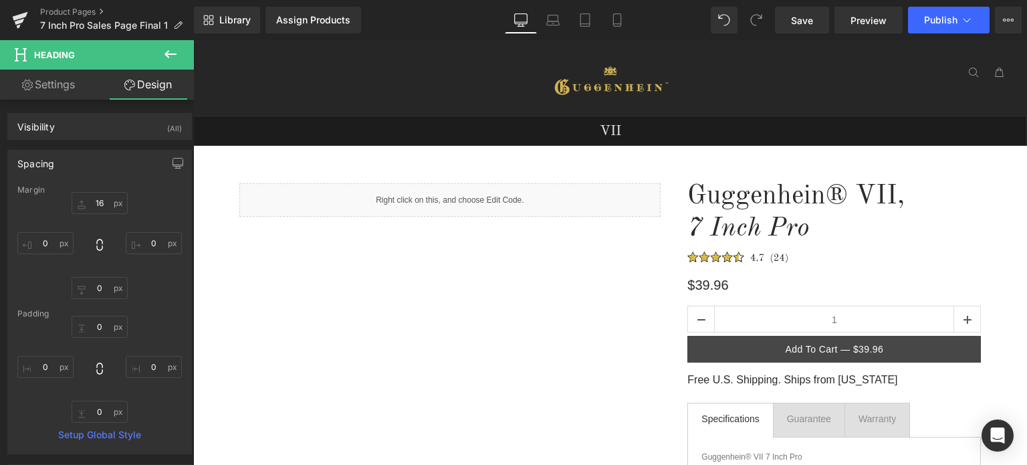
drag, startPoint x: 998, startPoint y: 364, endPoint x: 970, endPoint y: 364, distance: 27.4
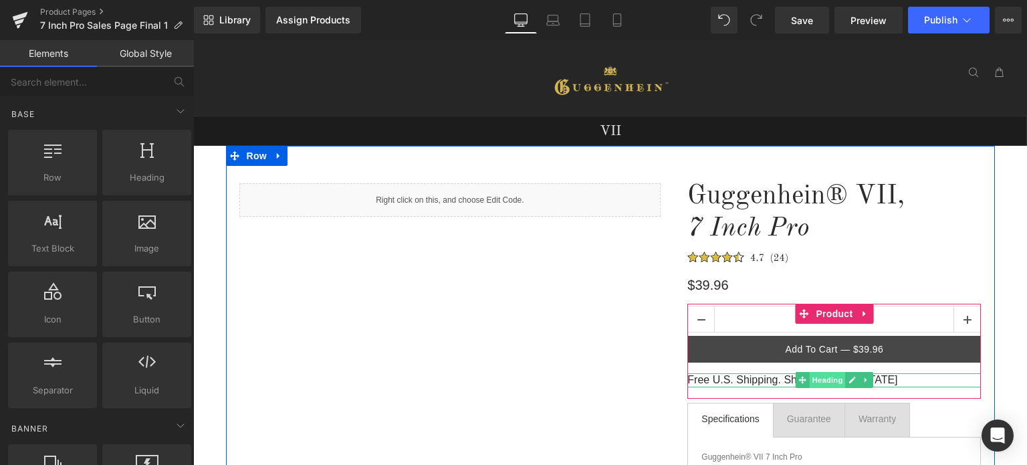
click at [821, 382] on span "Heading" at bounding box center [828, 380] width 36 height 16
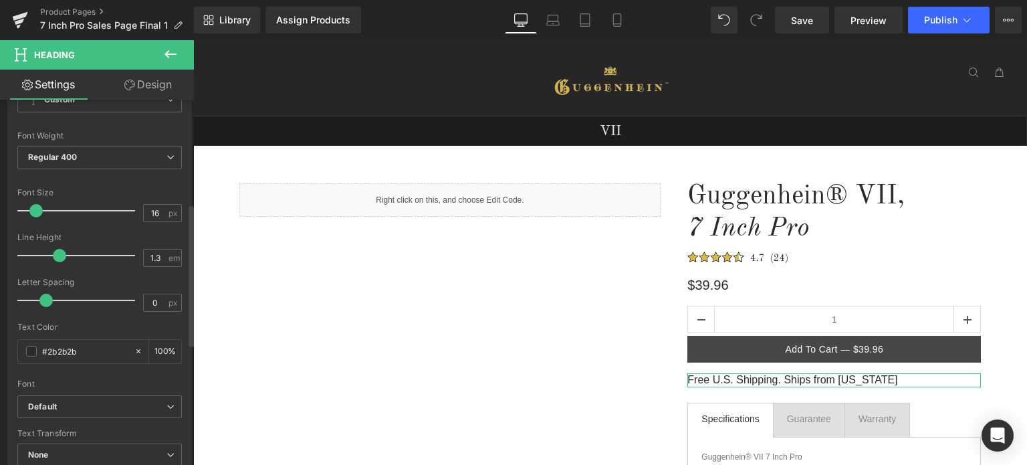
scroll to position [267, 0]
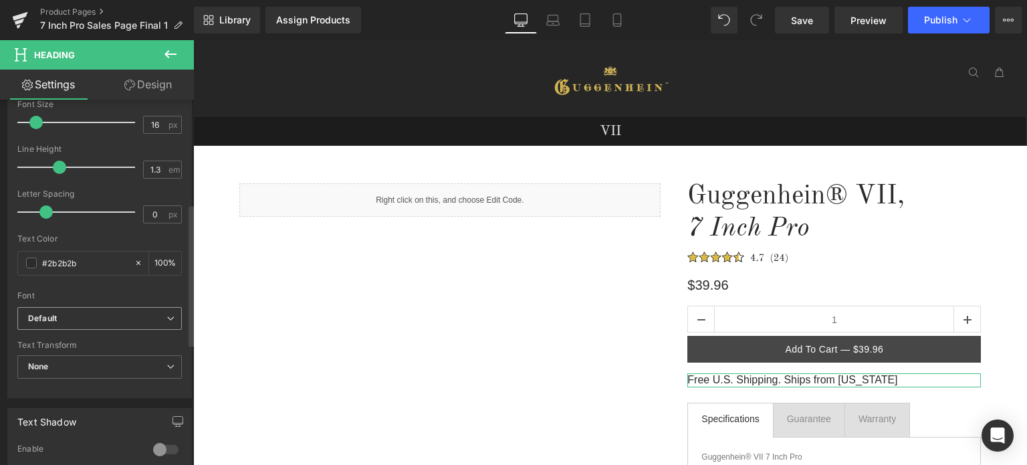
click at [100, 318] on b "Default" at bounding box center [97, 318] width 138 height 11
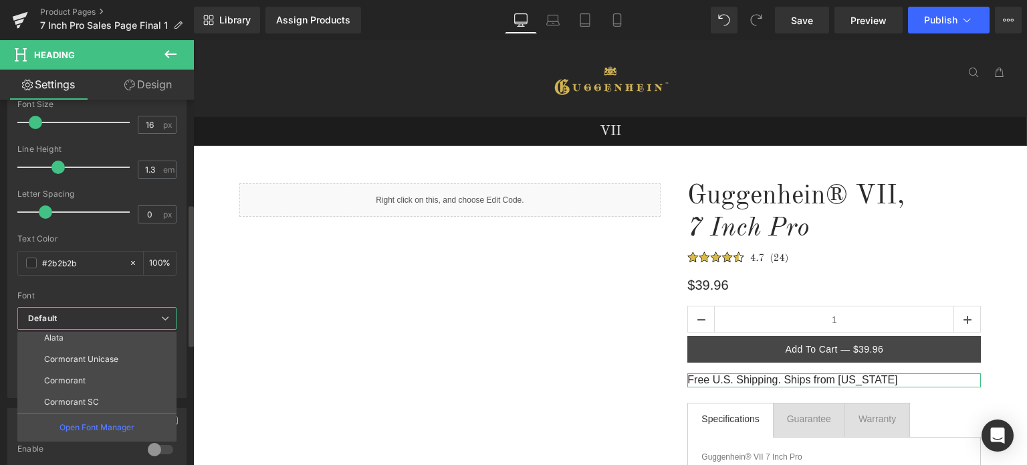
scroll to position [369, 0]
click at [98, 362] on li "Cormorant SC" at bounding box center [99, 358] width 165 height 21
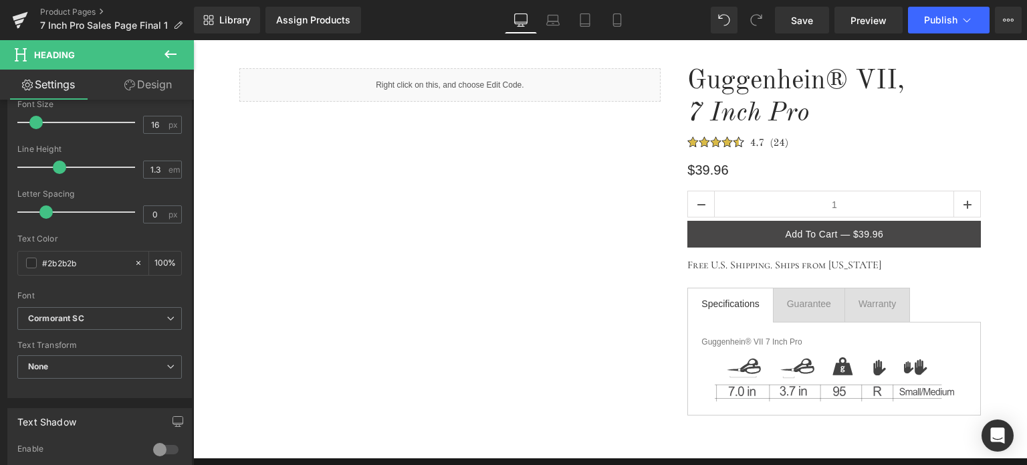
scroll to position [134, 0]
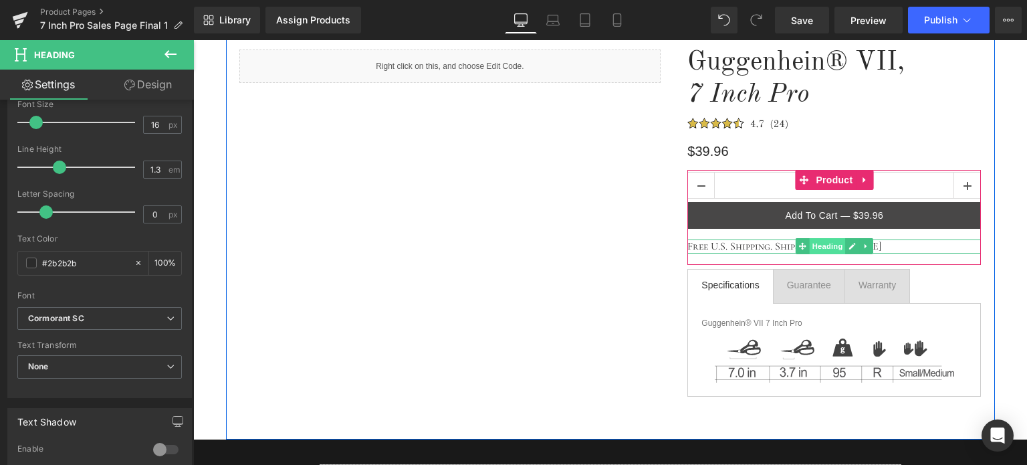
click at [826, 245] on span "Heading" at bounding box center [828, 246] width 36 height 16
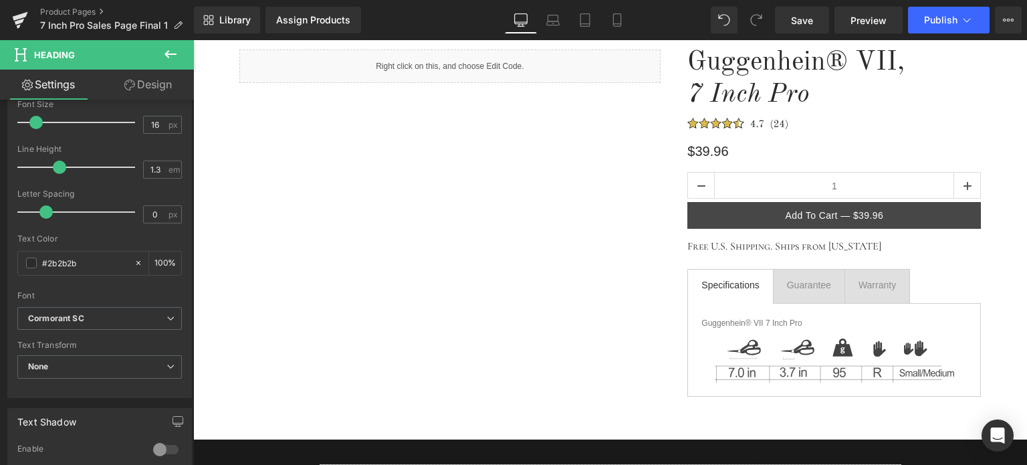
click at [154, 86] on link "Design" at bounding box center [148, 85] width 97 height 30
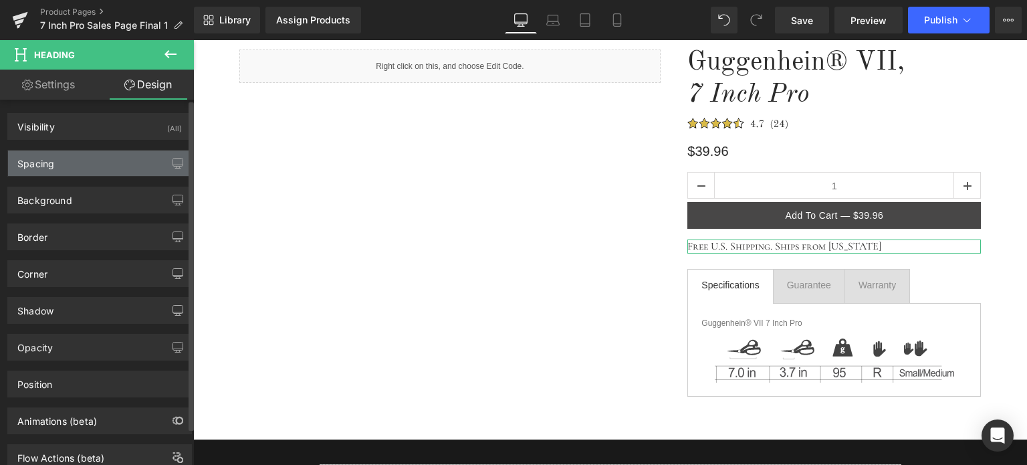
click at [99, 162] on div "Spacing" at bounding box center [99, 162] width 183 height 25
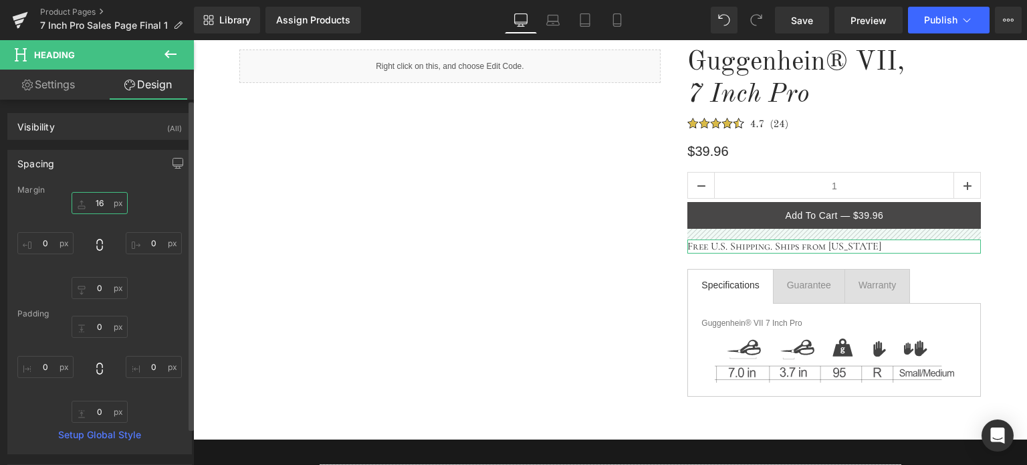
click at [102, 203] on input "16" at bounding box center [100, 203] width 56 height 22
click at [103, 202] on input "16" at bounding box center [100, 203] width 56 height 22
click at [104, 201] on input "16" at bounding box center [100, 203] width 56 height 22
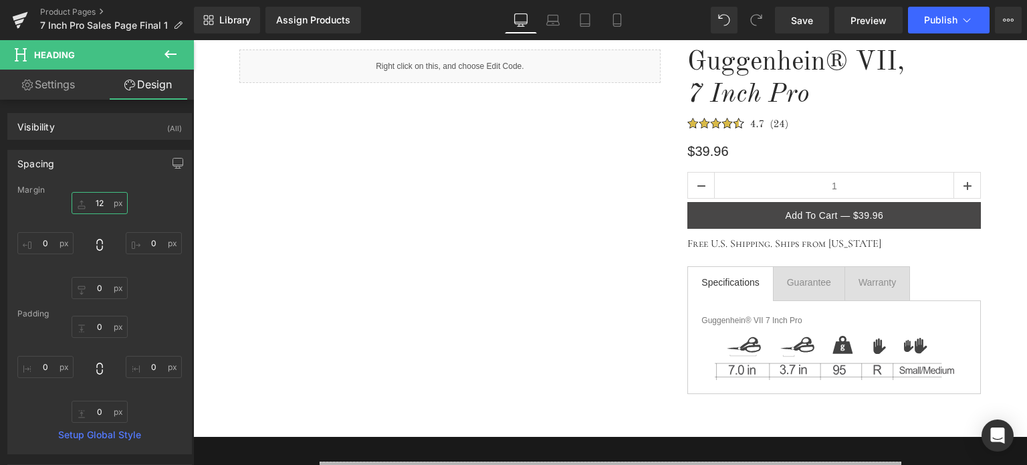
type input "12"
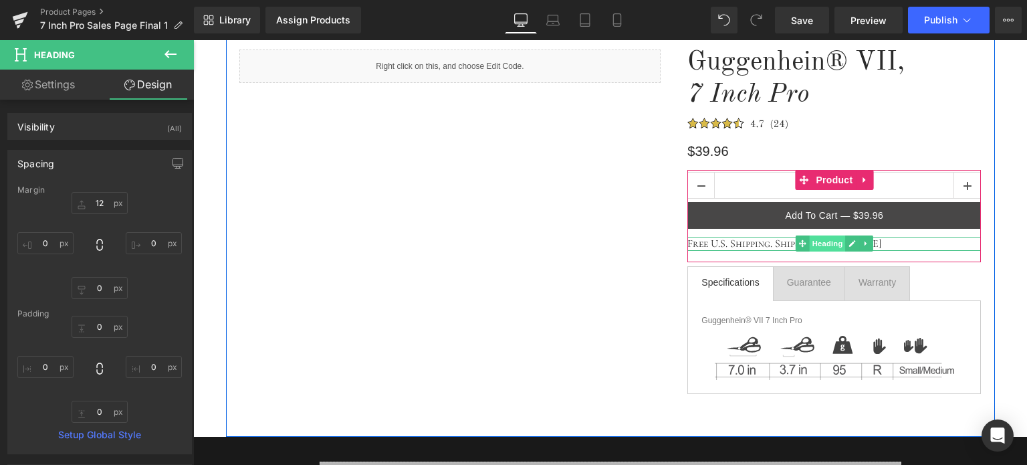
click at [824, 243] on span "Heading" at bounding box center [828, 243] width 36 height 16
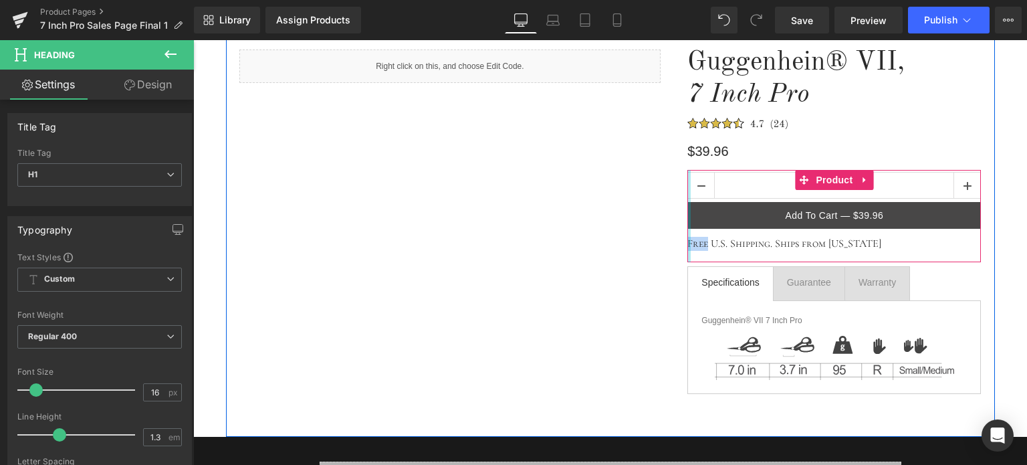
drag, startPoint x: 704, startPoint y: 243, endPoint x: 685, endPoint y: 243, distance: 19.4
click at [687, 243] on div "1 (P) Quantity Add To Cart — $39.96 (P) Cart Button Free U.S. Shipping. Ships f…" at bounding box center [834, 216] width 294 height 92
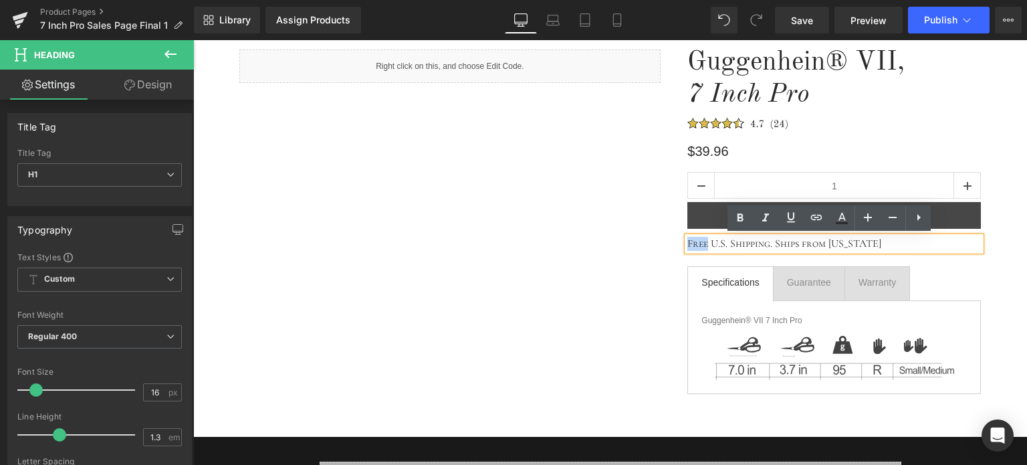
drag, startPoint x: 983, startPoint y: 254, endPoint x: 991, endPoint y: 243, distance: 13.9
click at [984, 255] on div "Guggenhein® VII, 7 Inch Pro Heading Image $39.96 Heading 1 (P) Quantity Add To …" at bounding box center [834, 221] width 320 height 360
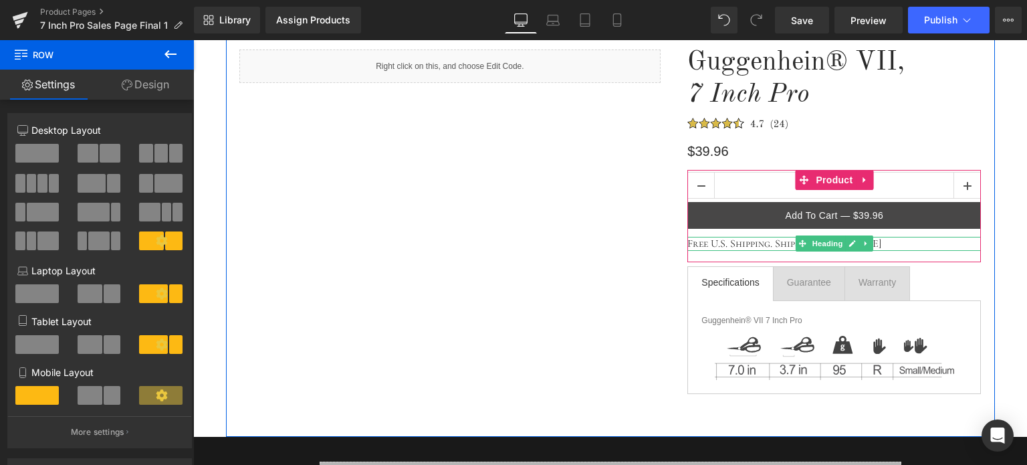
click at [701, 243] on h1 "Free U.S. Shipping. Ships from [US_STATE]" at bounding box center [834, 244] width 294 height 14
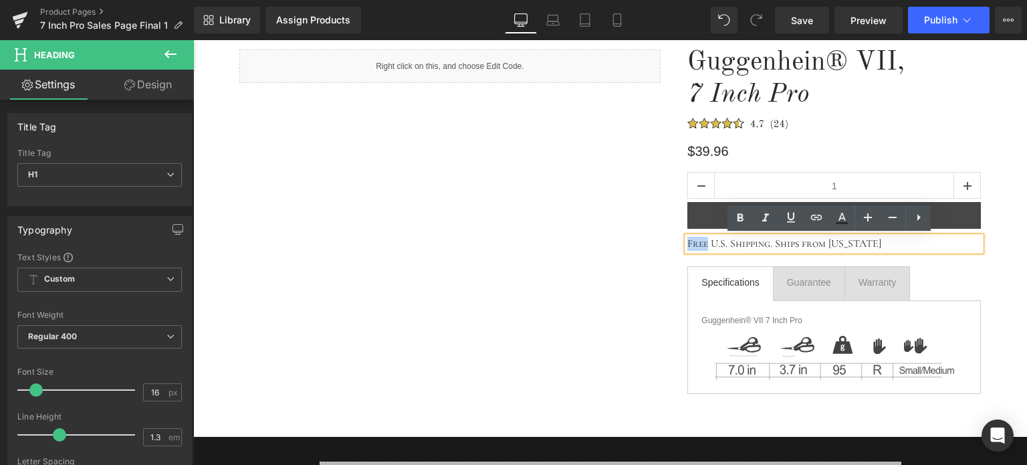
drag, startPoint x: 703, startPoint y: 241, endPoint x: 685, endPoint y: 243, distance: 18.8
click at [687, 243] on h1 "Free U.S. Shipping. Ships from [US_STATE]" at bounding box center [834, 244] width 294 height 14
click at [793, 217] on icon at bounding box center [792, 217] width 8 height 10
click at [992, 275] on div "VII Heading Row VII Heading Row VII Heading Row VII Heading Row Image % OFF Hea…" at bounding box center [610, 423] width 834 height 883
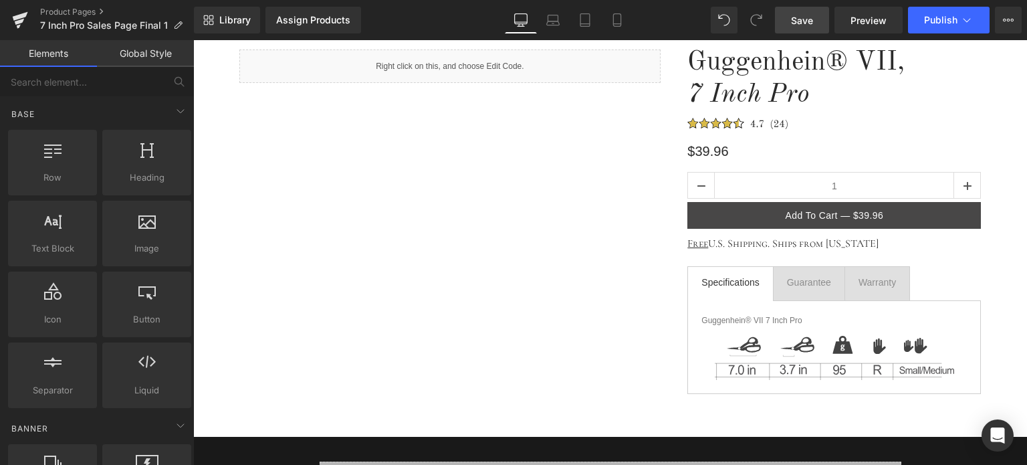
click at [806, 16] on span "Save" at bounding box center [802, 20] width 22 height 14
click at [613, 13] on icon at bounding box center [616, 19] width 13 height 13
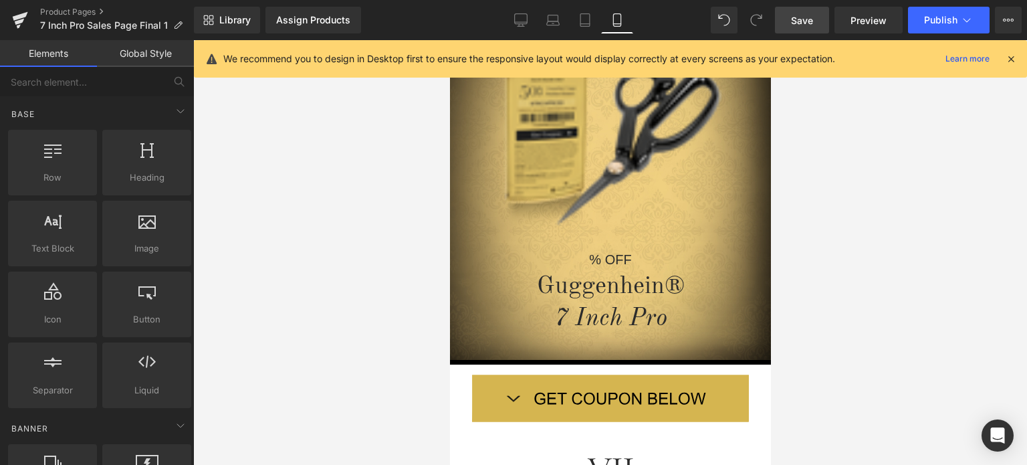
click at [1012, 56] on icon at bounding box center [1011, 59] width 12 height 12
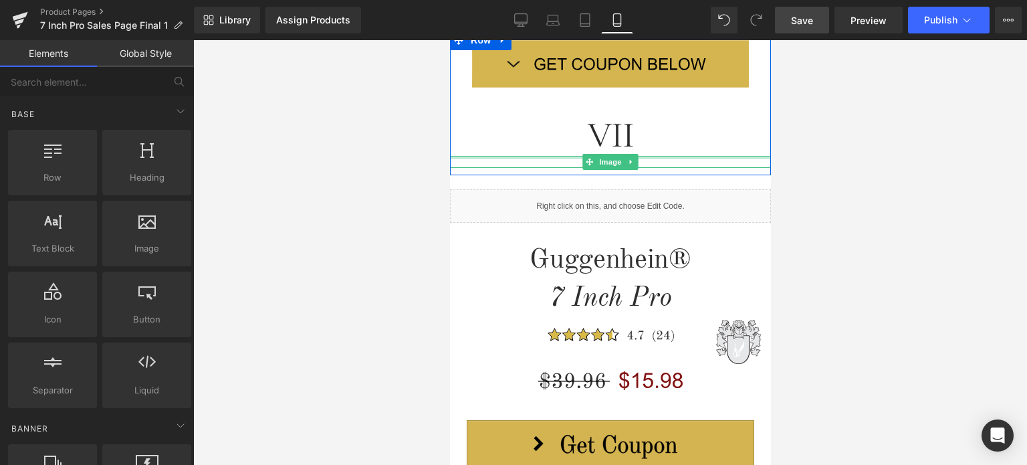
scroll to position [735, 0]
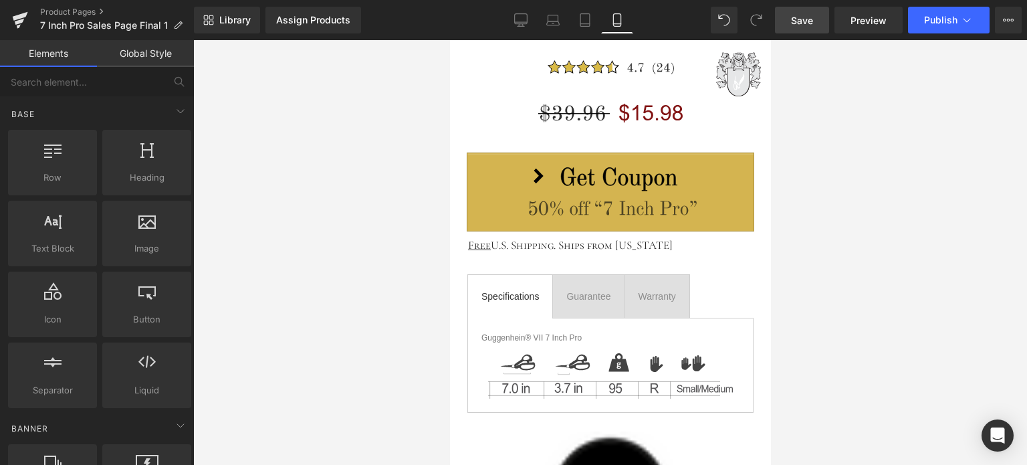
click at [813, 21] on span "Save" at bounding box center [802, 20] width 22 height 14
click at [806, 19] on span "Save" at bounding box center [802, 20] width 22 height 14
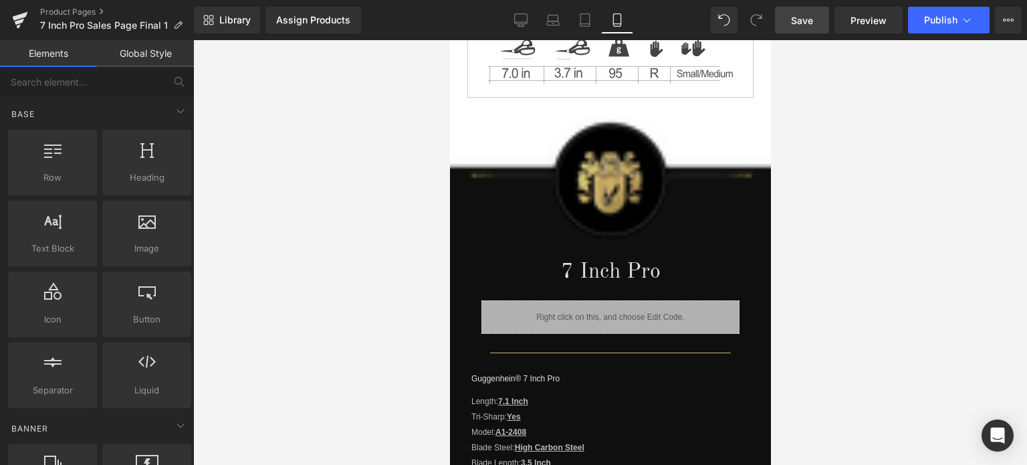
scroll to position [1057, 0]
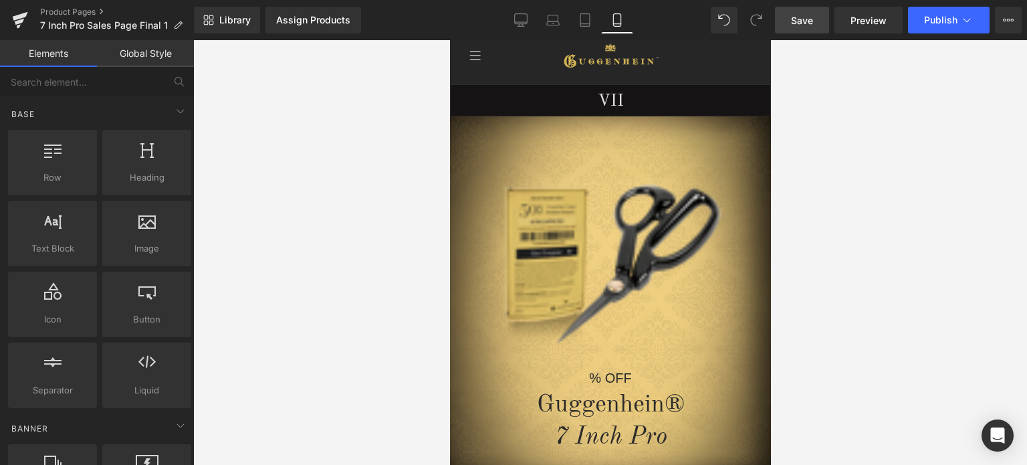
drag, startPoint x: 766, startPoint y: 162, endPoint x: 1244, endPoint y: 116, distance: 480.3
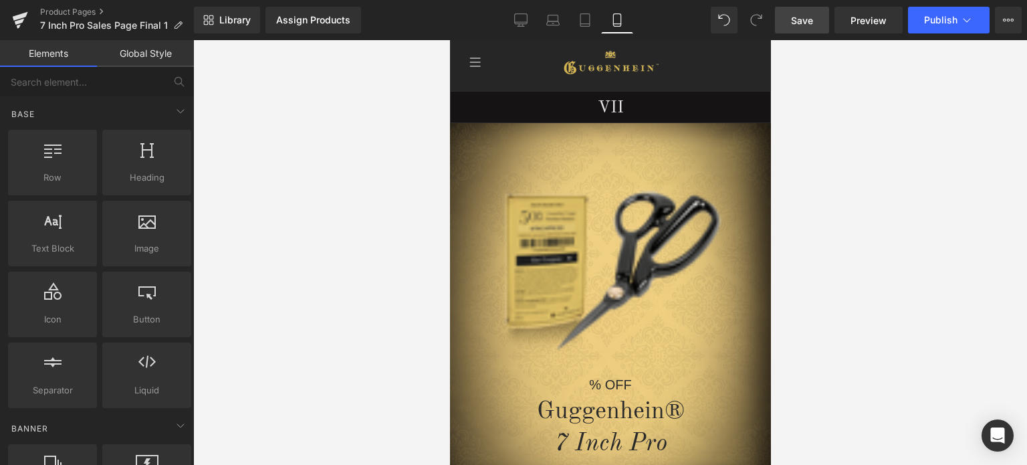
click at [806, 22] on span "Save" at bounding box center [802, 20] width 22 height 14
click at [810, 21] on span "Save" at bounding box center [802, 20] width 22 height 14
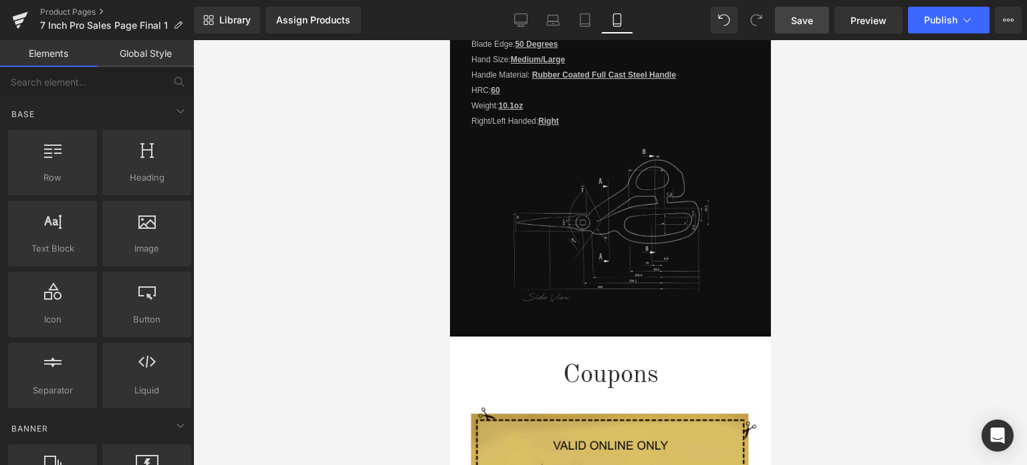
scroll to position [1480, 0]
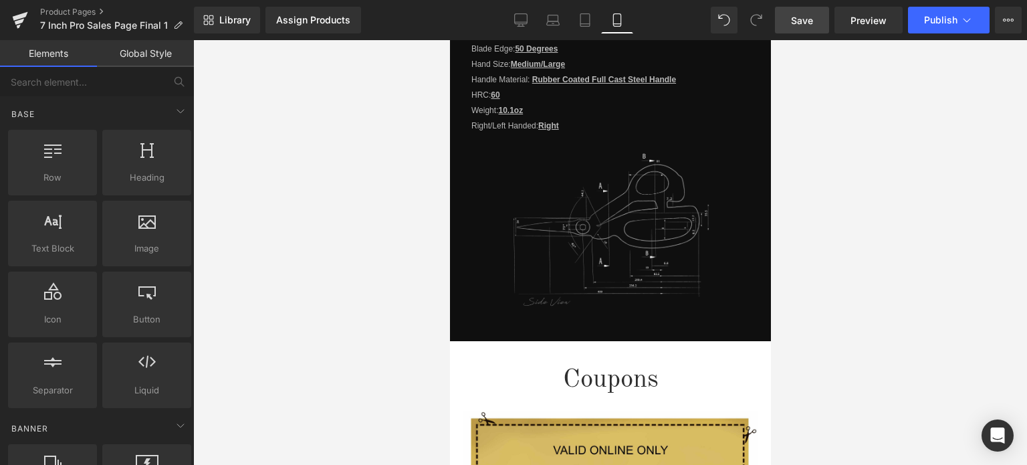
drag, startPoint x: 766, startPoint y: 225, endPoint x: 1320, endPoint y: 126, distance: 563.1
click at [519, 21] on icon at bounding box center [520, 19] width 13 height 13
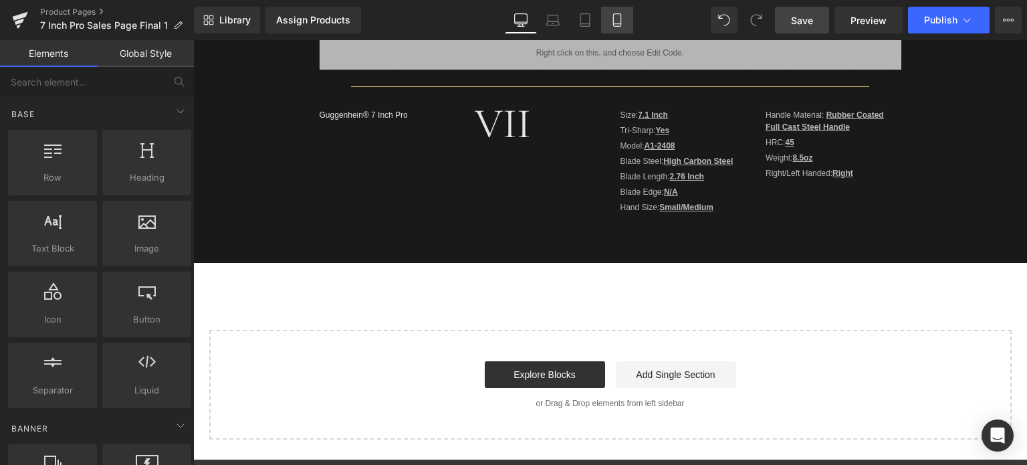
click at [624, 21] on link "Mobile" at bounding box center [617, 20] width 32 height 27
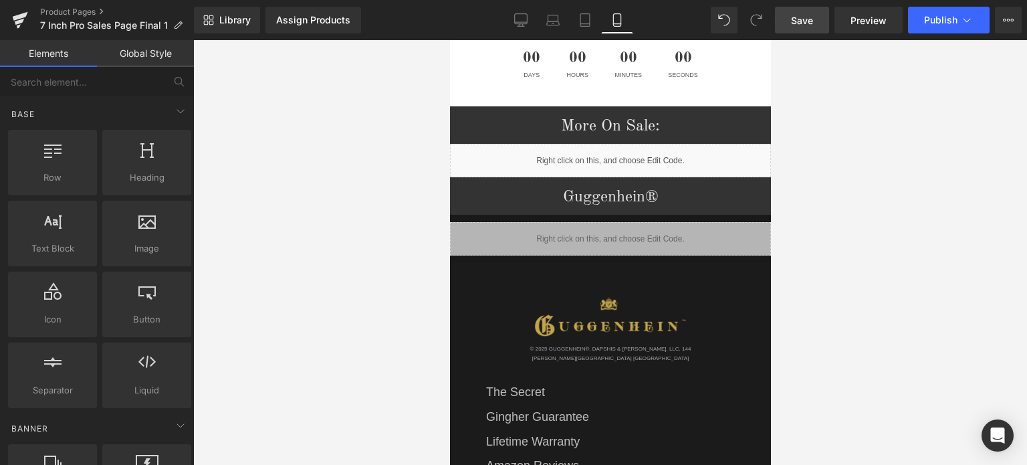
scroll to position [2339, 0]
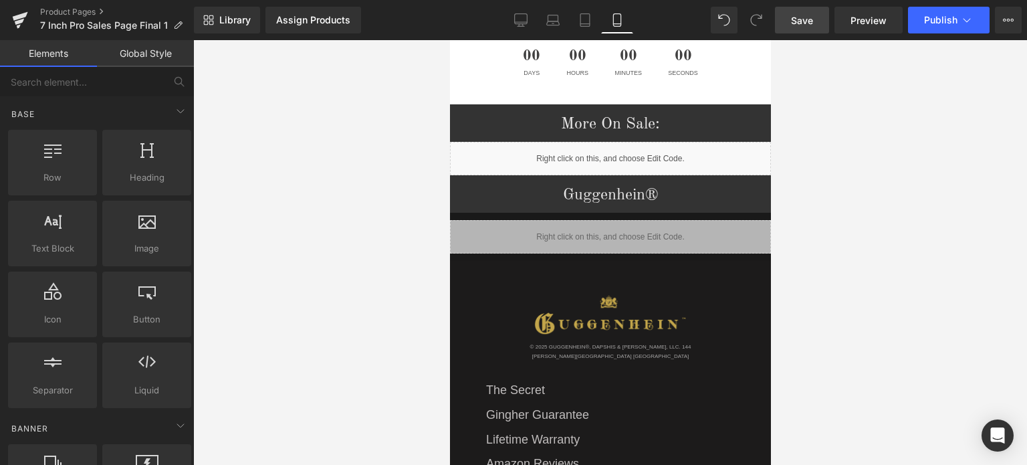
drag, startPoint x: 766, startPoint y: 208, endPoint x: 1221, endPoint y: 392, distance: 490.7
click at [497, 218] on icon at bounding box center [501, 223] width 9 height 10
click at [516, 218] on icon at bounding box center [519, 222] width 9 height 9
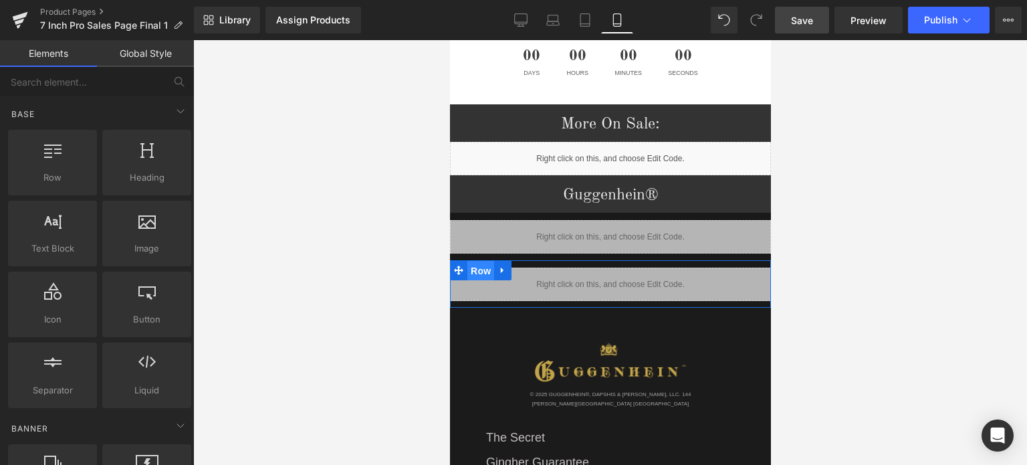
click at [467, 261] on span "Row" at bounding box center [480, 271] width 27 height 20
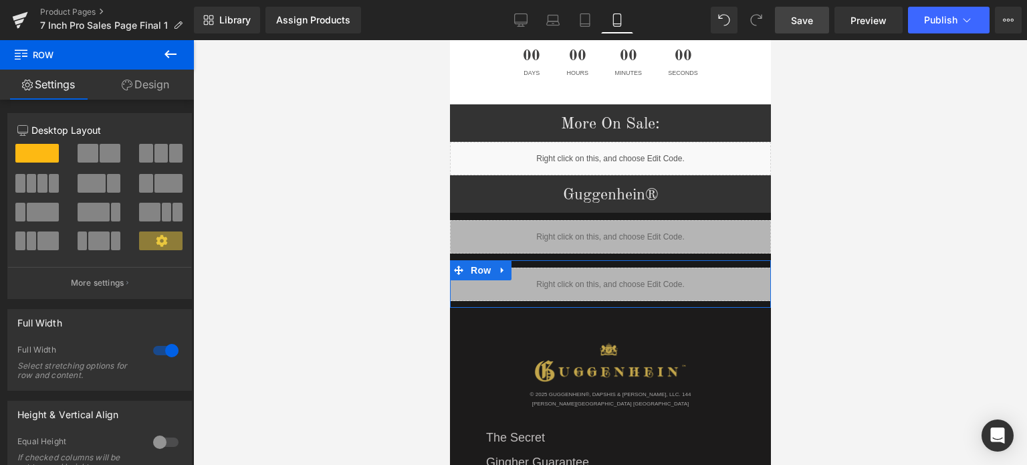
drag, startPoint x: 150, startPoint y: 84, endPoint x: 147, endPoint y: 74, distance: 9.9
click at [150, 84] on link "Design" at bounding box center [145, 85] width 97 height 30
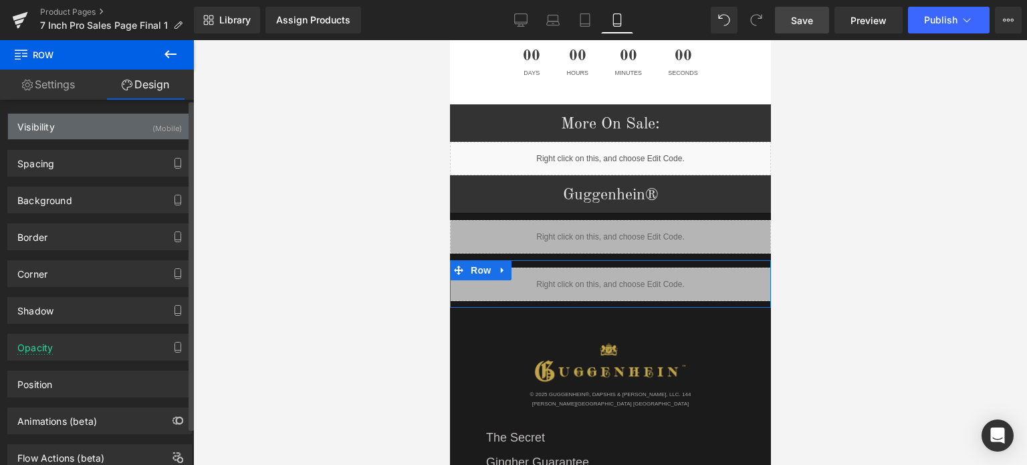
click at [99, 130] on div "Visibility (Mobile)" at bounding box center [99, 126] width 183 height 25
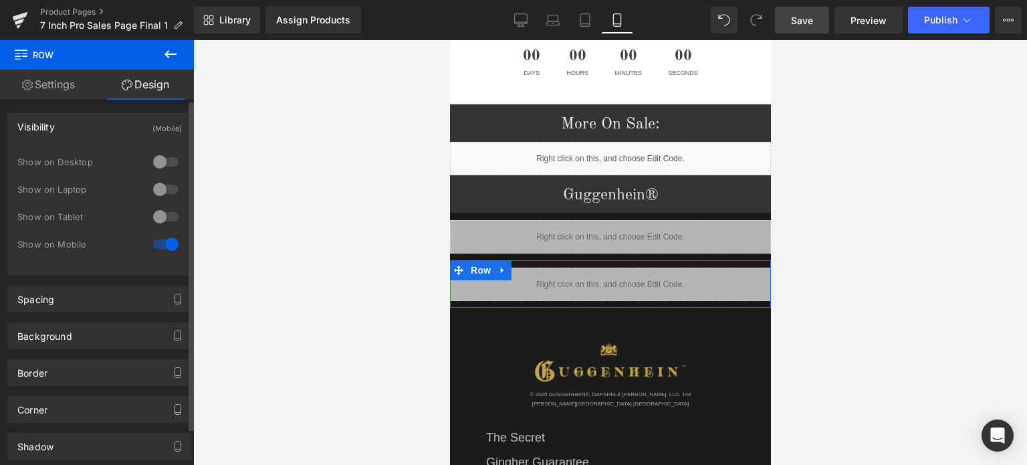
click at [156, 161] on div at bounding box center [166, 161] width 32 height 21
click at [162, 240] on div at bounding box center [166, 243] width 32 height 21
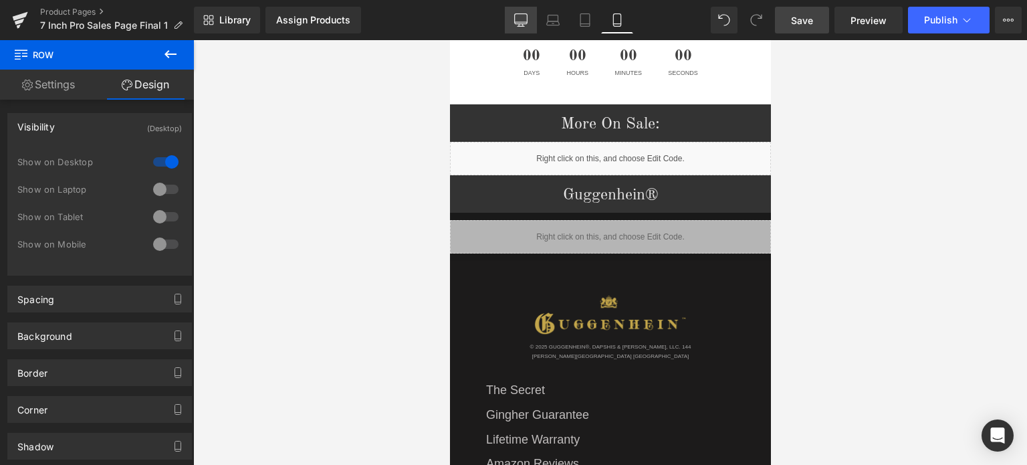
click at [526, 18] on icon at bounding box center [520, 19] width 13 height 13
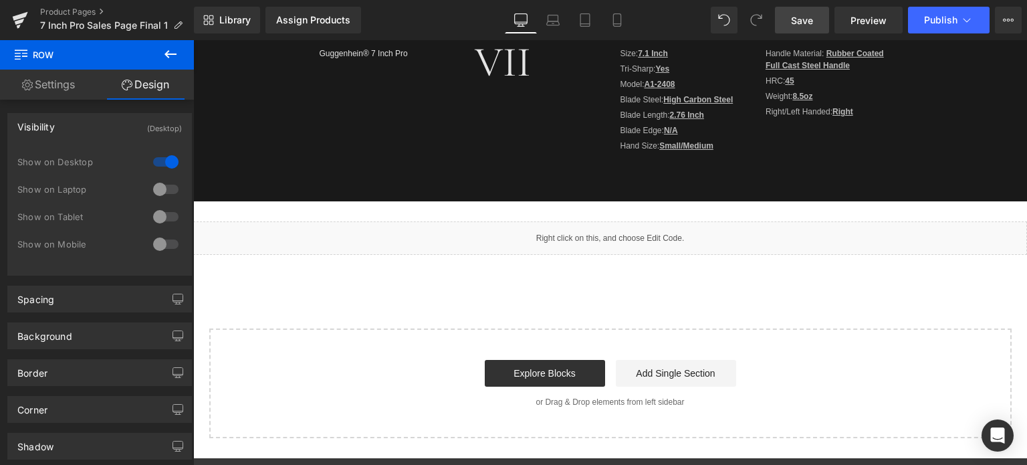
scroll to position [619, 0]
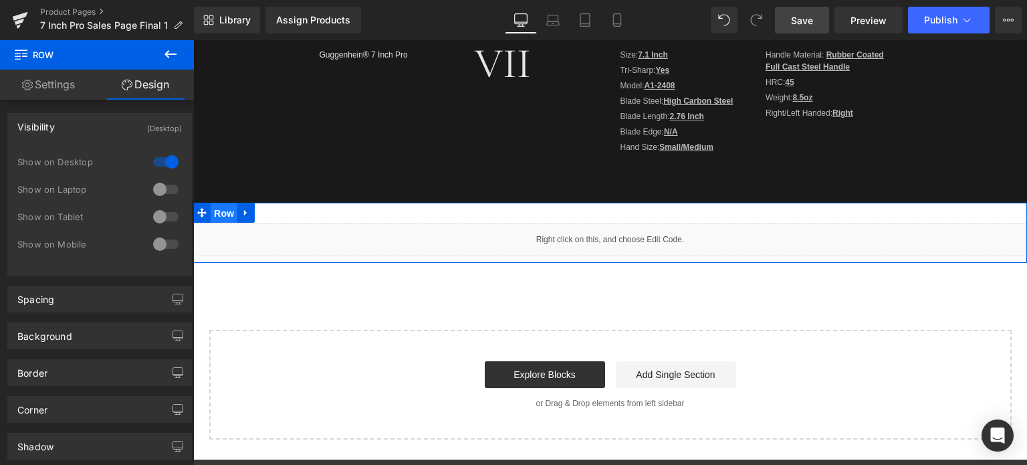
click at [212, 209] on span "Row" at bounding box center [224, 213] width 27 height 20
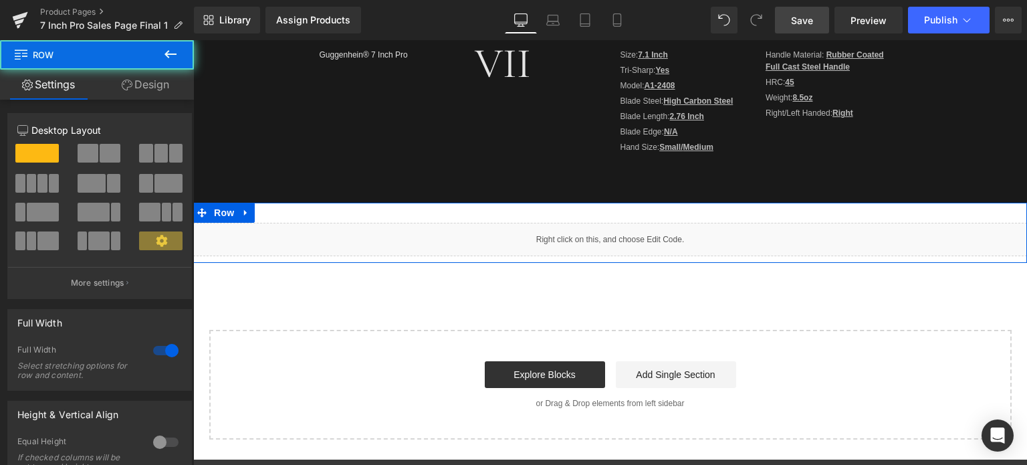
click at [154, 82] on link "Design" at bounding box center [145, 85] width 97 height 30
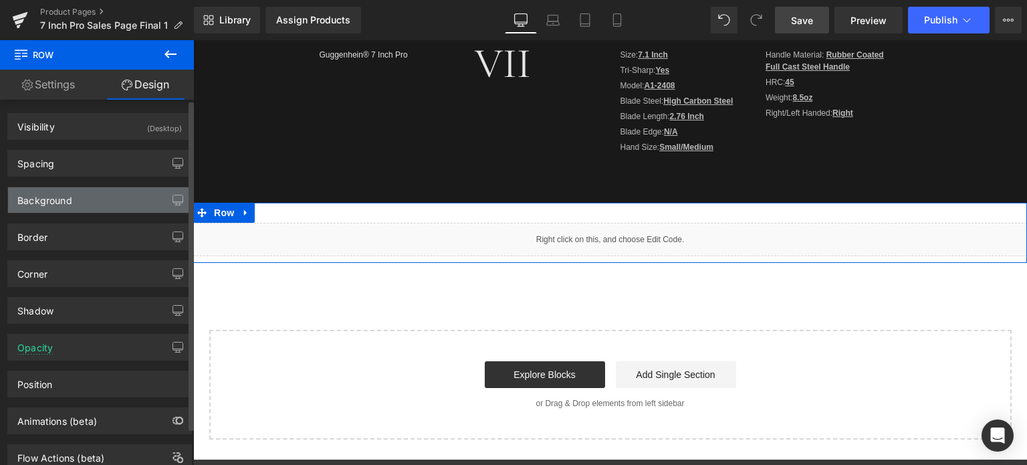
click at [79, 200] on div "Background" at bounding box center [99, 199] width 183 height 25
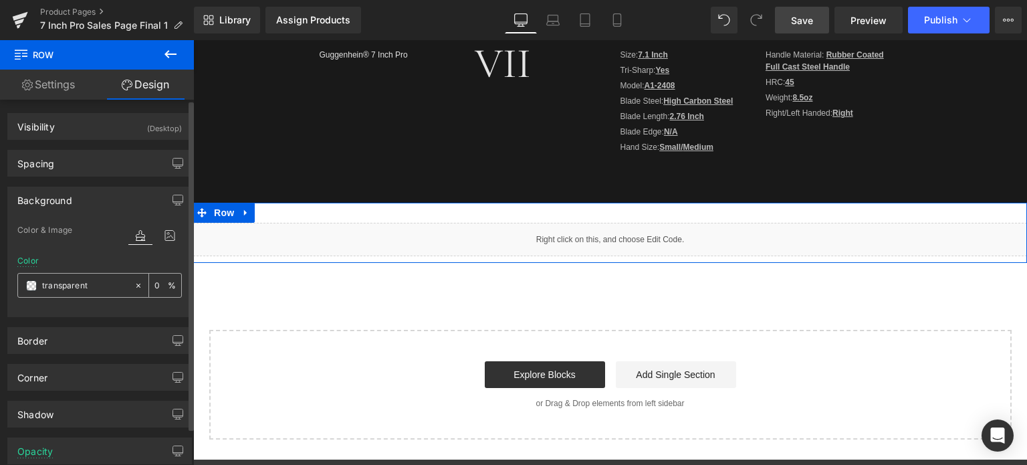
click at [31, 283] on span at bounding box center [31, 285] width 11 height 11
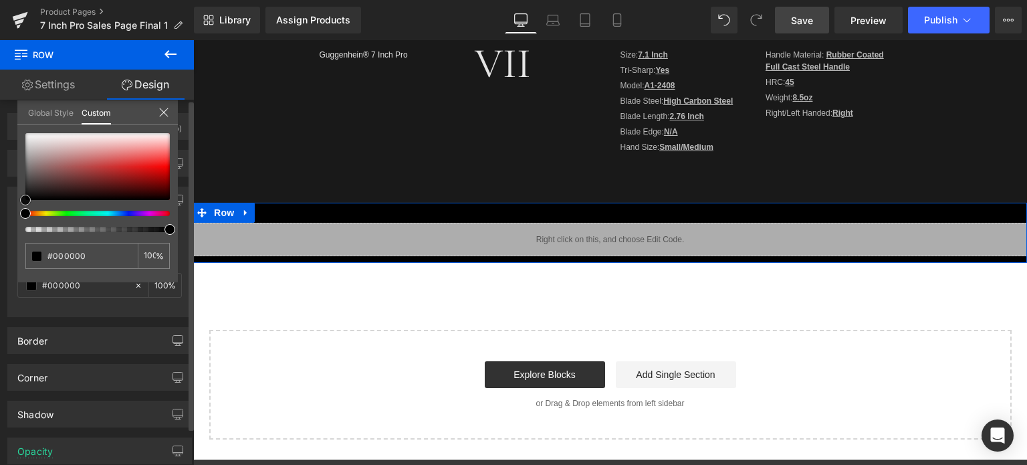
drag, startPoint x: 31, startPoint y: 191, endPoint x: 21, endPoint y: 210, distance: 21.8
click at [25, 210] on div at bounding box center [97, 182] width 144 height 99
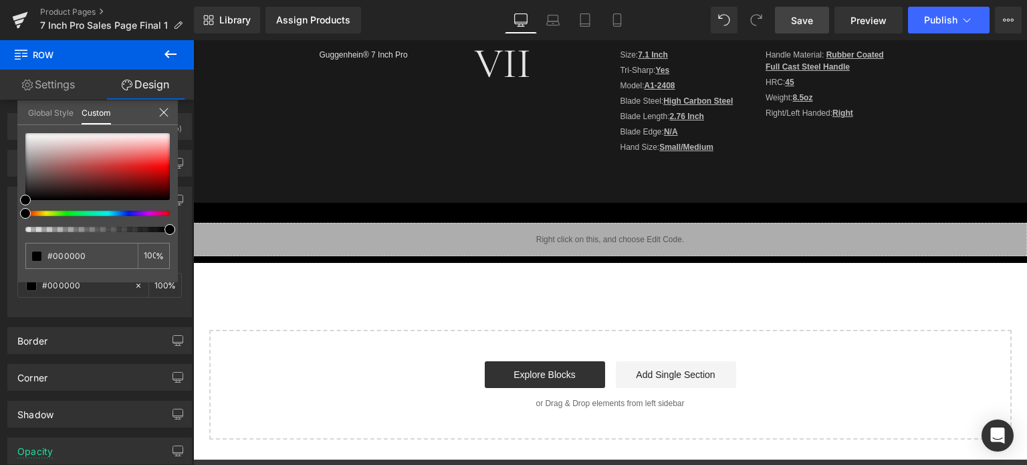
click at [808, 21] on span "Save" at bounding box center [802, 20] width 22 height 14
click at [863, 18] on span "Preview" at bounding box center [868, 20] width 36 height 14
drag, startPoint x: 618, startPoint y: 21, endPoint x: 600, endPoint y: 3, distance: 25.1
click at [618, 21] on icon at bounding box center [616, 19] width 13 height 13
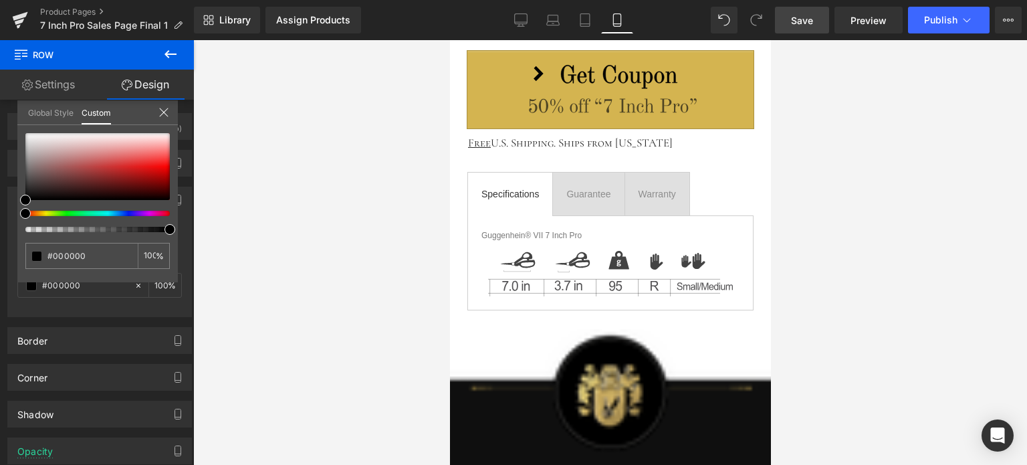
scroll to position [588, 0]
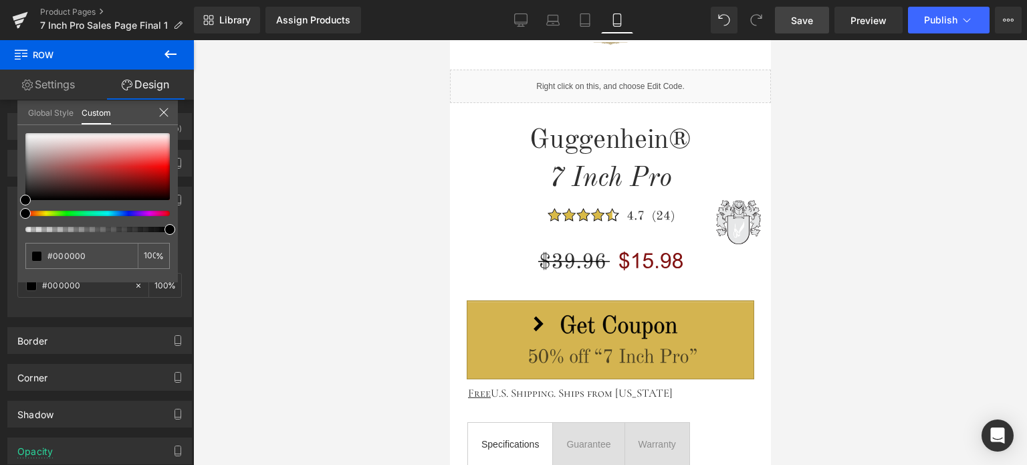
drag, startPoint x: 764, startPoint y: 74, endPoint x: 1224, endPoint y: 183, distance: 472.7
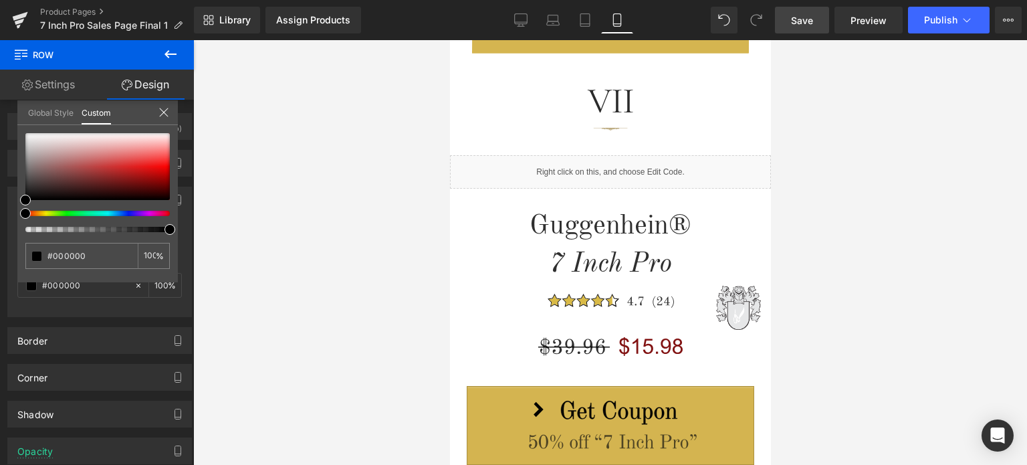
click at [967, 171] on div at bounding box center [610, 252] width 834 height 425
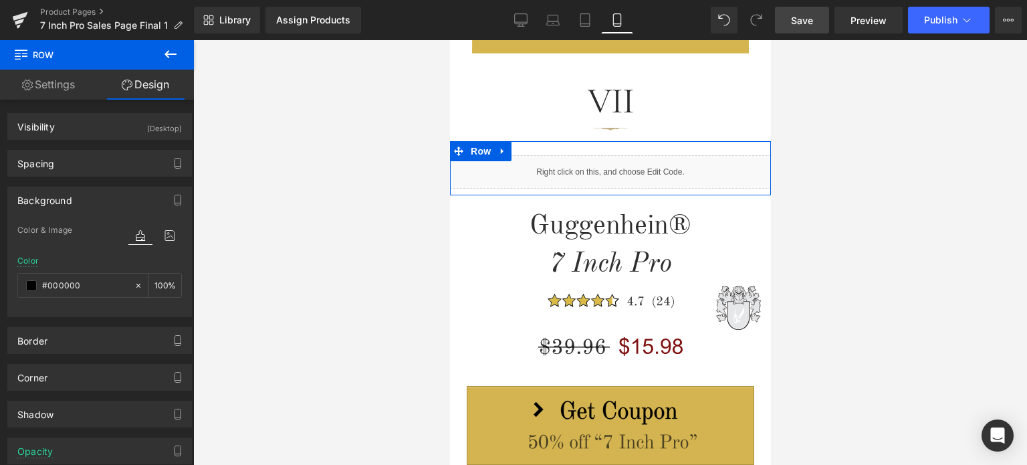
click at [624, 170] on div "Liquid" at bounding box center [609, 171] width 321 height 33
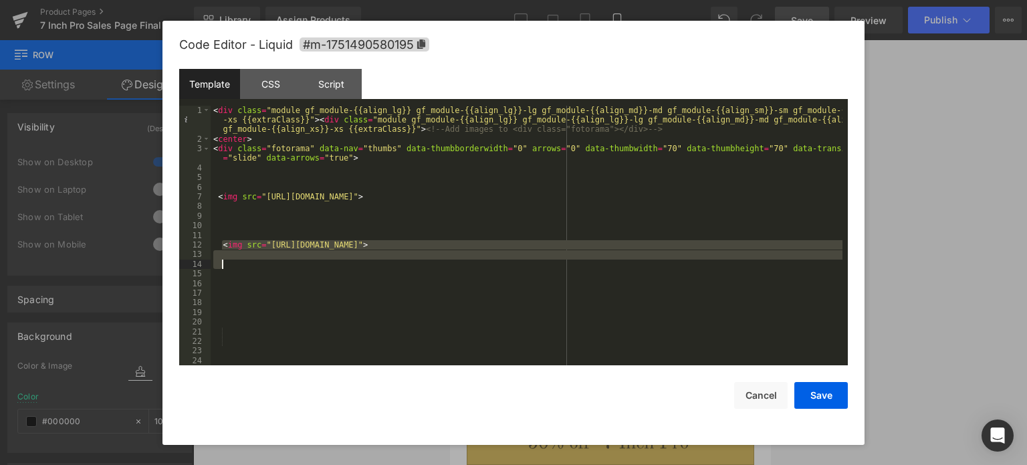
drag, startPoint x: 222, startPoint y: 246, endPoint x: 740, endPoint y: 260, distance: 518.4
click at [740, 260] on div "< div class = "module gf_module-{{align_lg}} gf_module-{{align_lg}}-lg gf_modul…" at bounding box center [527, 255] width 632 height 298
click at [485, 275] on div "< div class = "module gf_module-{{align_lg}} gf_module-{{align_lg}}-lg gf_modul…" at bounding box center [527, 255] width 632 height 298
drag, startPoint x: 221, startPoint y: 244, endPoint x: 766, endPoint y: 251, distance: 544.9
click at [766, 251] on div "< div class = "module gf_module-{{align_lg}} gf_module-{{align_lg}}-lg gf_modul…" at bounding box center [527, 255] width 632 height 298
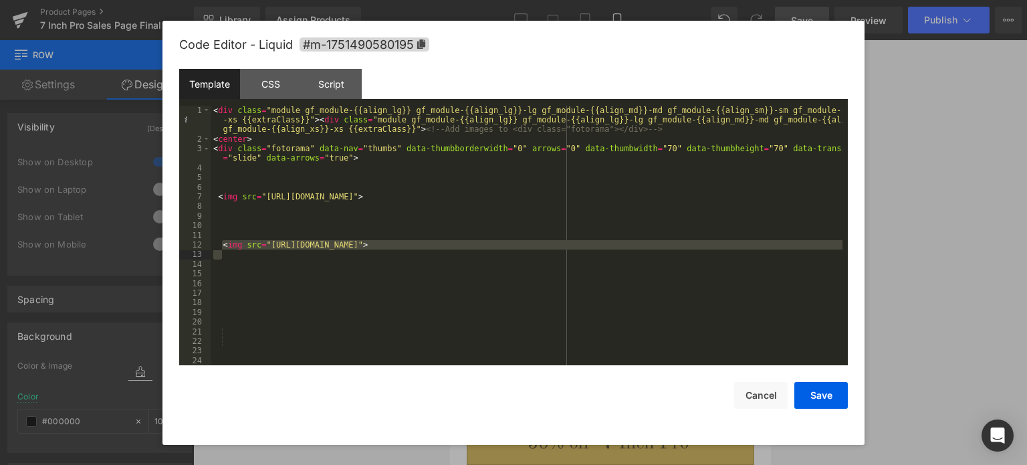
drag, startPoint x: 265, startPoint y: 286, endPoint x: 246, endPoint y: 275, distance: 21.6
click at [264, 285] on div "< div class = "module gf_module-{{align_lg}} gf_module-{{align_lg}}-lg gf_modul…" at bounding box center [527, 255] width 632 height 298
click at [227, 269] on div "< div class = "module gf_module-{{align_lg}} gf_module-{{align_lg}}-lg gf_modul…" at bounding box center [527, 255] width 632 height 298
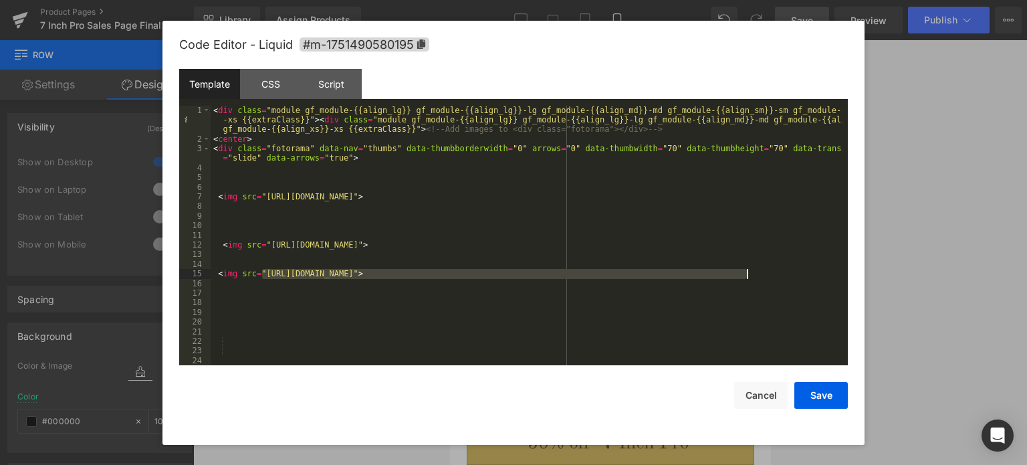
drag, startPoint x: 263, startPoint y: 276, endPoint x: 708, endPoint y: 272, distance: 445.3
click at [743, 273] on div "< div class = "module gf_module-{{align_lg}} gf_module-{{align_lg}}-lg gf_modul…" at bounding box center [527, 255] width 632 height 298
click at [826, 395] on button "Save" at bounding box center [820, 395] width 53 height 27
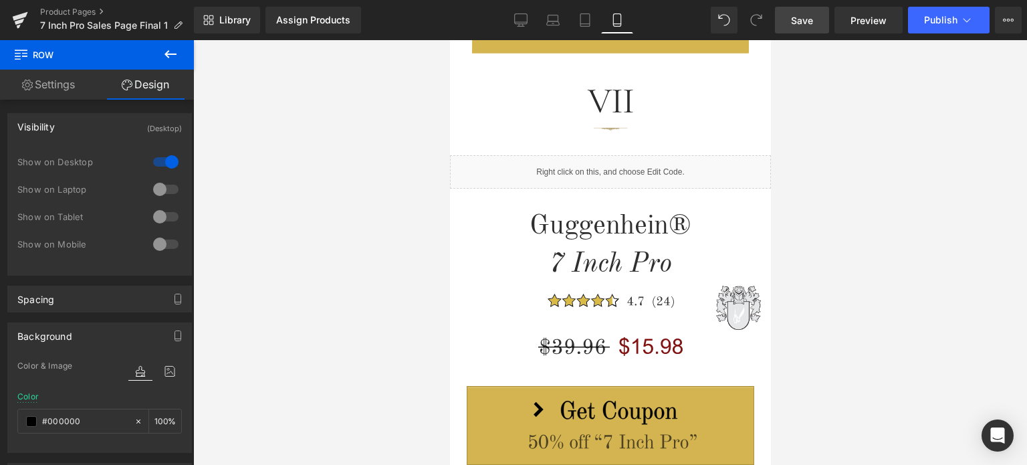
click at [813, 19] on span "Save" at bounding box center [802, 20] width 22 height 14
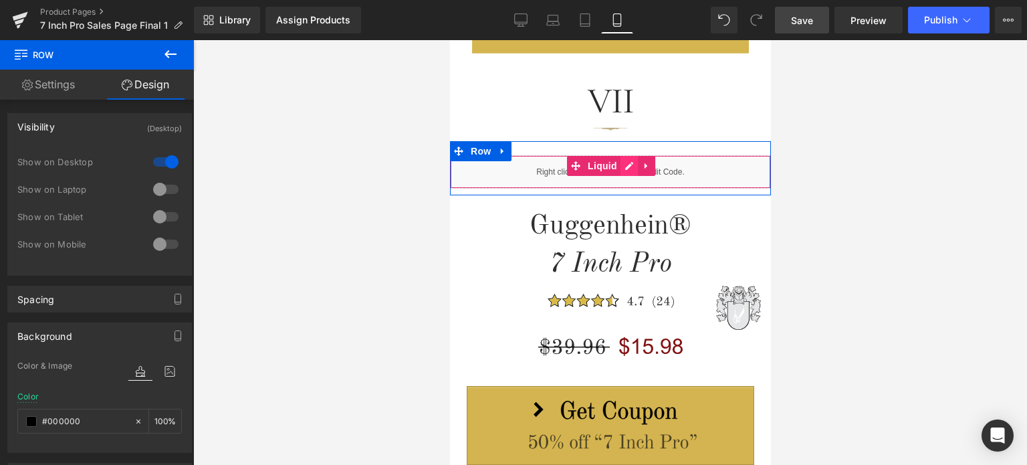
click at [620, 170] on div "Liquid" at bounding box center [609, 171] width 321 height 33
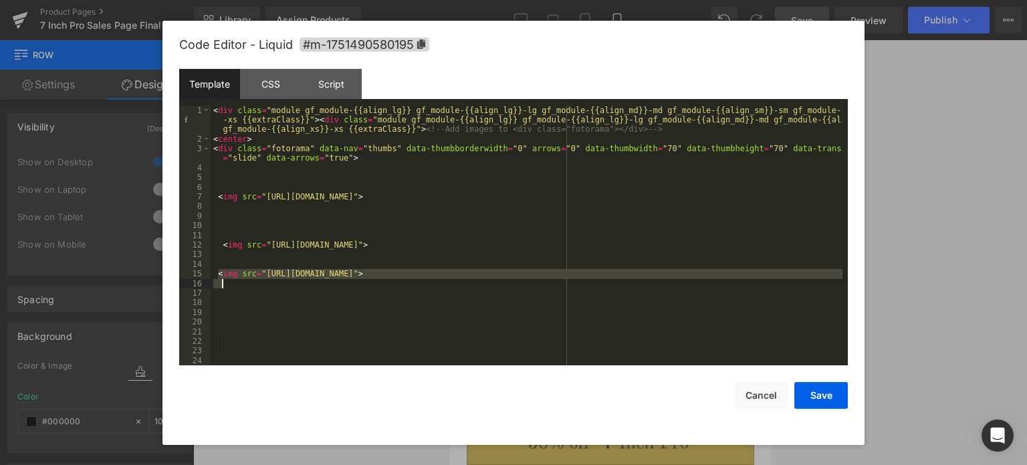
drag, startPoint x: 216, startPoint y: 274, endPoint x: 805, endPoint y: 285, distance: 589.1
click at [805, 285] on div "< div class = "module gf_module-{{align_lg}} gf_module-{{align_lg}}-lg gf_modul…" at bounding box center [527, 255] width 632 height 298
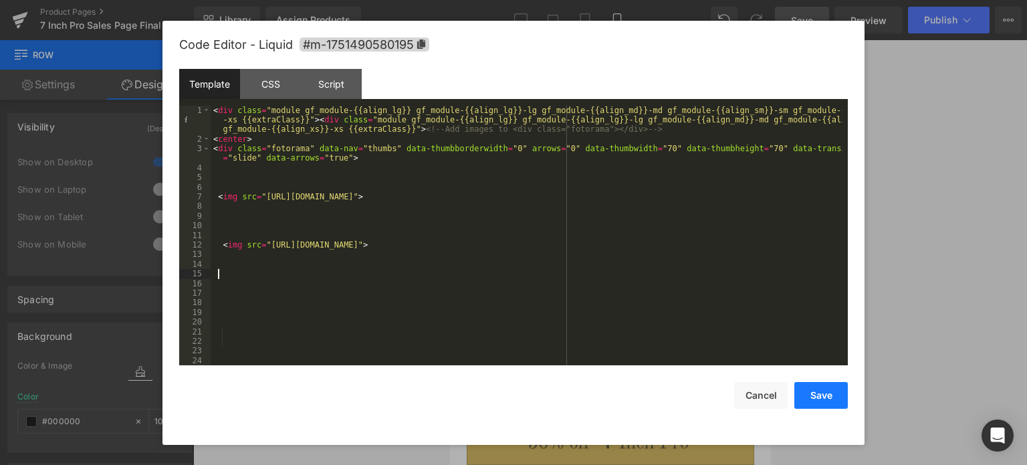
click at [816, 400] on button "Save" at bounding box center [820, 395] width 53 height 27
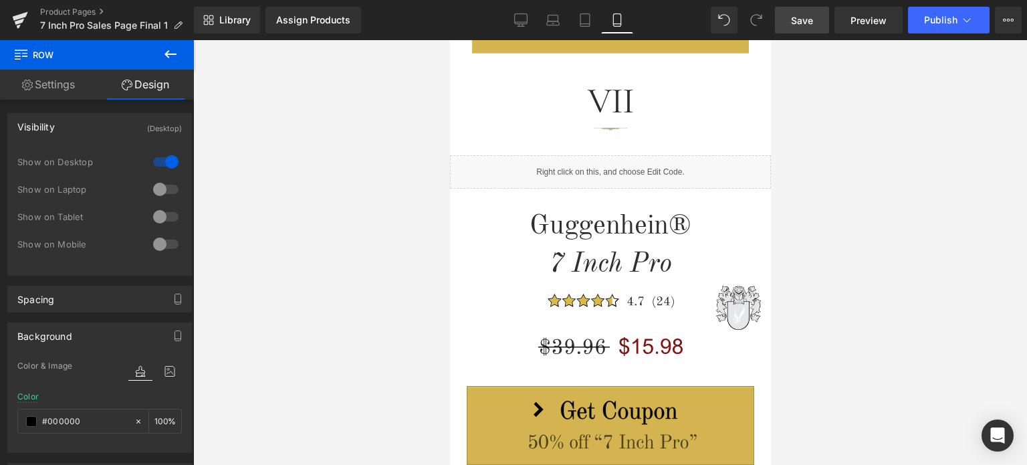
click at [801, 11] on link "Save" at bounding box center [802, 20] width 54 height 27
click at [802, 21] on span "Save" at bounding box center [802, 20] width 22 height 14
click at [804, 19] on span "Save" at bounding box center [802, 20] width 22 height 14
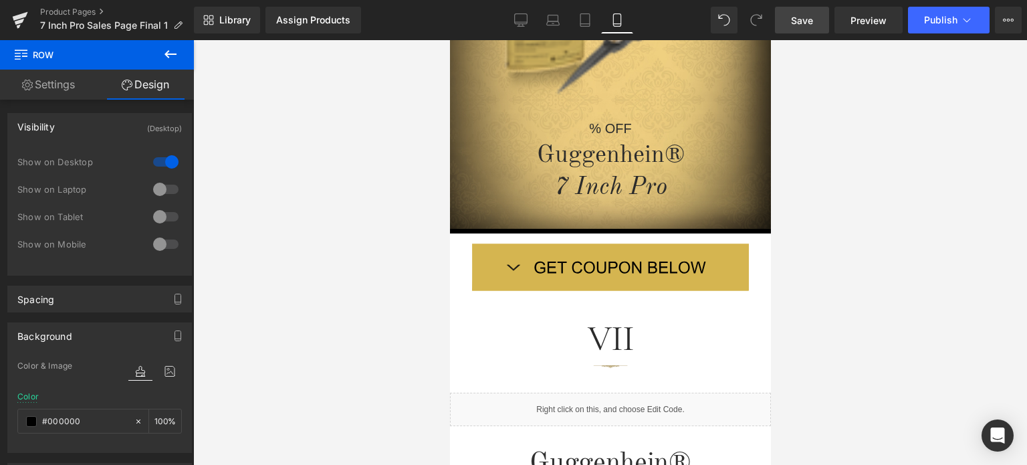
scroll to position [101, 0]
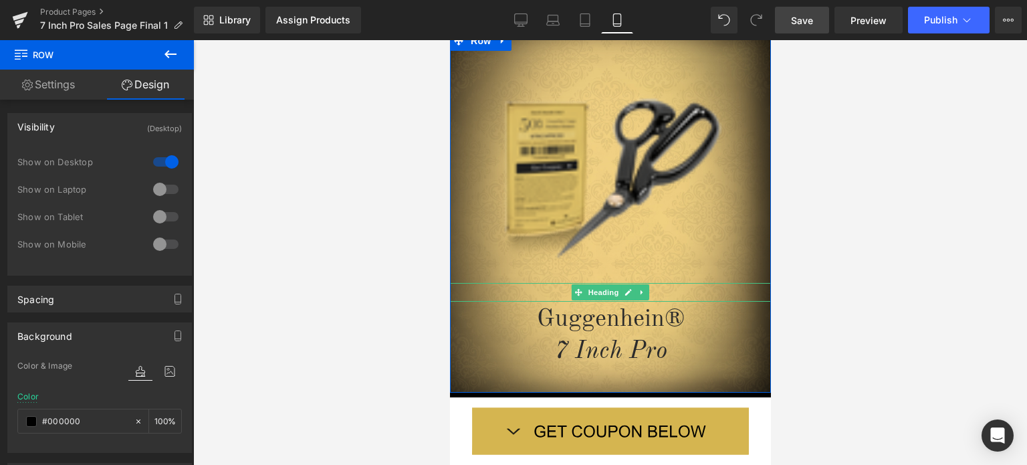
click at [673, 294] on h1 "% OFF" at bounding box center [609, 292] width 321 height 19
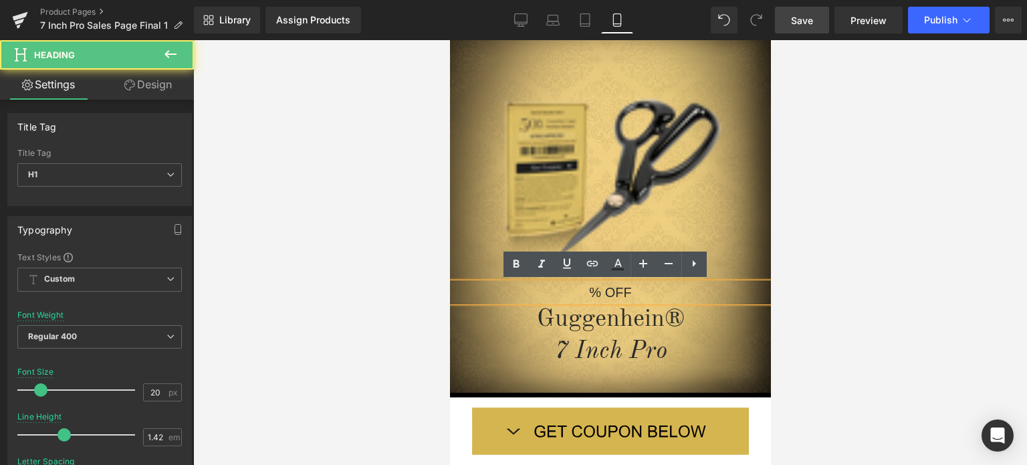
click at [578, 296] on h1 "% OFF" at bounding box center [609, 292] width 321 height 19
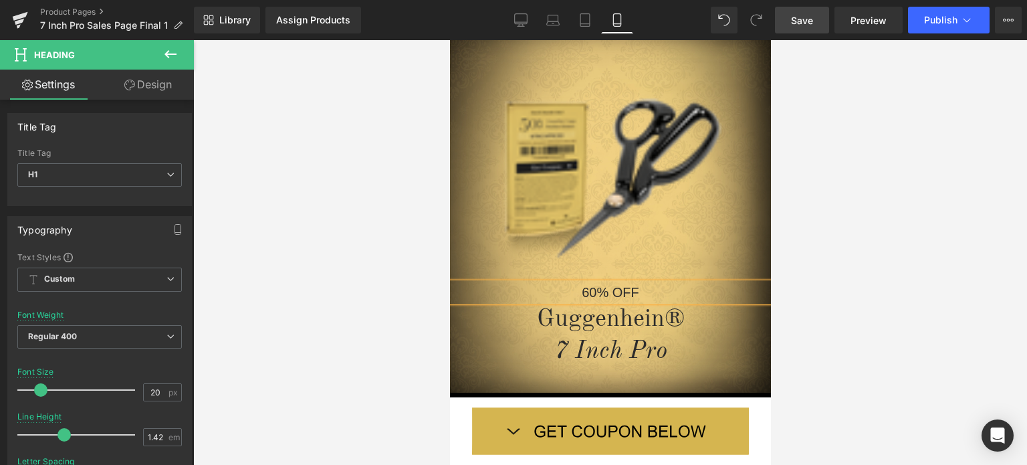
click at [829, 278] on div at bounding box center [610, 252] width 834 height 425
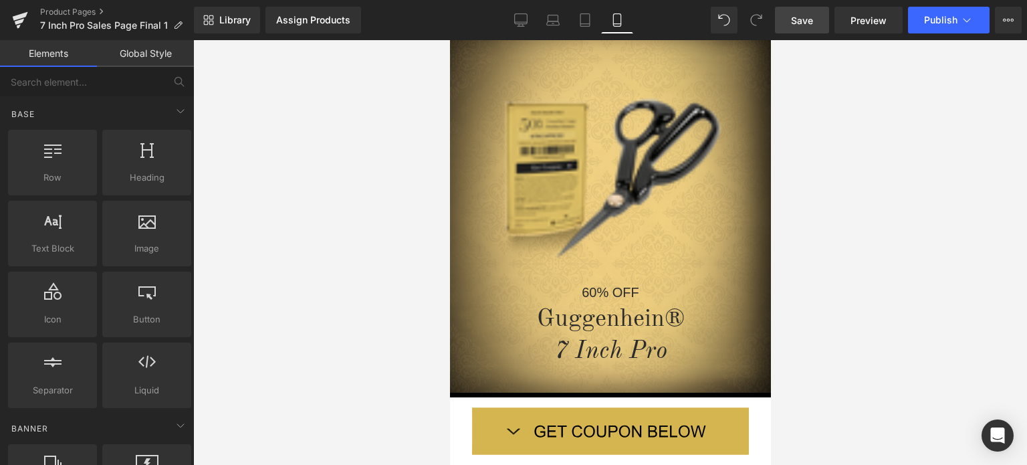
click at [810, 23] on span "Save" at bounding box center [802, 20] width 22 height 14
click at [804, 20] on span "Save" at bounding box center [802, 20] width 22 height 14
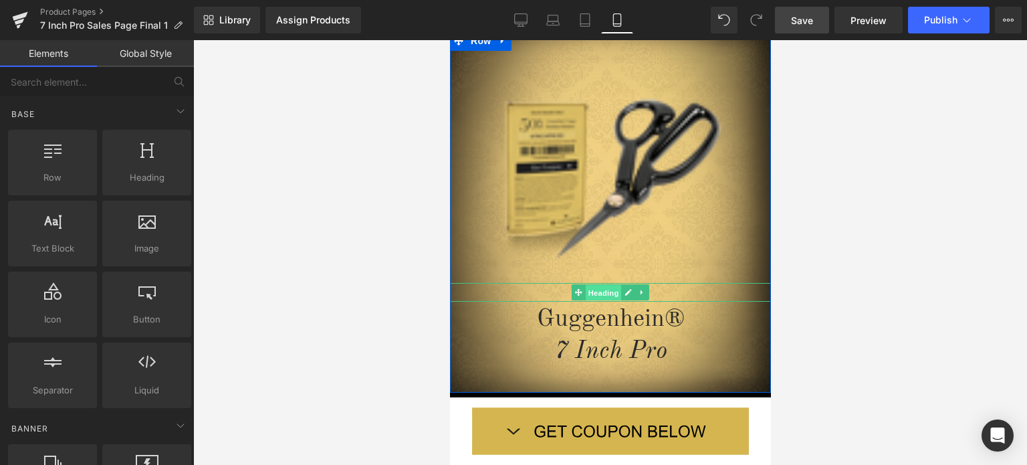
click at [601, 290] on span "Heading" at bounding box center [603, 293] width 36 height 16
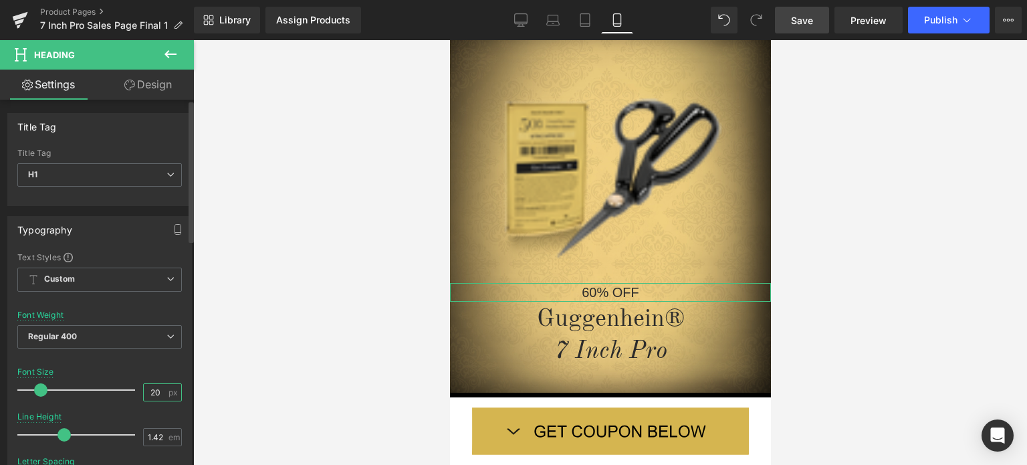
scroll to position [0, 0]
drag, startPoint x: 149, startPoint y: 392, endPoint x: 158, endPoint y: 392, distance: 8.7
click at [158, 392] on input "20" at bounding box center [155, 392] width 23 height 17
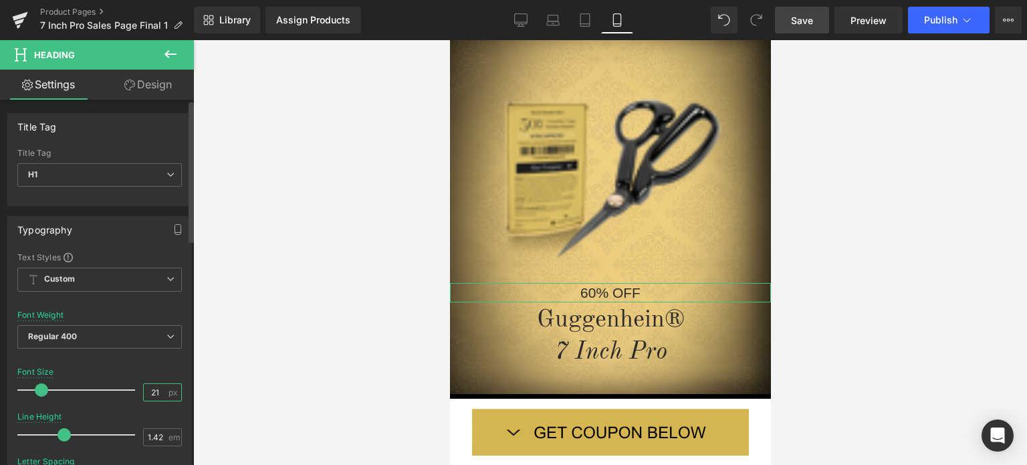
type input "21"
click at [171, 362] on div at bounding box center [99, 359] width 164 height 9
click at [806, 16] on span "Save" at bounding box center [802, 20] width 22 height 14
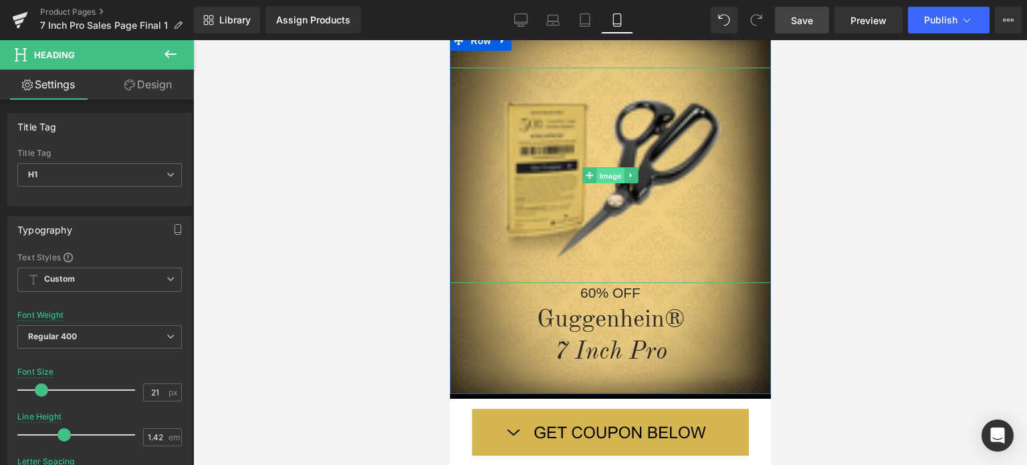
click at [608, 175] on span "Image" at bounding box center [610, 175] width 28 height 16
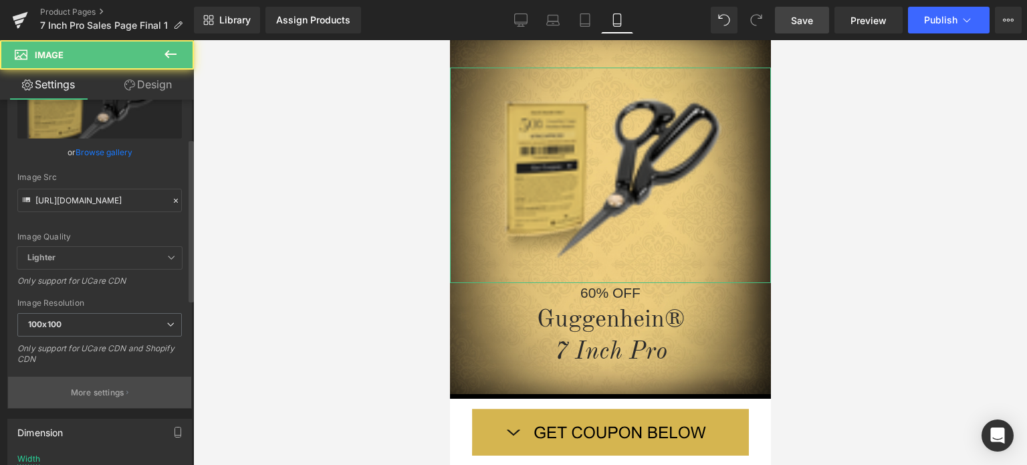
scroll to position [134, 0]
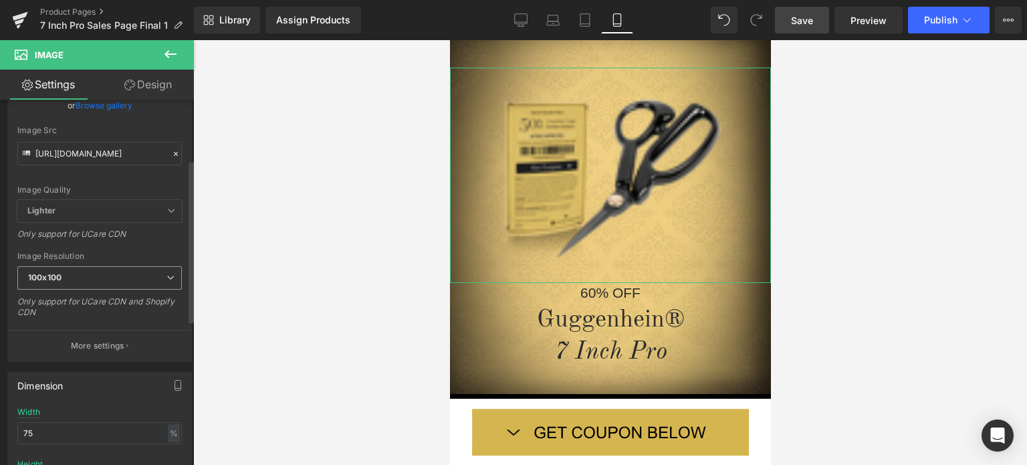
click at [108, 272] on span "100x100" at bounding box center [99, 277] width 164 height 23
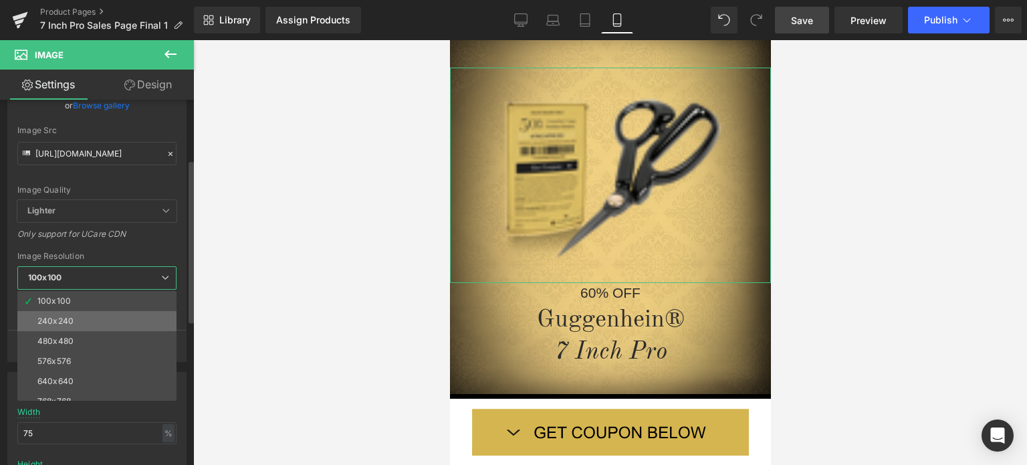
click at [91, 321] on li "240x240" at bounding box center [99, 321] width 165 height 20
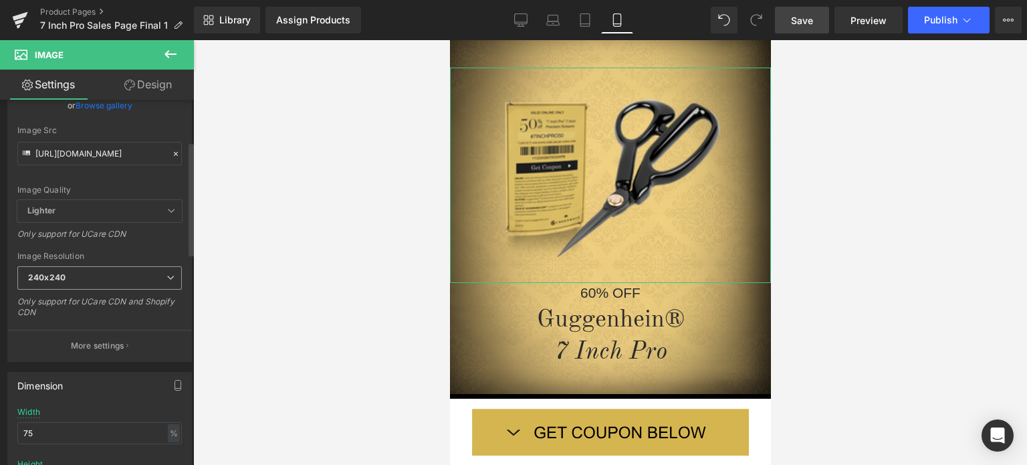
click at [63, 269] on span "240x240" at bounding box center [99, 277] width 164 height 23
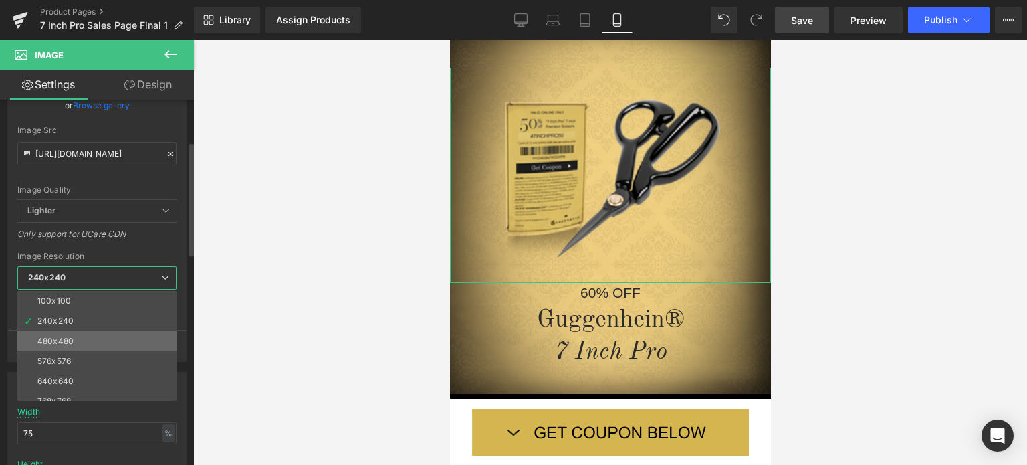
click at [80, 336] on li "480x480" at bounding box center [99, 341] width 165 height 20
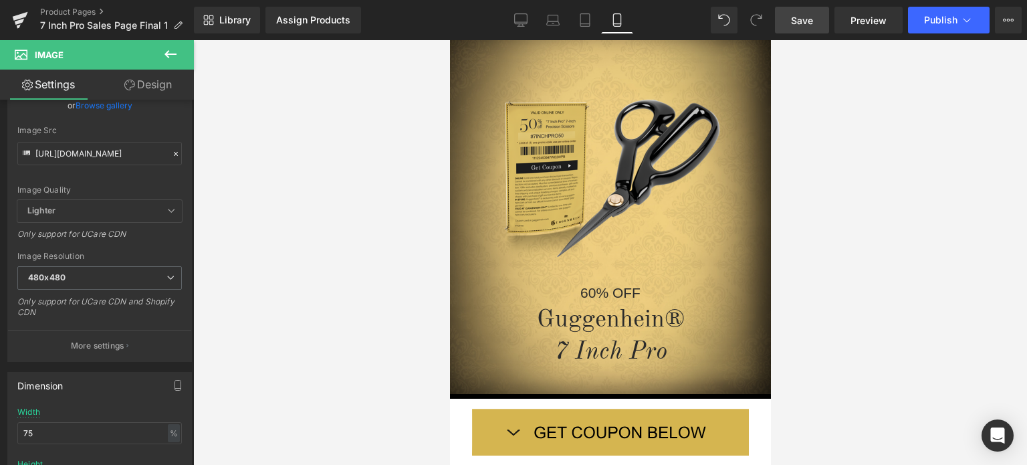
click at [815, 18] on link "Save" at bounding box center [802, 20] width 54 height 27
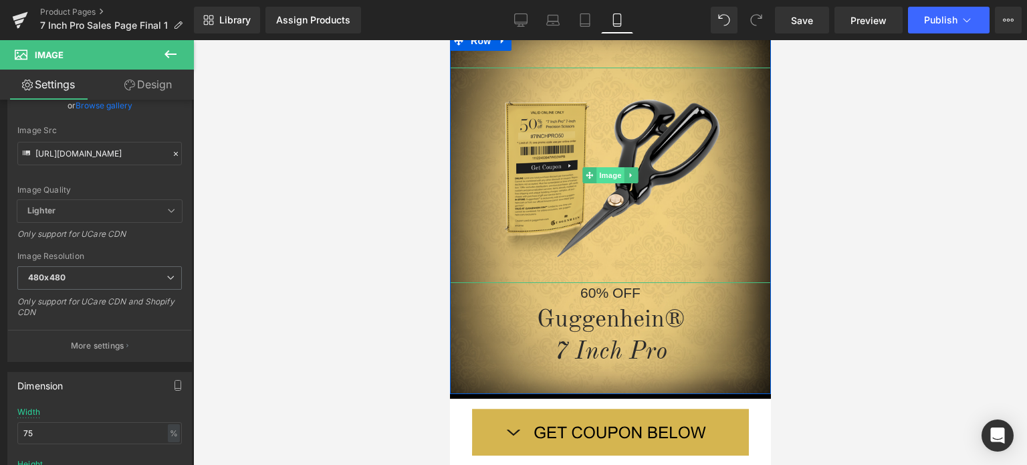
click at [602, 179] on span "Image" at bounding box center [610, 175] width 28 height 16
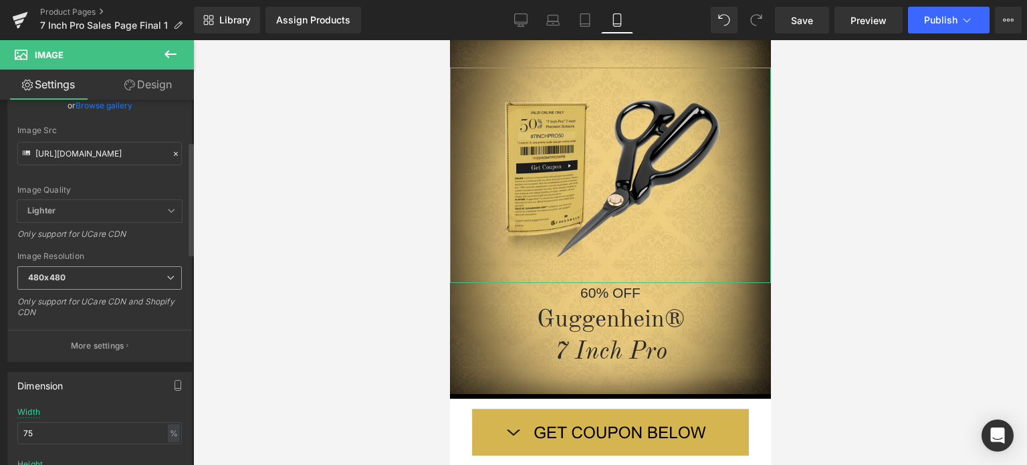
click at [110, 276] on span "480x480" at bounding box center [99, 277] width 164 height 23
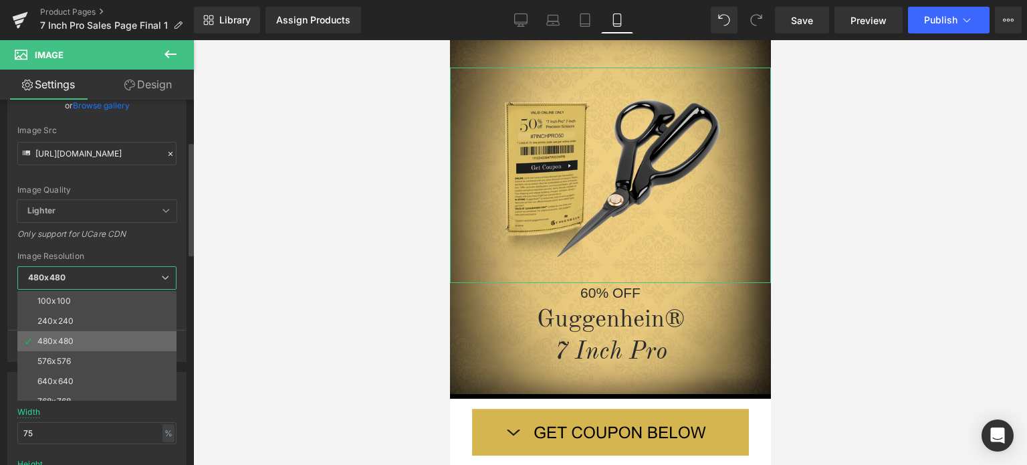
scroll to position [191, 0]
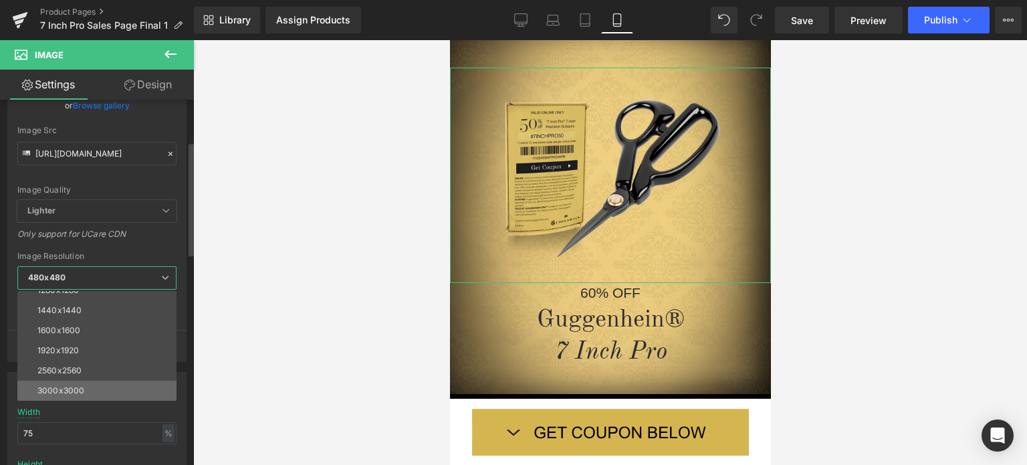
click at [90, 384] on li "3000x3000" at bounding box center [99, 390] width 165 height 20
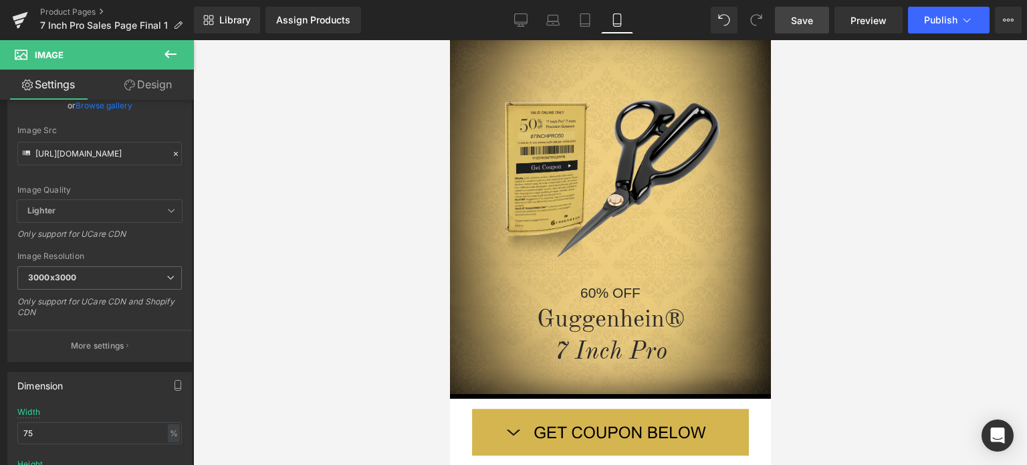
click at [806, 23] on span "Save" at bounding box center [802, 20] width 22 height 14
click at [801, 17] on span "Save" at bounding box center [802, 20] width 22 height 14
